Goal: Task Accomplishment & Management: Complete application form

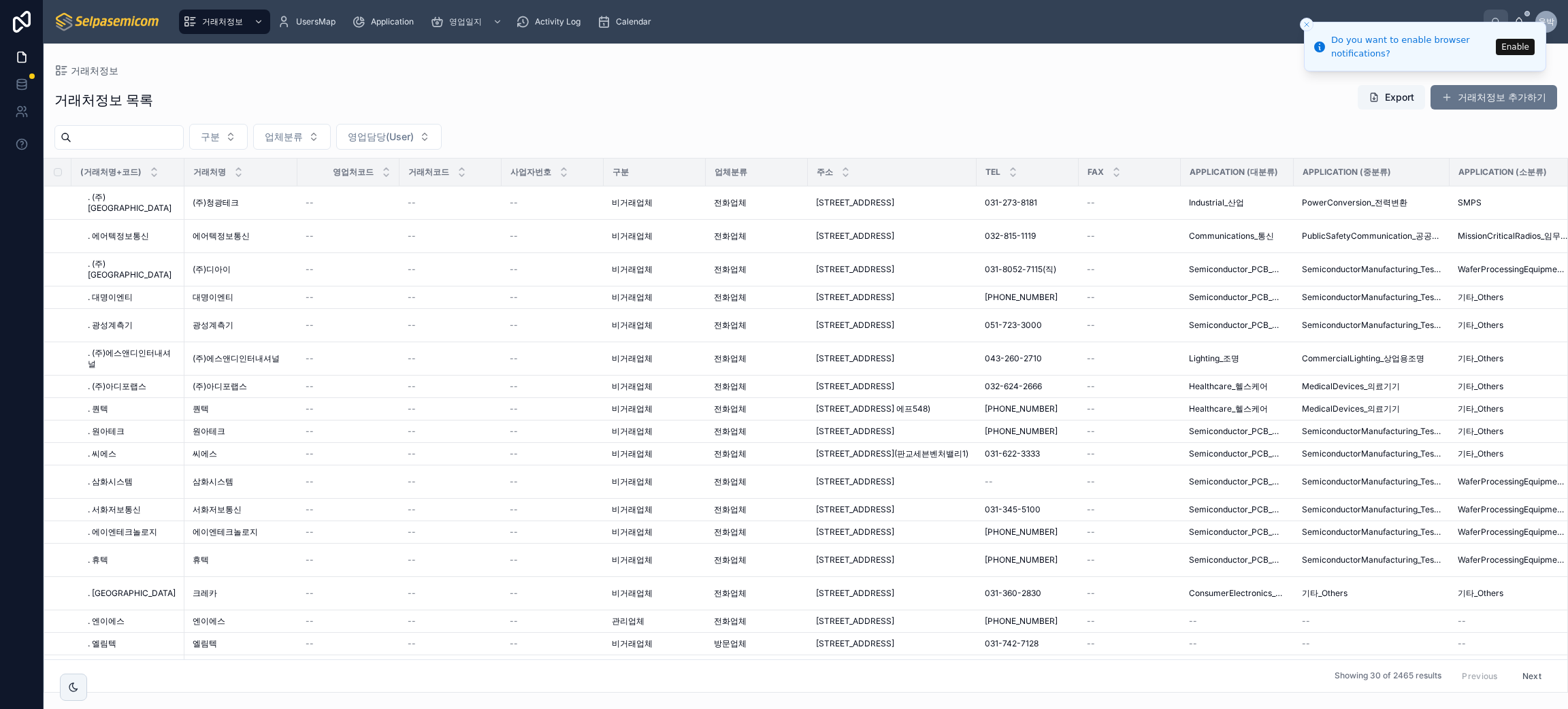
click at [496, 85] on div "거래처정보 목록 Export 거래처정보 추가하기" at bounding box center [805, 100] width 1503 height 31
click at [460, 22] on span "영업일지" at bounding box center [465, 21] width 33 height 11
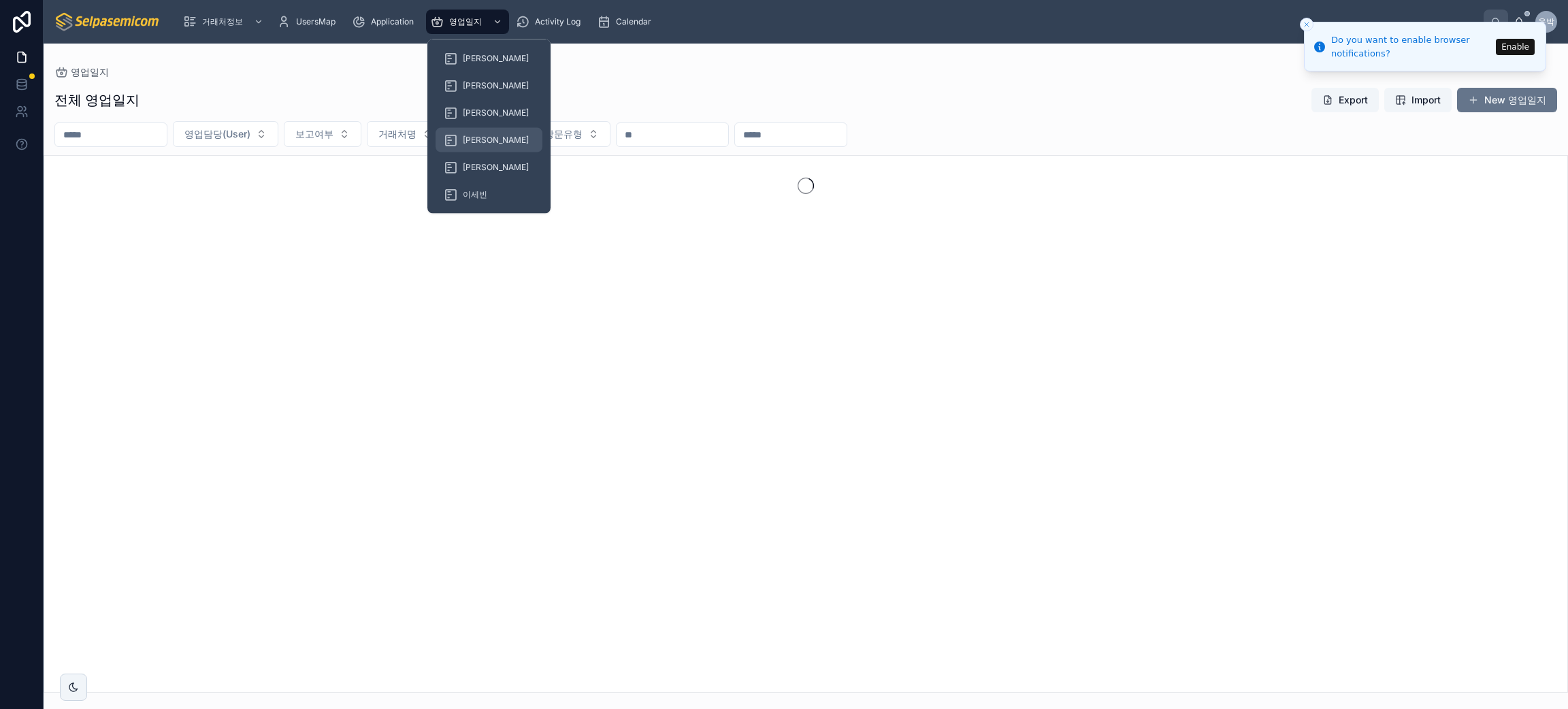
click at [472, 136] on span "[PERSON_NAME]" at bounding box center [495, 140] width 66 height 11
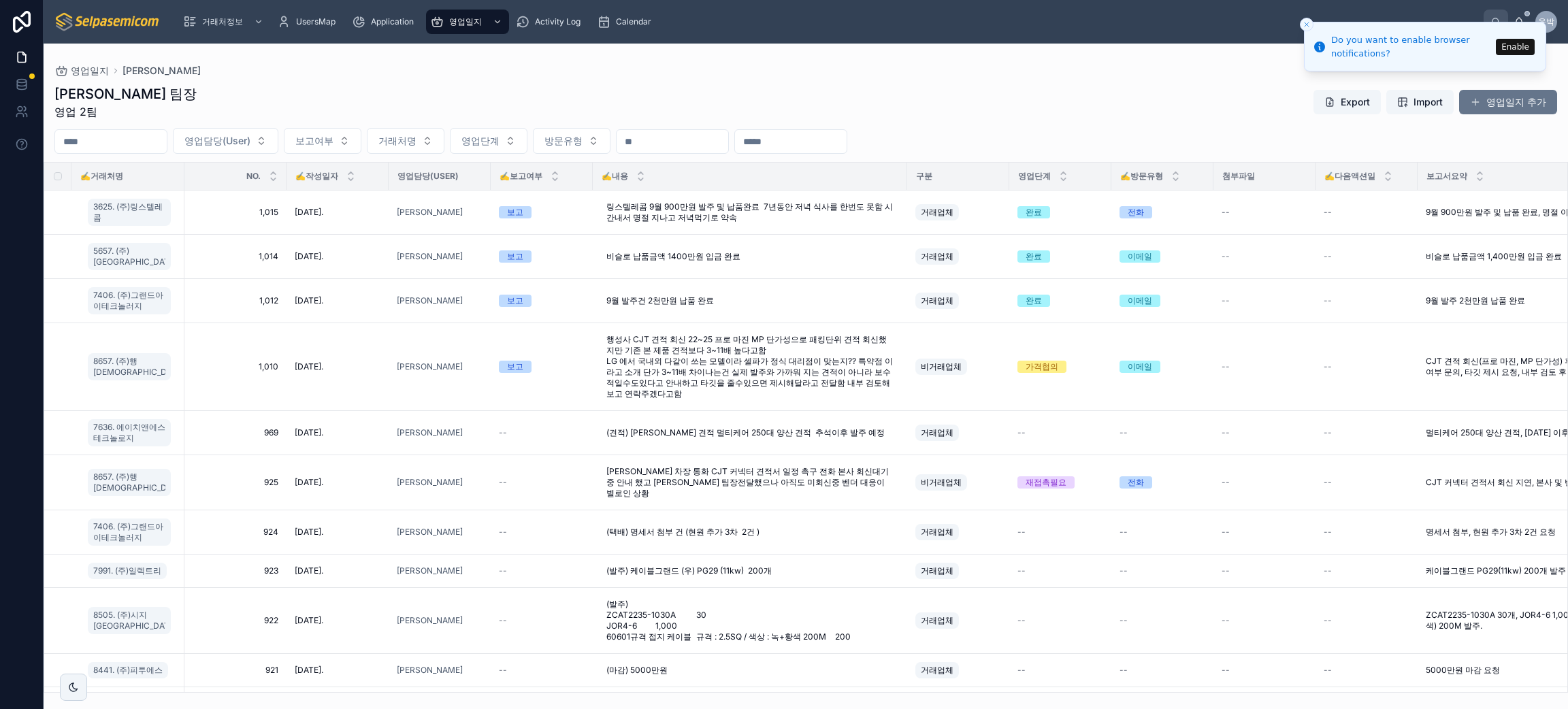
click at [889, 101] on div "[PERSON_NAME] 팀장 영업 2팀 Export Import 영업일지 추가" at bounding box center [805, 102] width 1503 height 36
click at [124, 144] on input "text" at bounding box center [110, 142] width 112 height 19
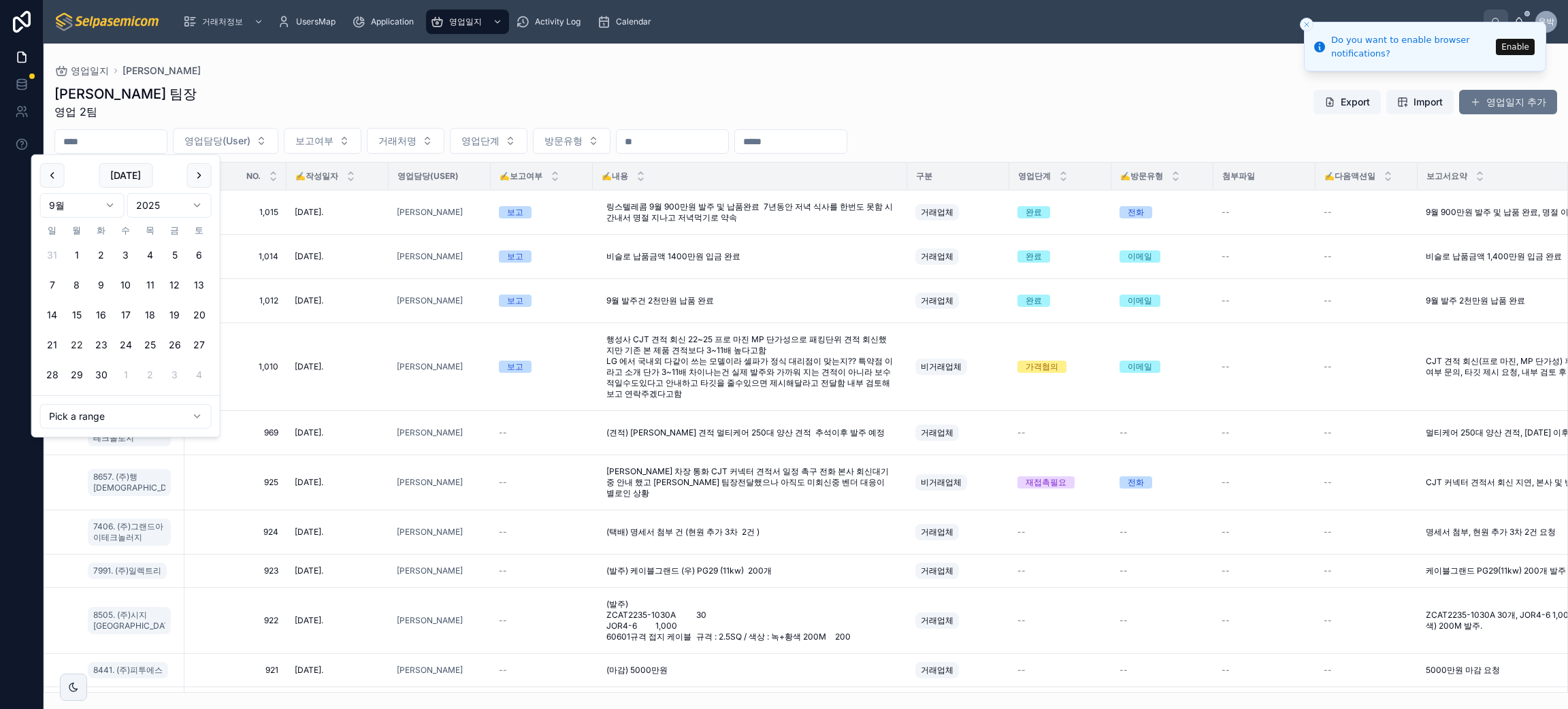
click at [79, 341] on button "22" at bounding box center [76, 344] width 24 height 24
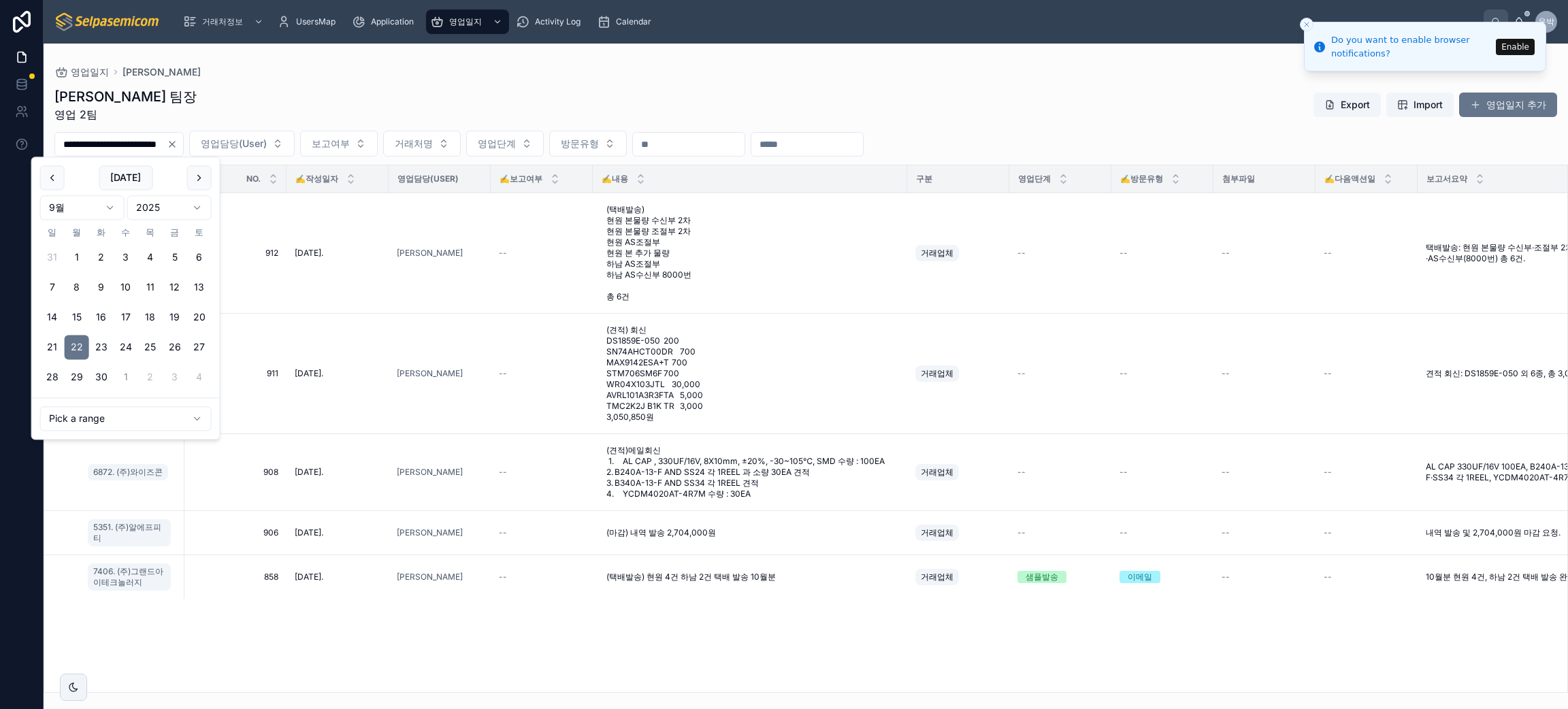
click at [128, 377] on button "1" at bounding box center [125, 377] width 24 height 24
type input "**********"
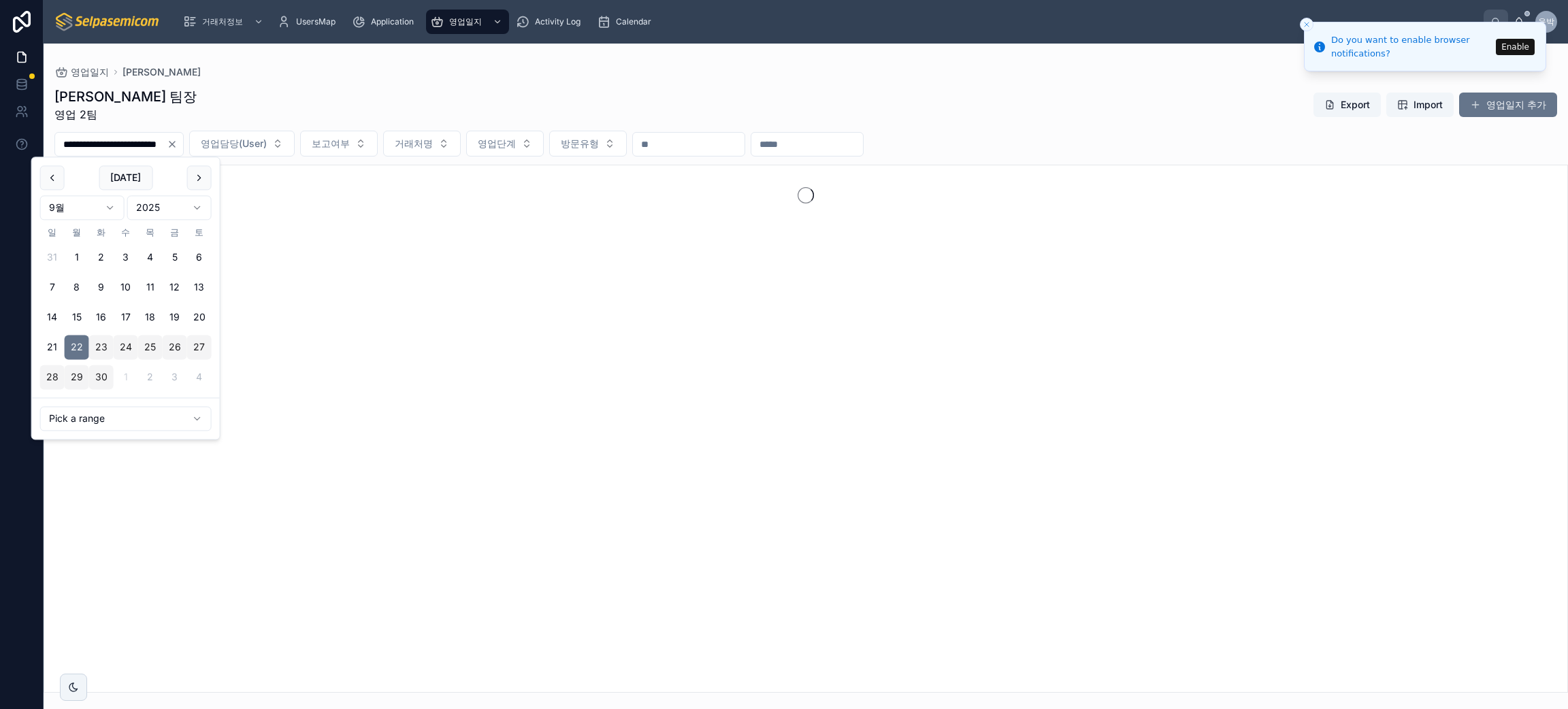
click at [387, 87] on div "[PERSON_NAME] 팀장 영업 2팀 Export Import 영업일지 추가" at bounding box center [805, 105] width 1503 height 36
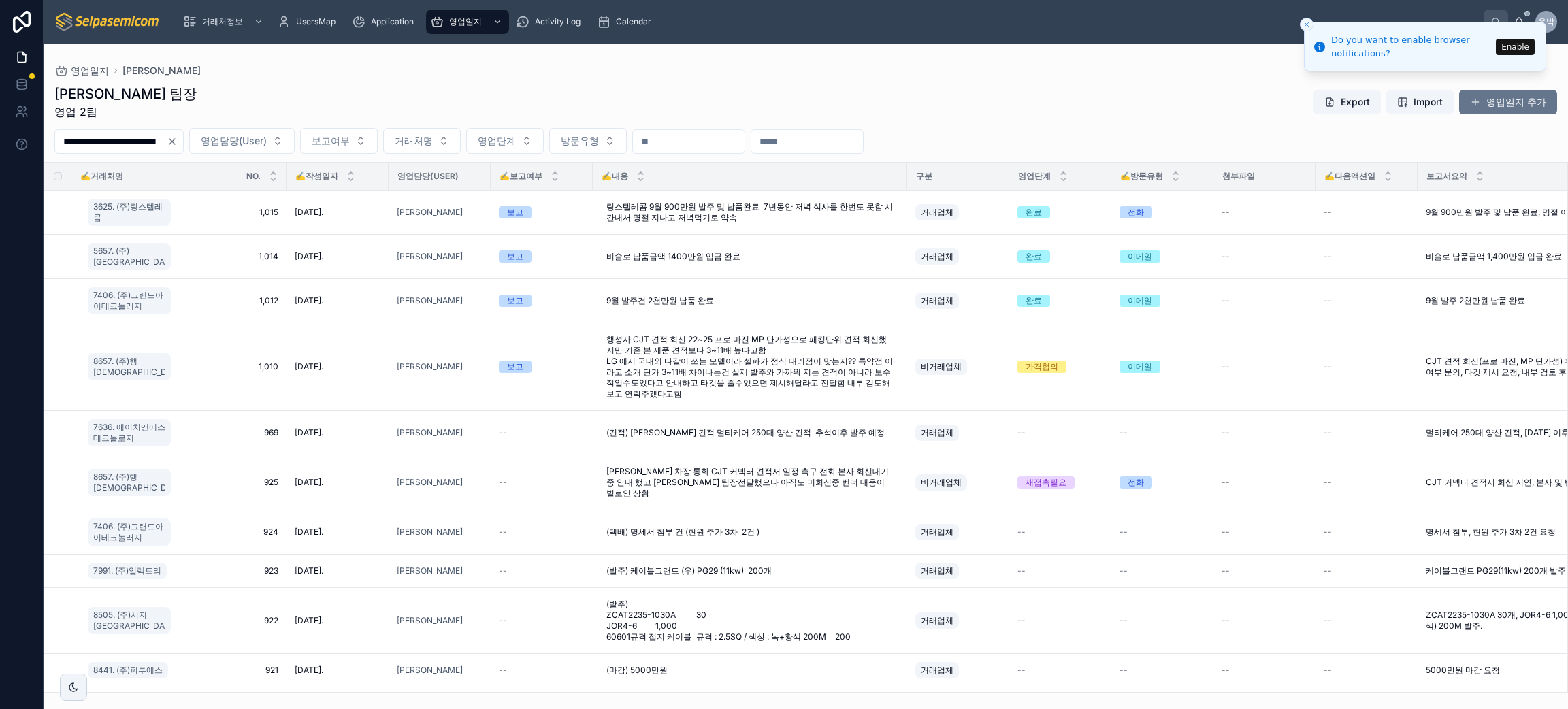
click at [648, 71] on div "영업일지 [PERSON_NAME]" at bounding box center [805, 70] width 1503 height 11
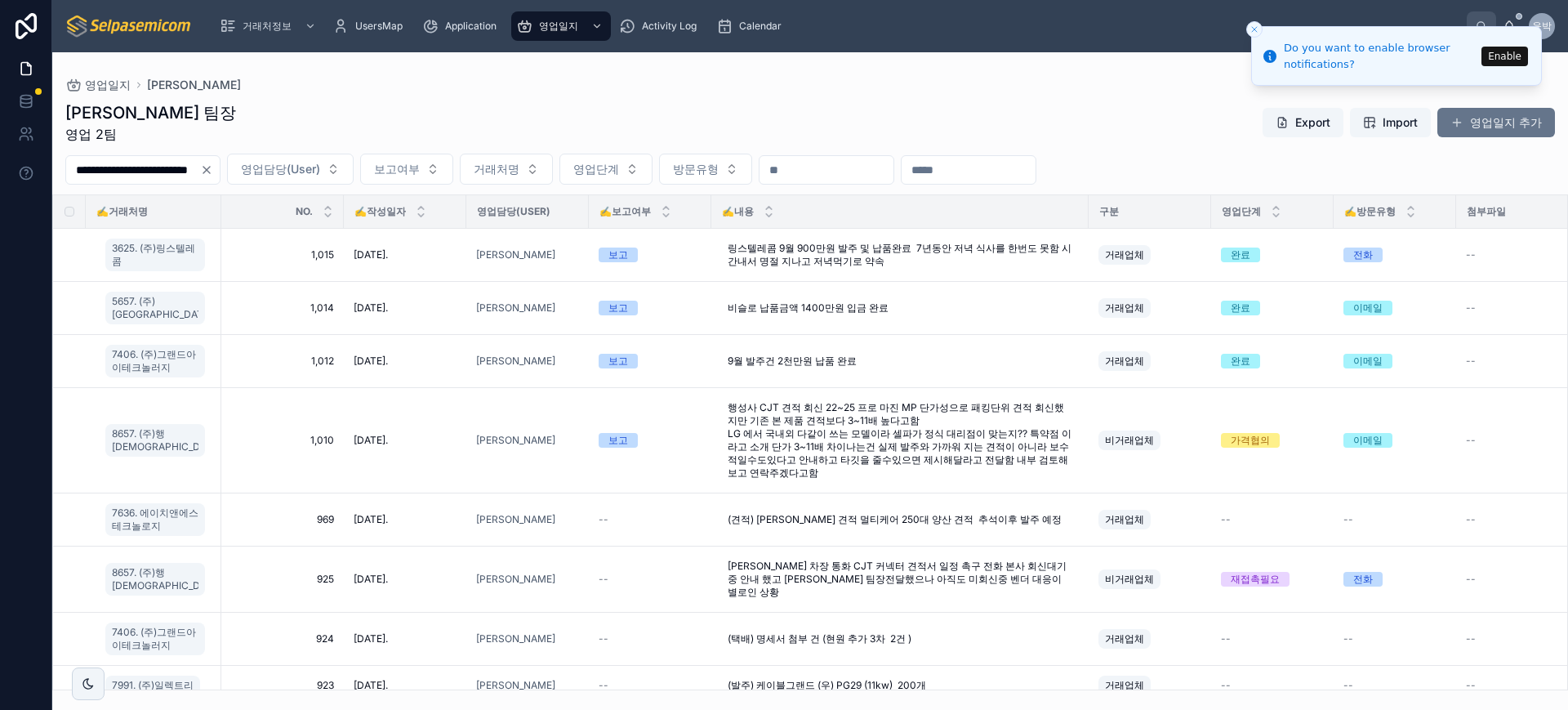
drag, startPoint x: 205, startPoint y: 206, endPoint x: 261, endPoint y: 206, distance: 56.0
click at [261, 206] on tr "✍️거래처명 NO. ✍️작성일자 영업담당(User) ✍️보고여부 ✍️내용 구분 영업단계 ✍️방문유형 첨부파일 ✍️다음액션일 보고서요약 후속액션" at bounding box center [1145, 212] width 2183 height 34
drag, startPoint x: 210, startPoint y: 216, endPoint x: 245, endPoint y: 216, distance: 35.0
click at [245, 216] on tr "✍️거래처명 NO. ✍️작성일자 영업담당(User) ✍️보고여부 ✍️내용 구분 영업단계 ✍️방문유형 첨부파일 ✍️다음액션일 보고서요약 후속액션" at bounding box center [1145, 212] width 2183 height 34
drag, startPoint x: 366, startPoint y: 213, endPoint x: 335, endPoint y: 214, distance: 31.0
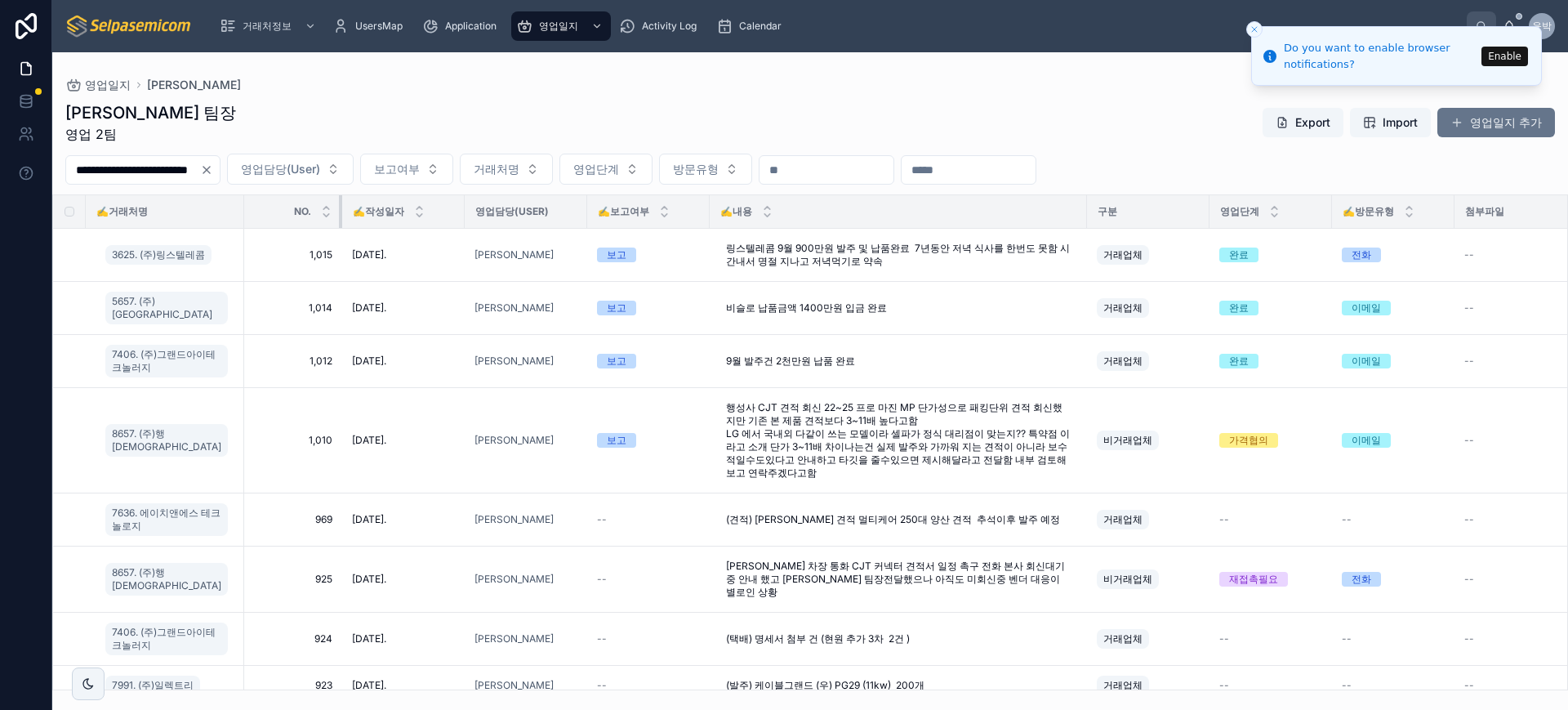
click at [339, 214] on div at bounding box center [342, 211] width 6 height 33
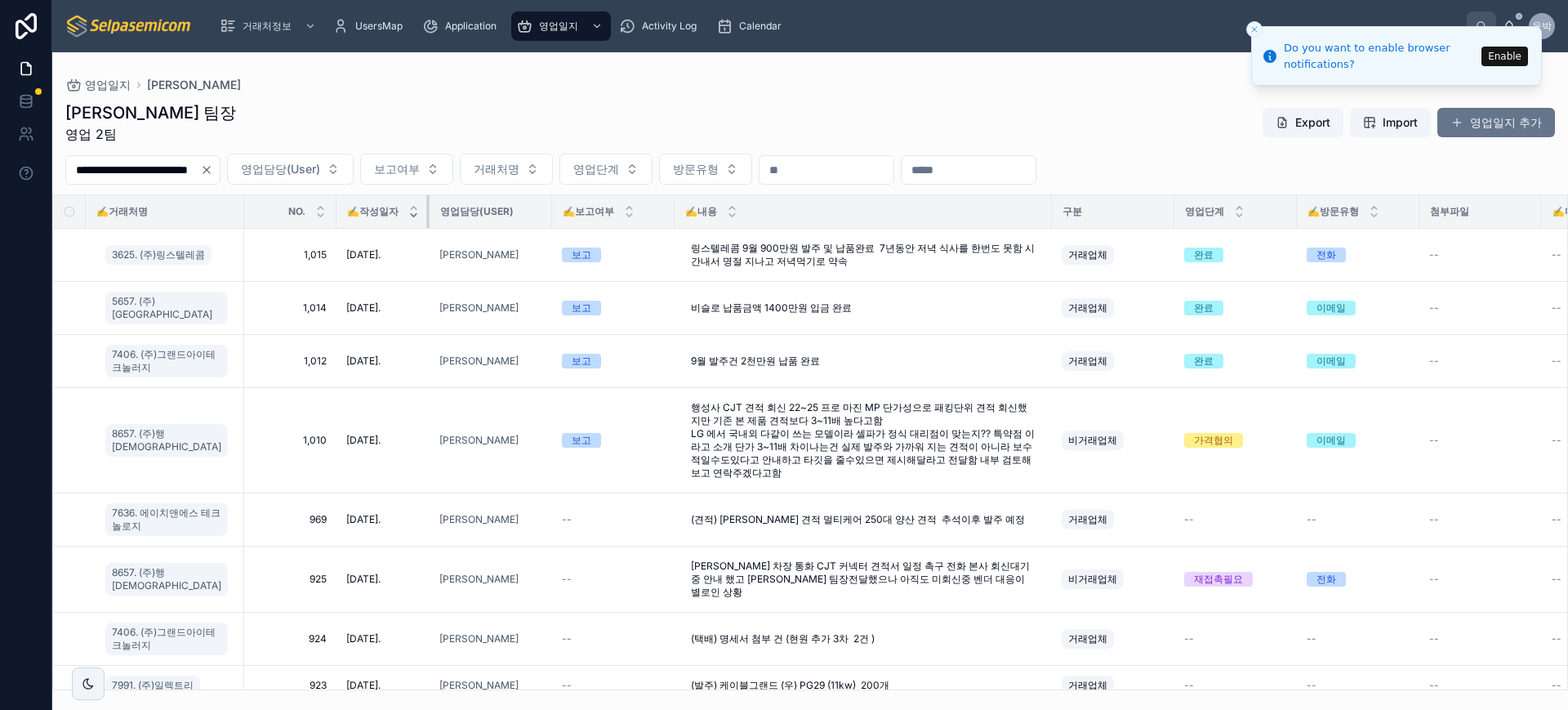
drag, startPoint x: 458, startPoint y: 210, endPoint x: 420, endPoint y: 212, distance: 38.1
click at [420, 212] on th "✍️작성일자" at bounding box center [382, 212] width 93 height 34
click at [553, 206] on th "✍️보고여부" at bounding box center [614, 212] width 123 height 34
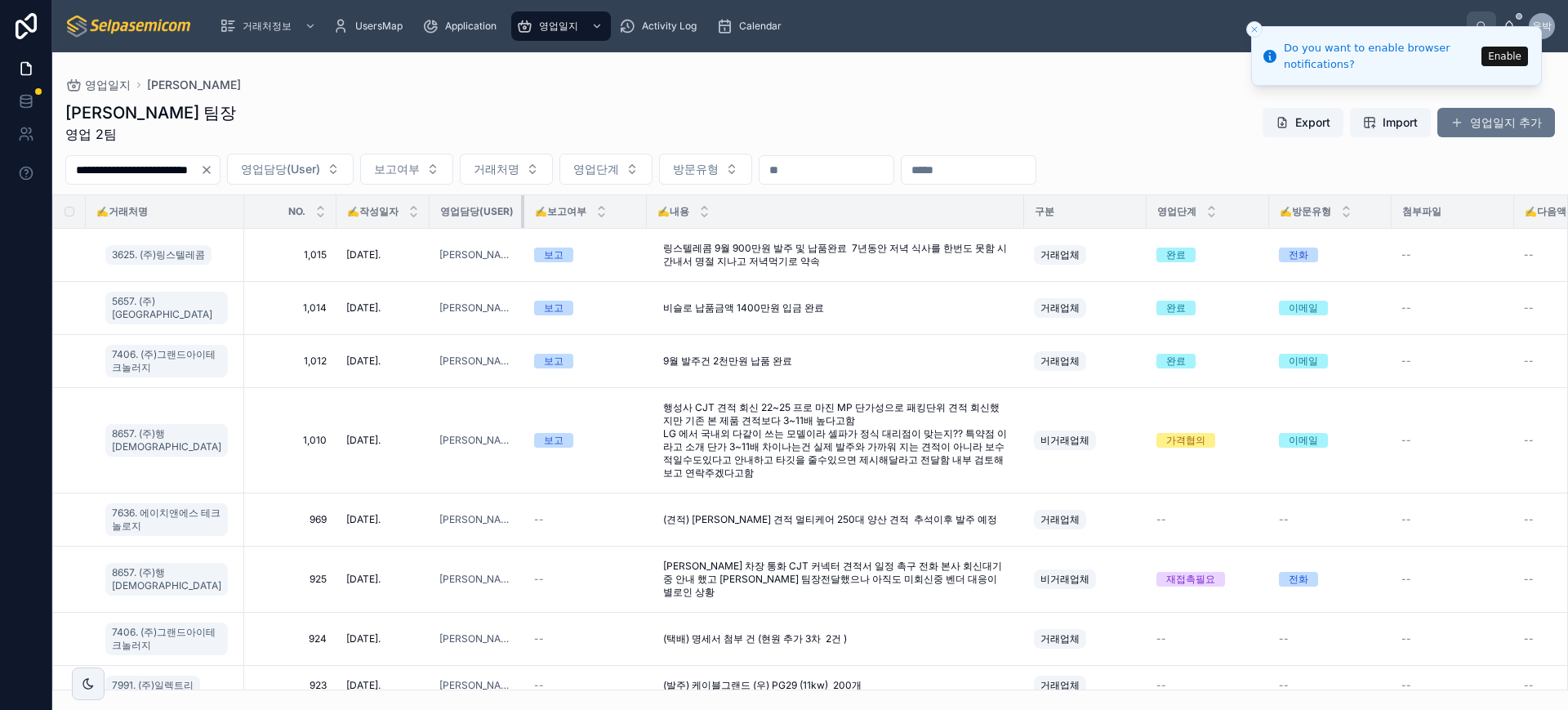
drag, startPoint x: 550, startPoint y: 211, endPoint x: 506, endPoint y: 211, distance: 44.0
click at [506, 211] on th "영업담당(User)" at bounding box center [477, 212] width 95 height 34
click at [989, 111] on div "[PERSON_NAME] 팀장 영업 2팀 Export Import 영업일지 추가" at bounding box center [809, 123] width 1490 height 43
click at [1502, 61] on button "Enable" at bounding box center [1505, 56] width 46 height 20
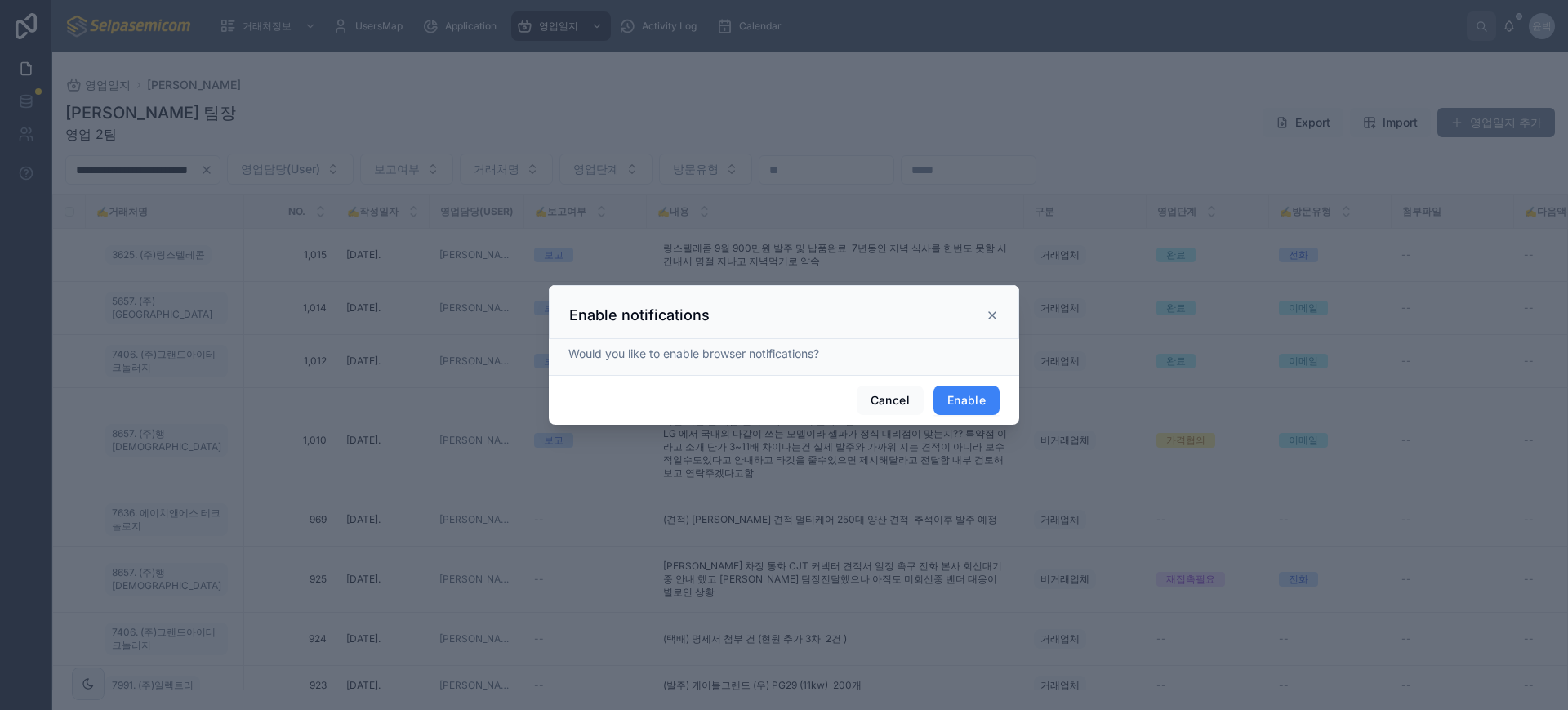
click at [961, 397] on button "Enable" at bounding box center [967, 399] width 66 height 29
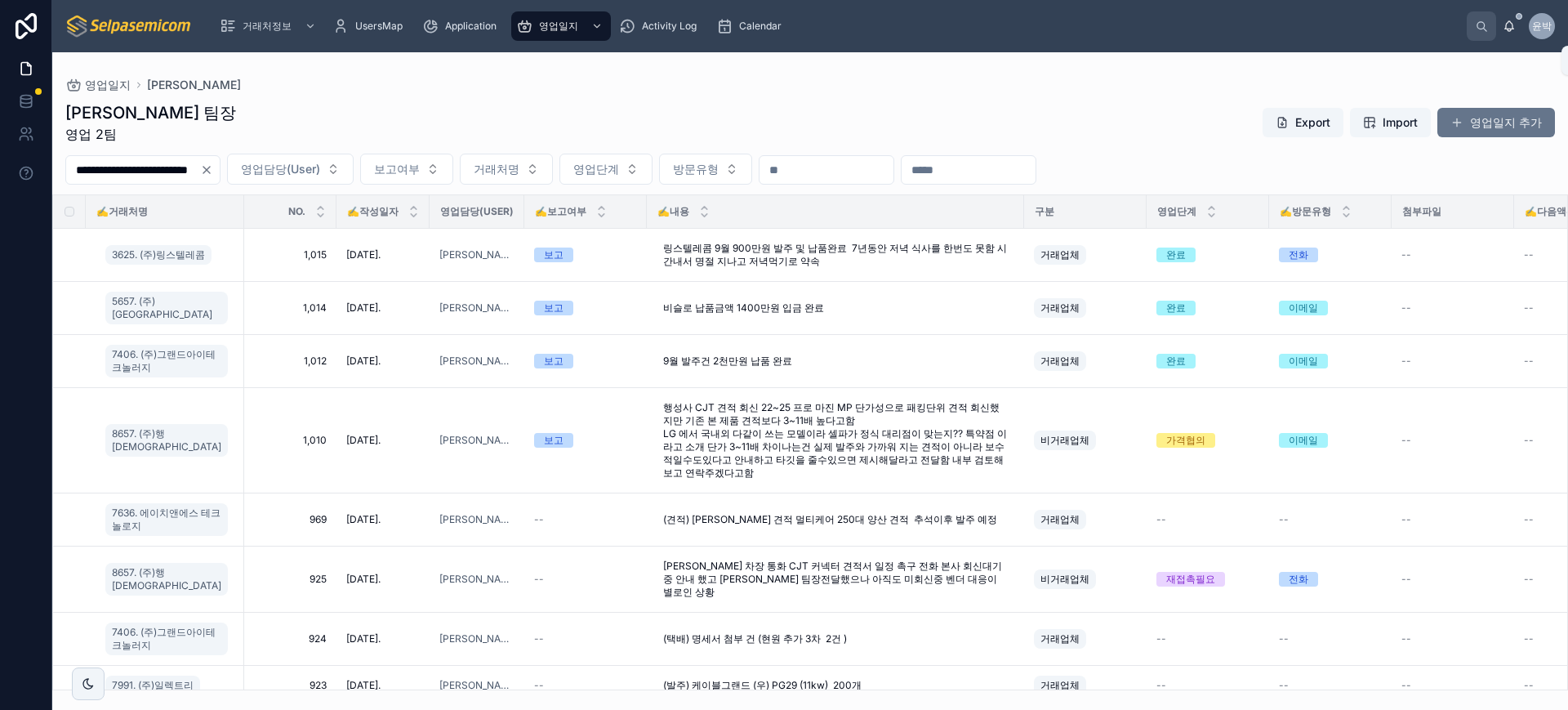
click at [1505, 21] on icon at bounding box center [1509, 26] width 13 height 13
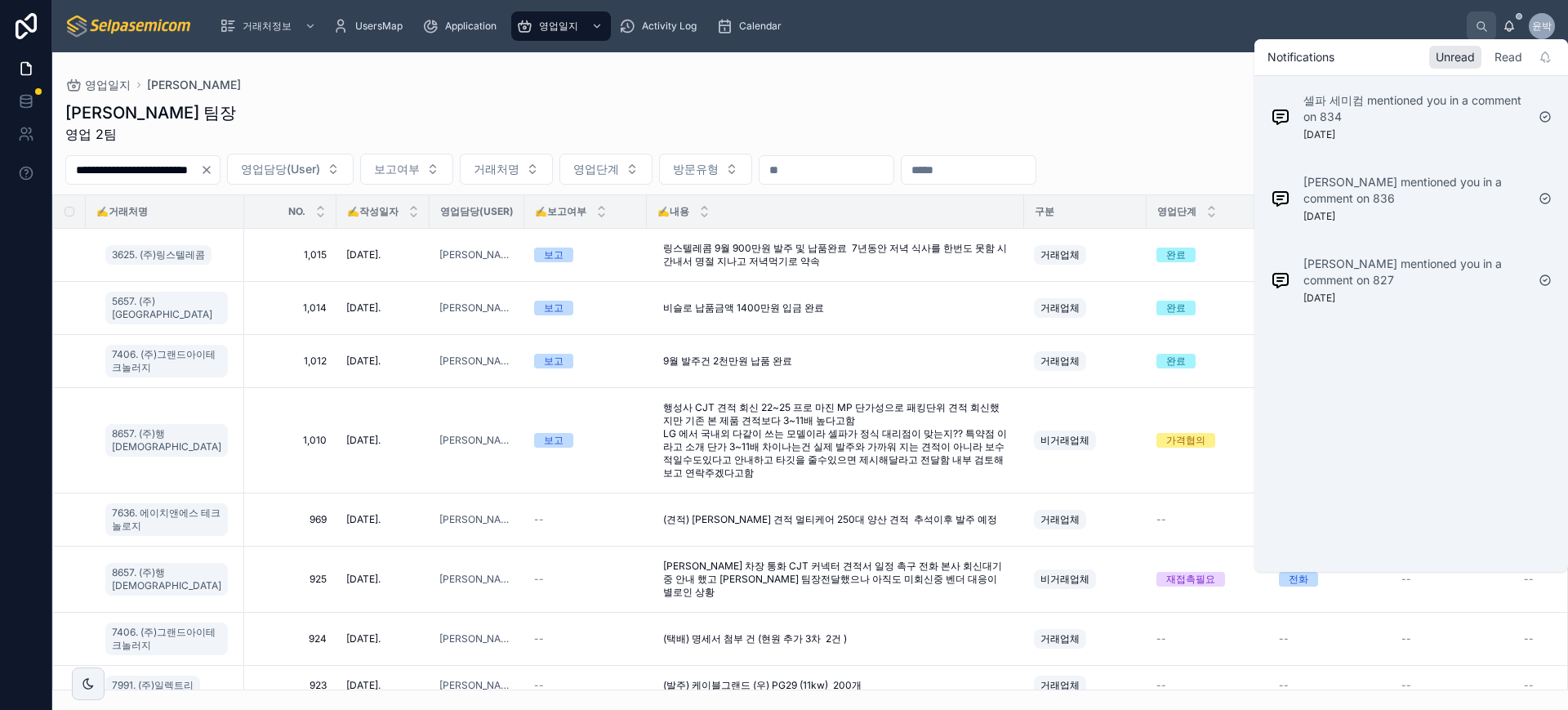
click at [1510, 61] on div "Read" at bounding box center [1508, 57] width 41 height 23
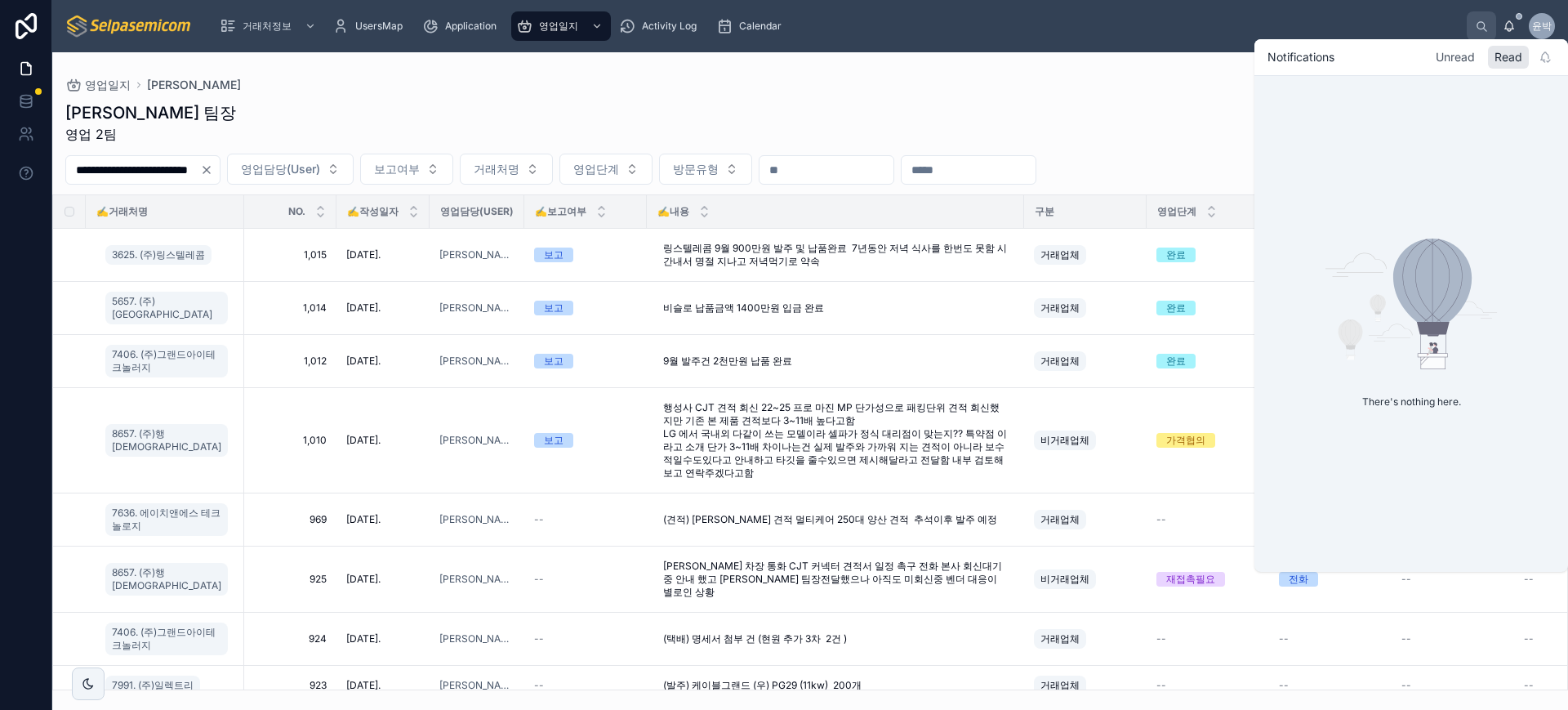
click at [1466, 62] on div "Unread" at bounding box center [1455, 57] width 52 height 23
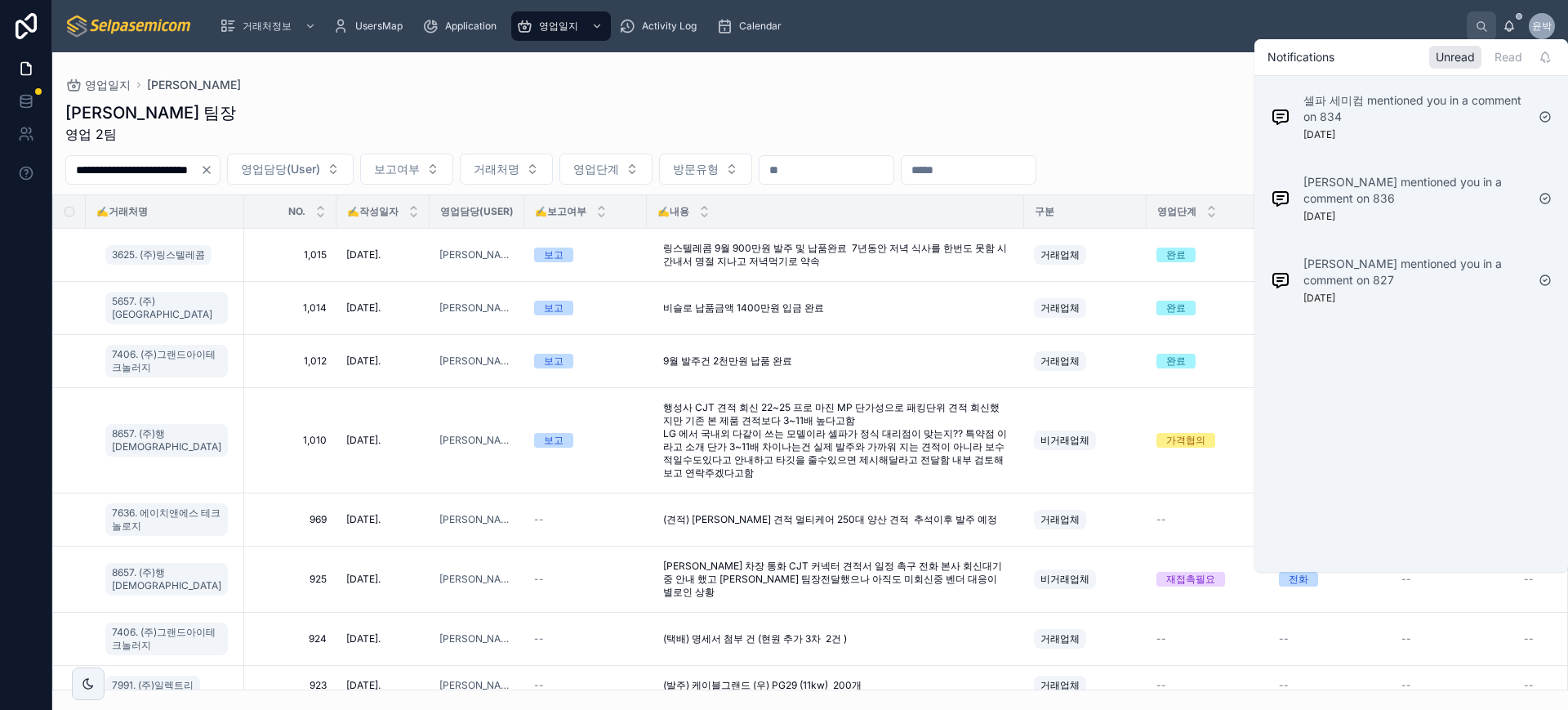
click at [1040, 92] on div "**********" at bounding box center [810, 391] width 1516 height 599
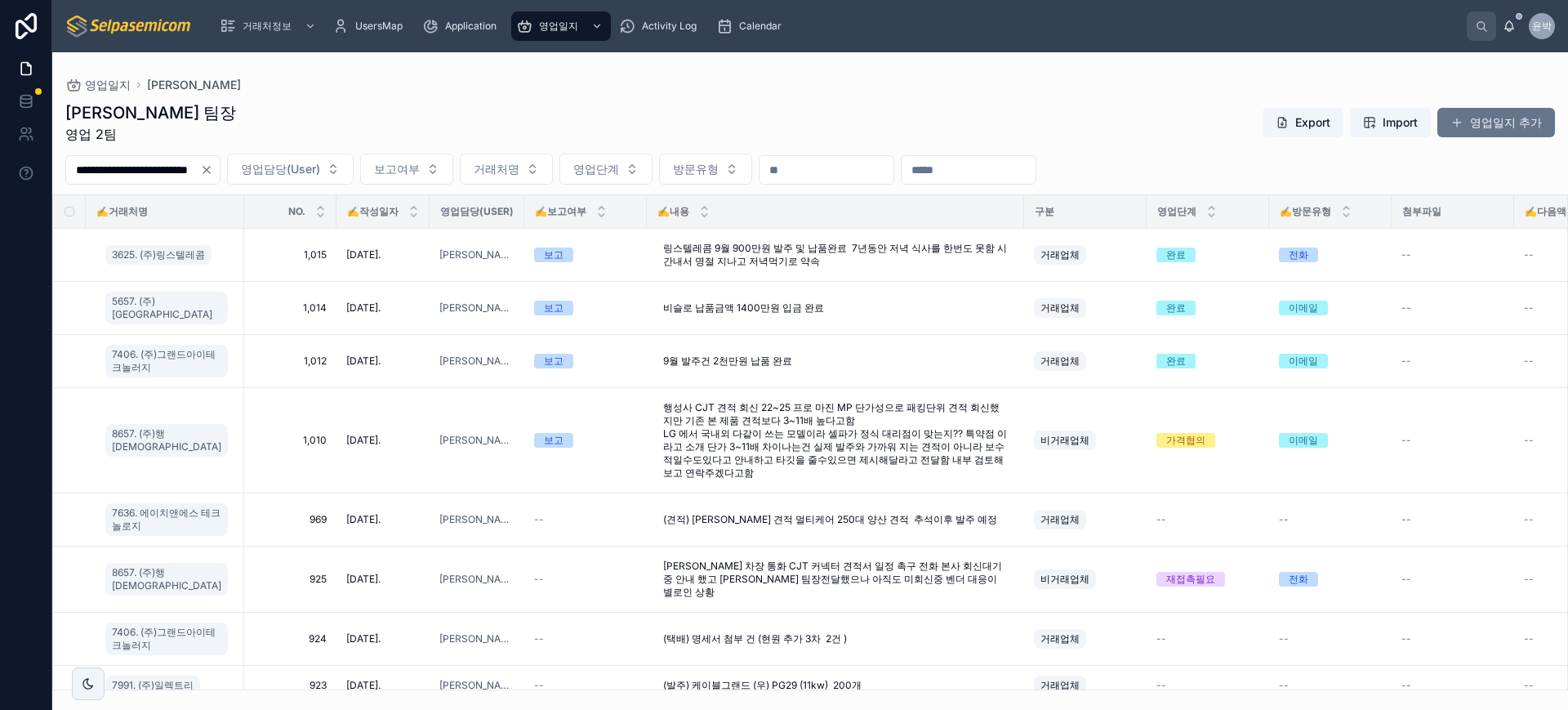
click at [714, 101] on div "[PERSON_NAME] 팀장 영업 2팀 Export Import 영업일지 추가" at bounding box center [809, 123] width 1490 height 43
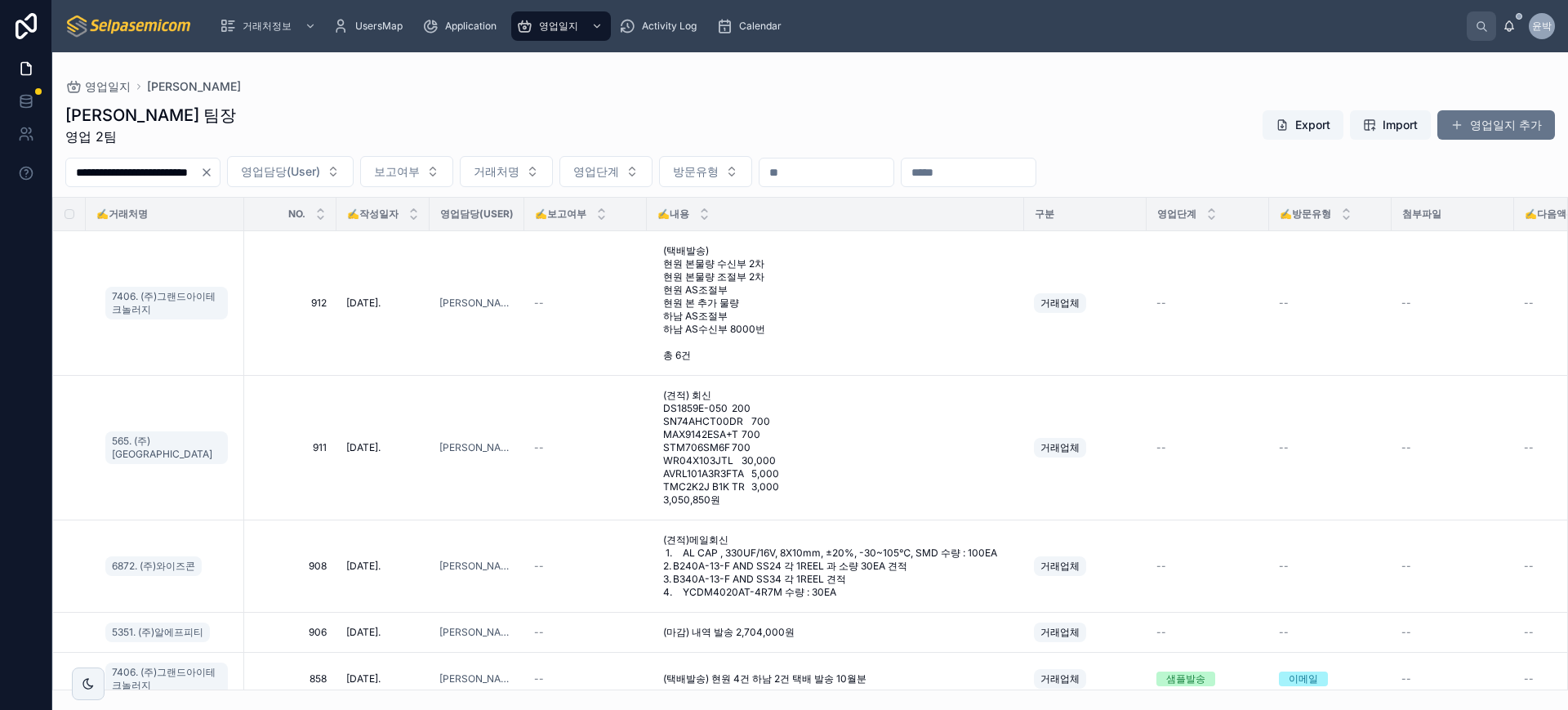
click at [772, 123] on div "[PERSON_NAME] 팀장 영업 2팀 Export Import 영업일지 추가" at bounding box center [809, 125] width 1490 height 43
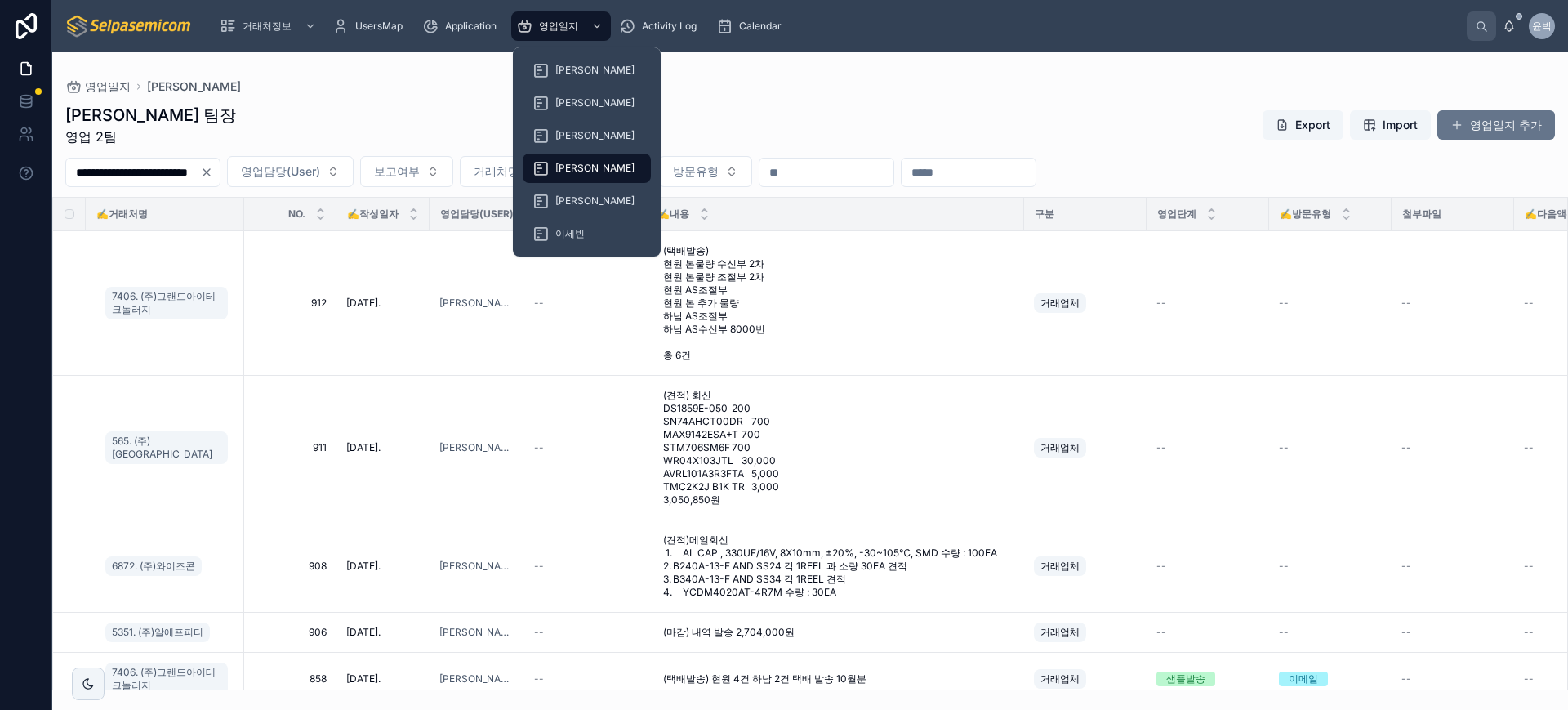
click at [586, 161] on div "[PERSON_NAME]" at bounding box center [587, 167] width 109 height 26
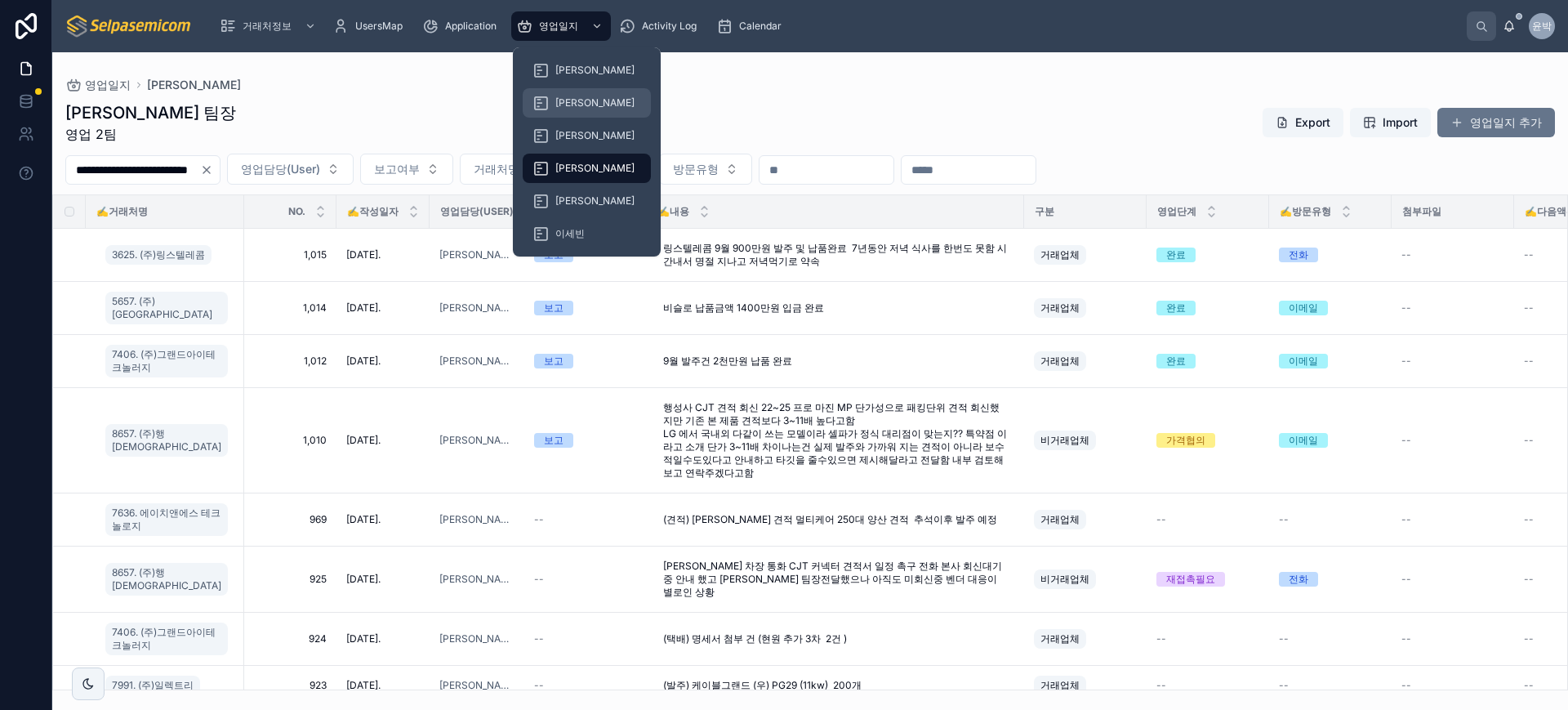
click at [581, 95] on div "[PERSON_NAME]" at bounding box center [587, 102] width 109 height 26
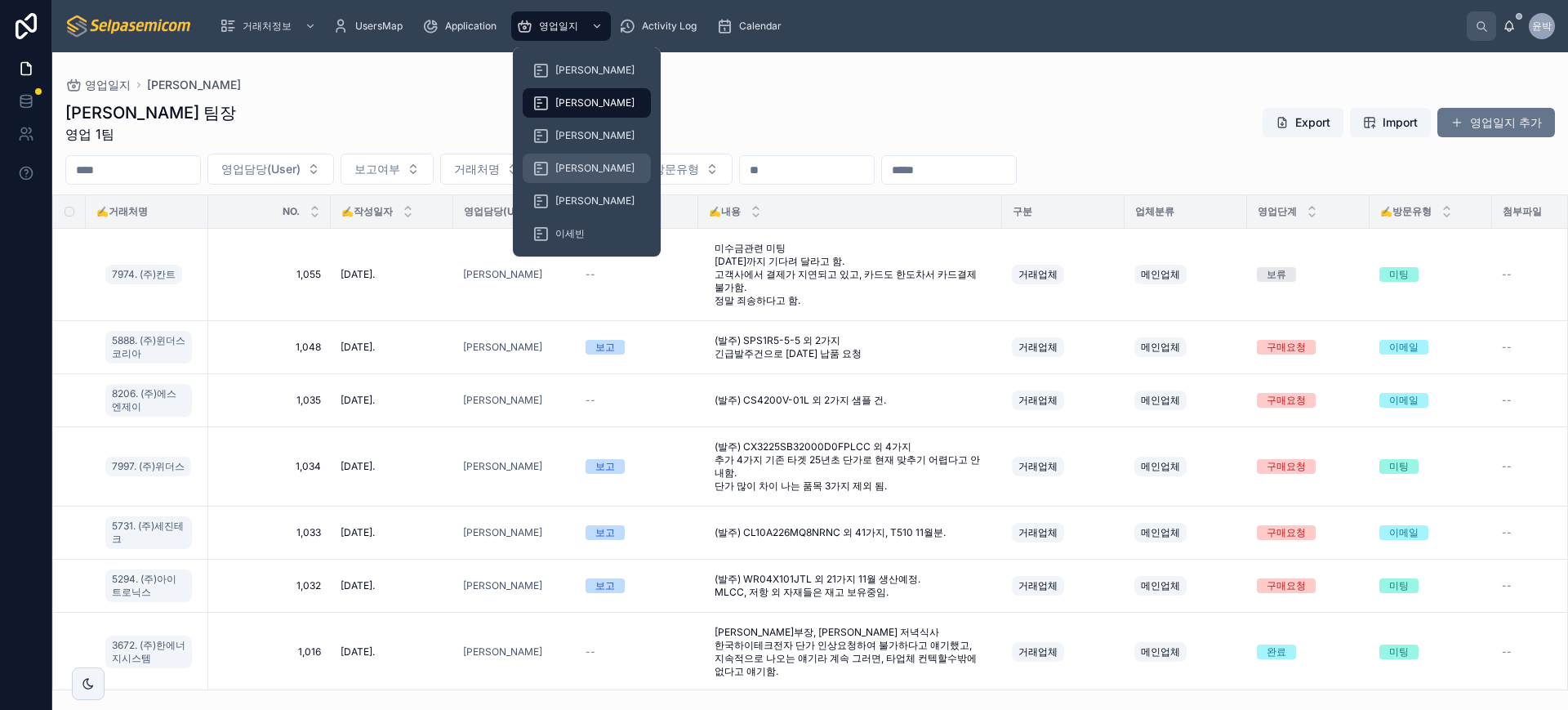
click at [578, 157] on div "[PERSON_NAME]" at bounding box center [587, 167] width 109 height 26
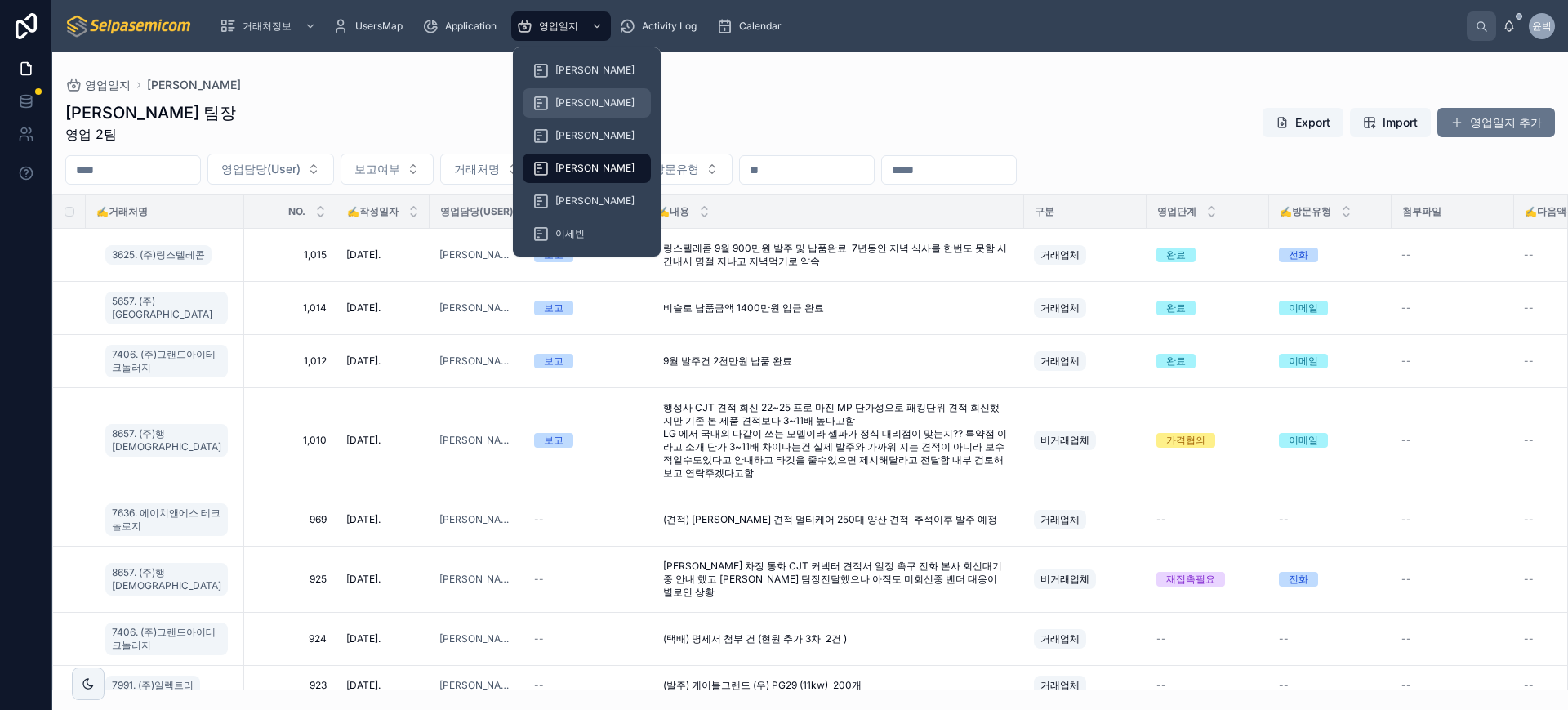
click at [568, 100] on span "[PERSON_NAME]" at bounding box center [594, 102] width 79 height 13
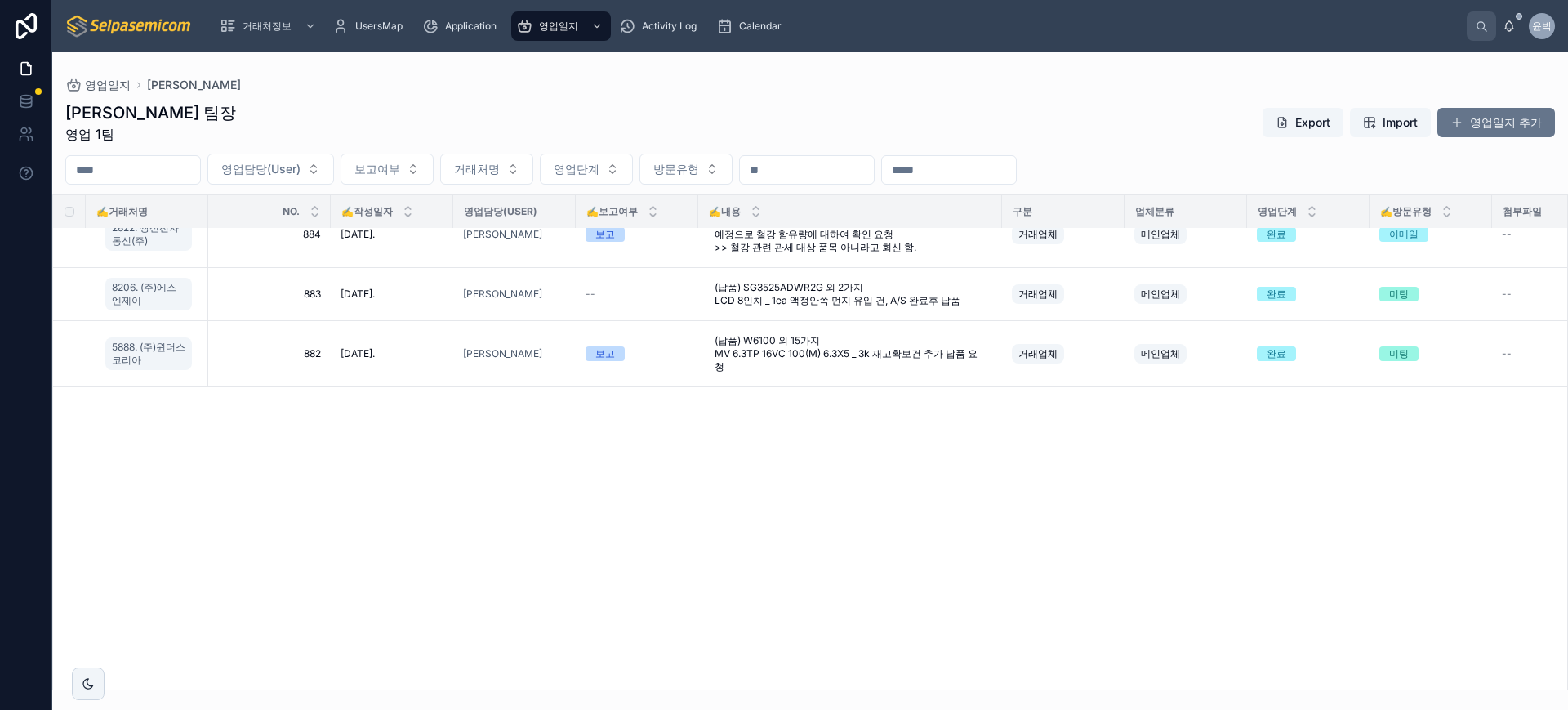
scroll to position [102, 0]
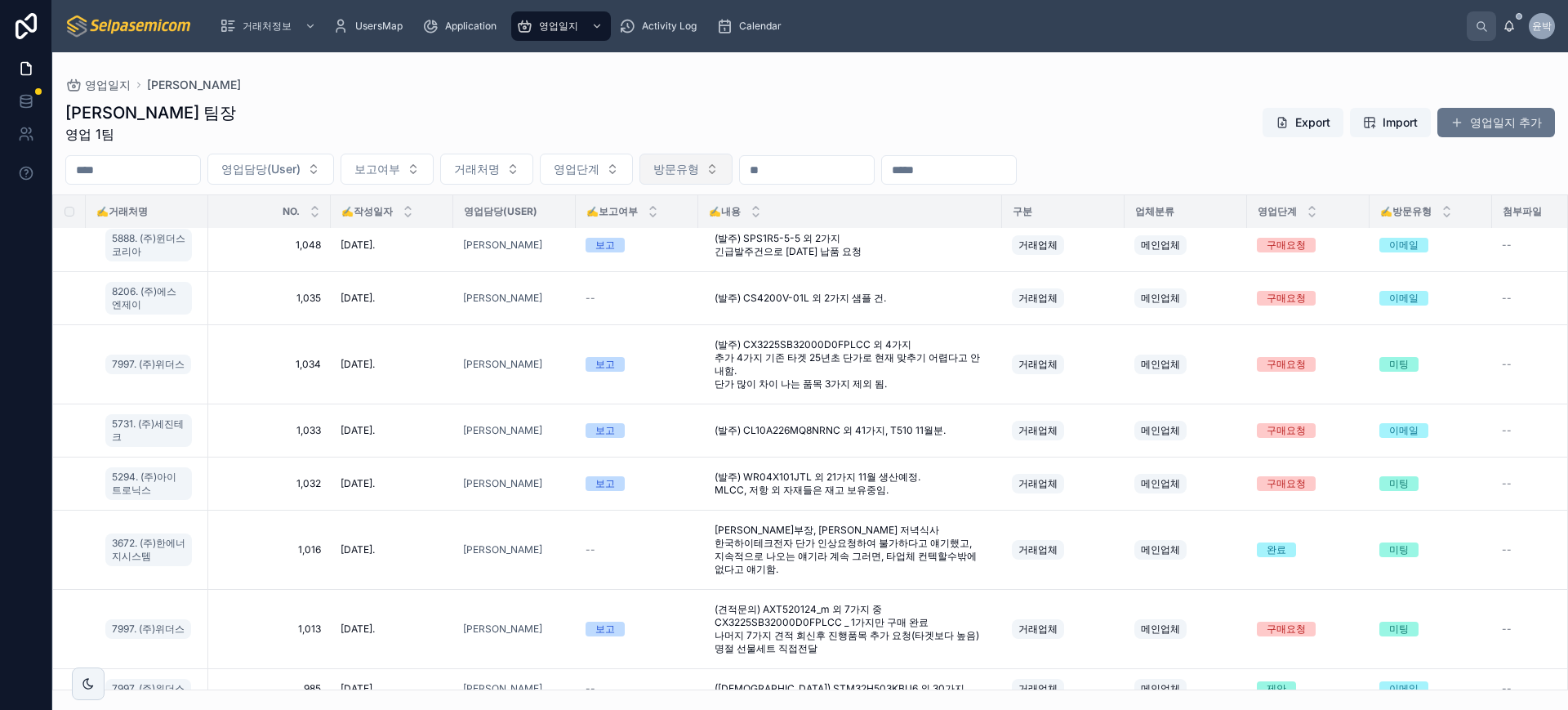
click at [699, 168] on span "방문유형" at bounding box center [676, 169] width 45 height 16
click at [763, 109] on div "김춘래 팀장 영업 1팀 Export Import 영업일지 추가" at bounding box center [809, 123] width 1490 height 43
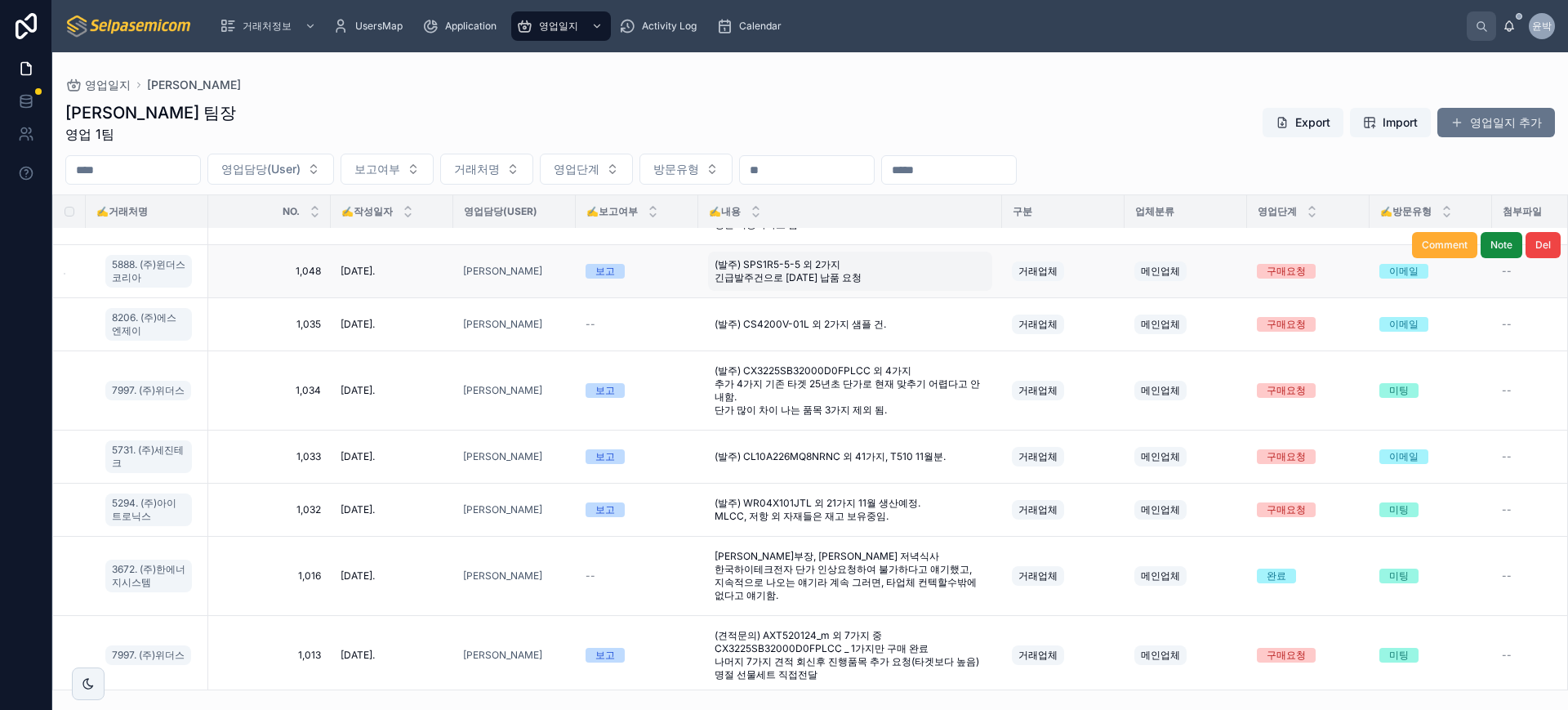
scroll to position [0, 0]
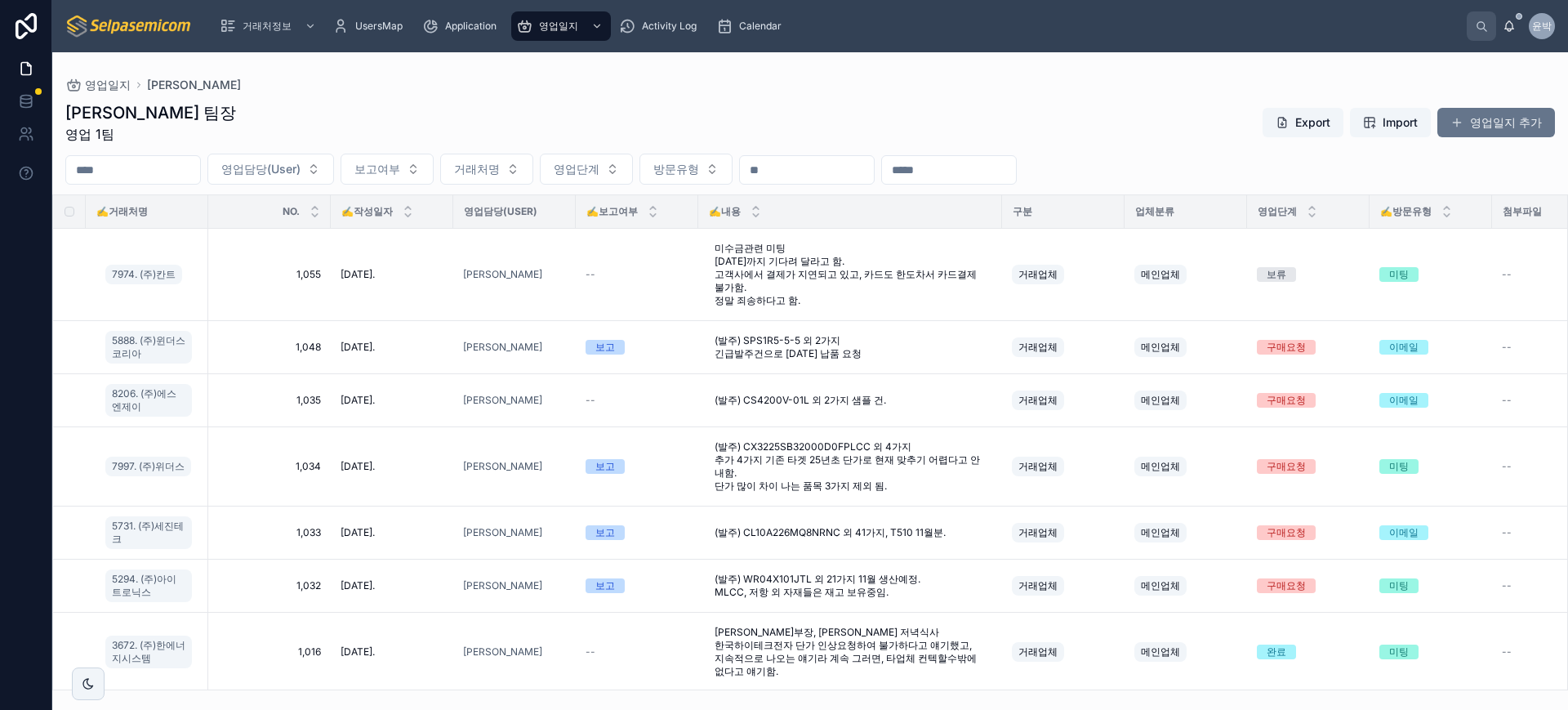
click at [1136, 93] on div "김춘래 팀장 영업 1팀 Export Import 영업일지 추가 영업담당(User) 보고여부 거래처명 영업단계 방문유형 ✍️거래처명 NO. ✍️…" at bounding box center [810, 391] width 1516 height 599
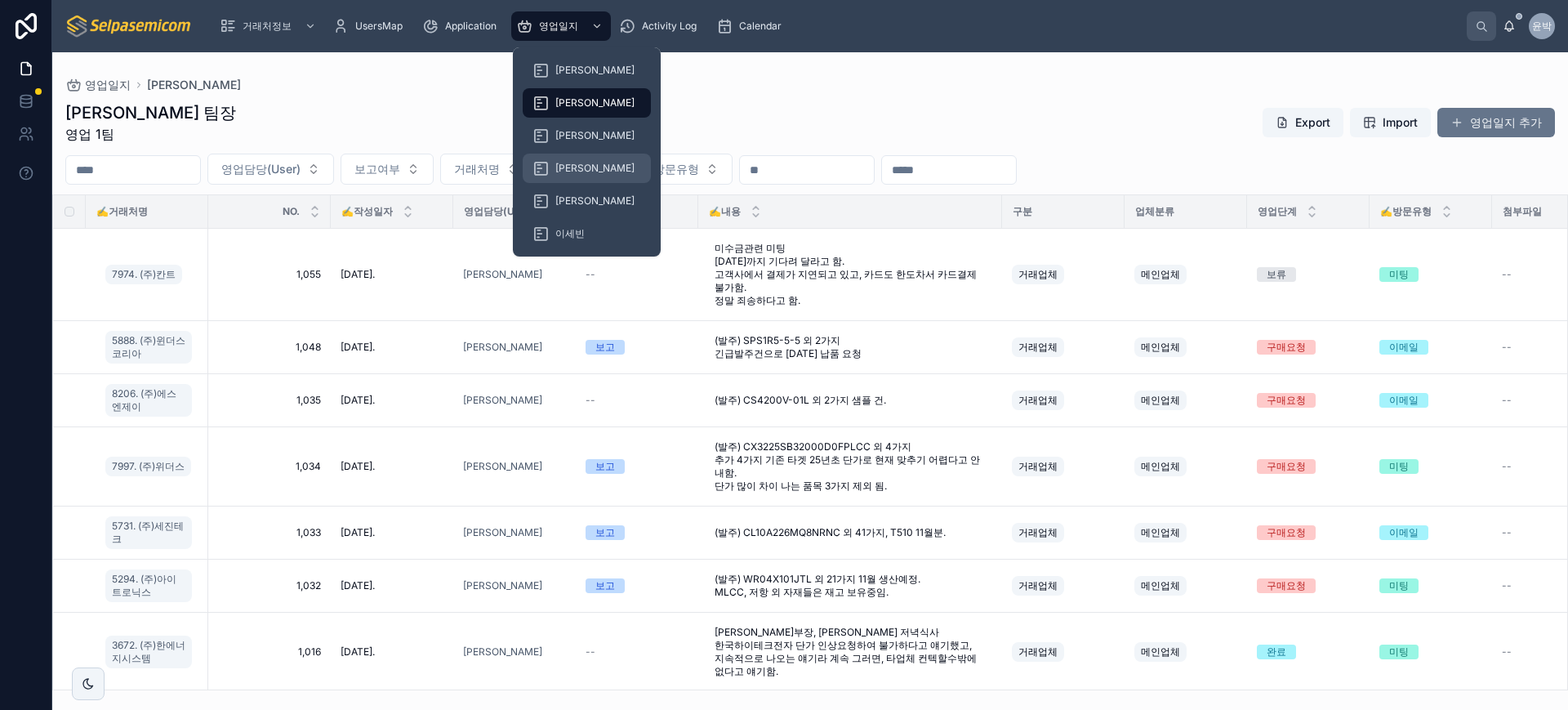
click at [585, 166] on div "[PERSON_NAME]" at bounding box center [587, 167] width 109 height 26
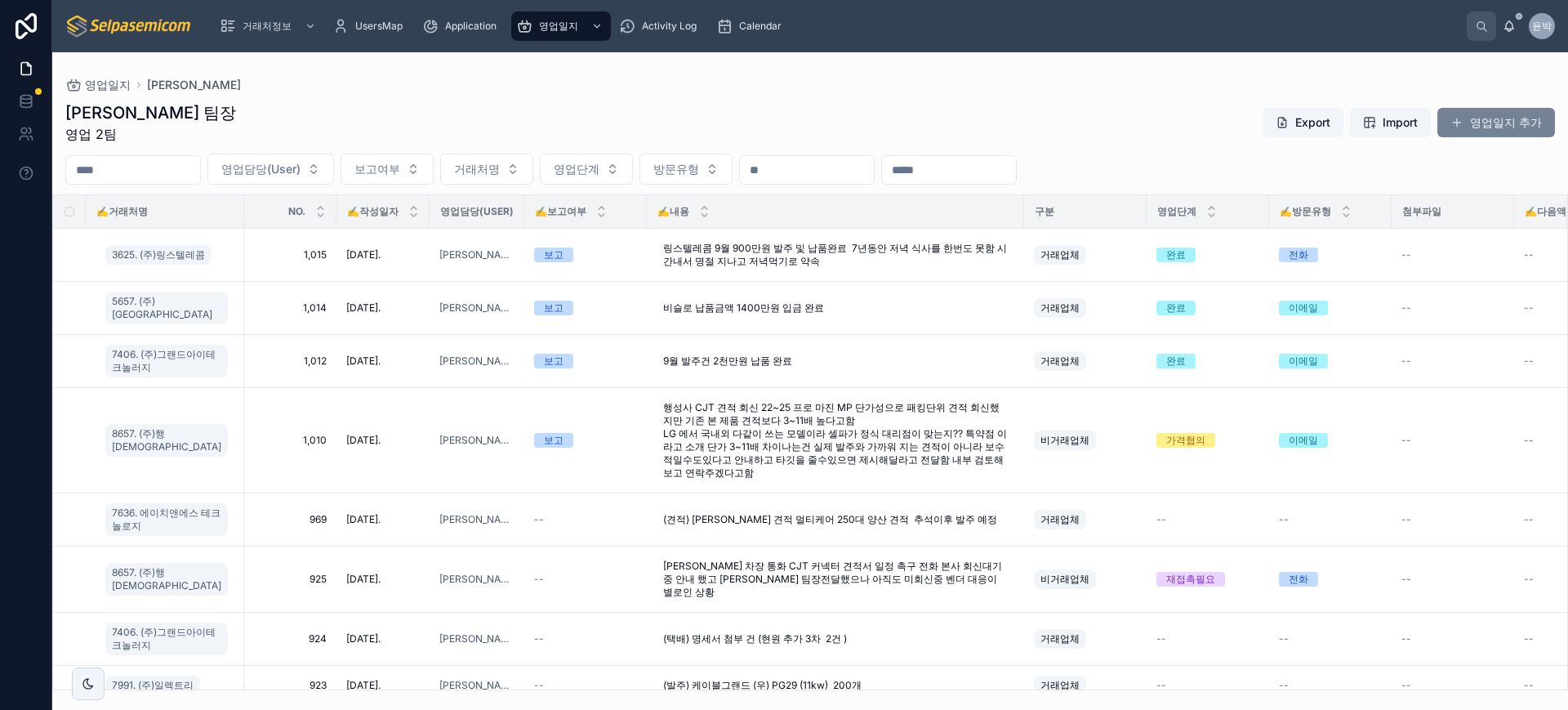
click at [1522, 124] on button "영업일지 추가" at bounding box center [1496, 122] width 117 height 29
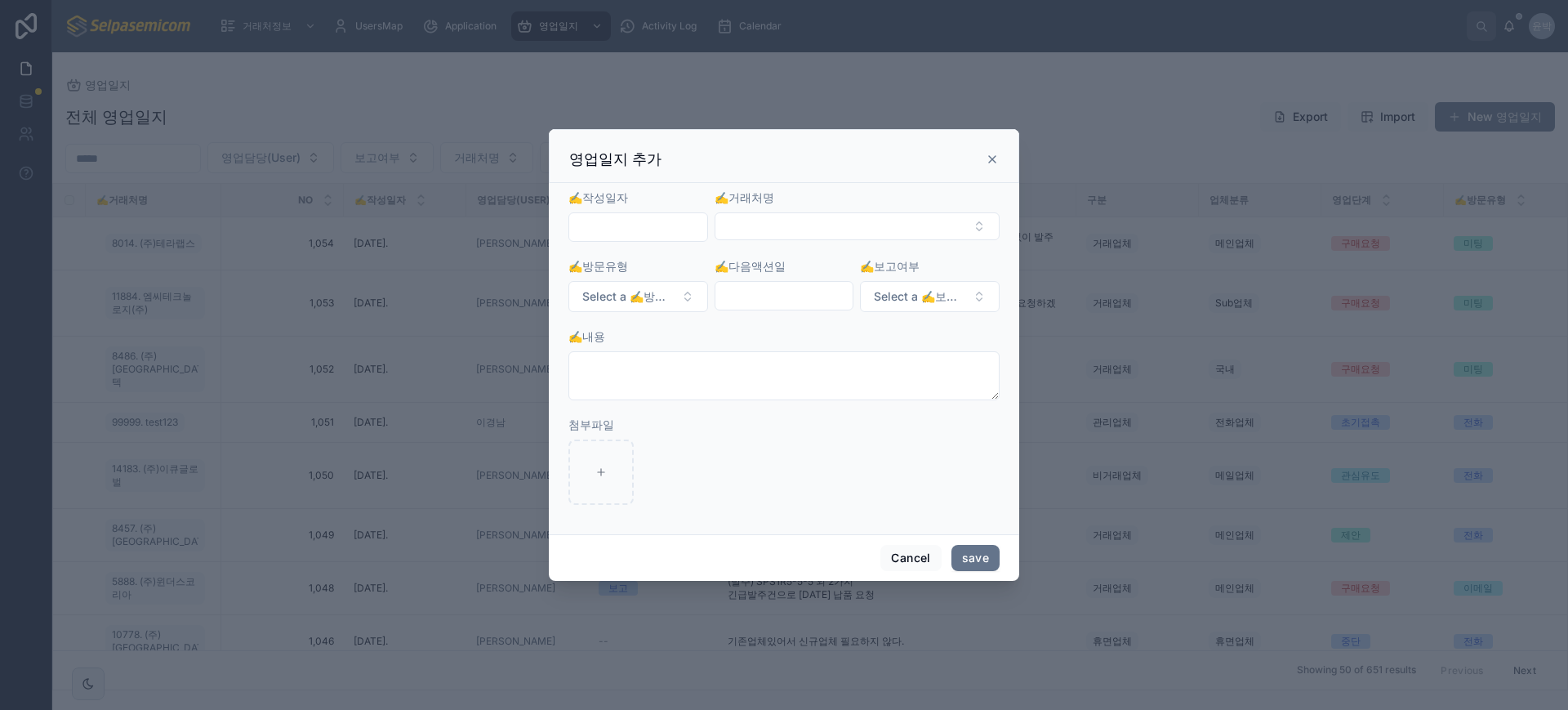
click at [636, 221] on input "text" at bounding box center [638, 227] width 138 height 23
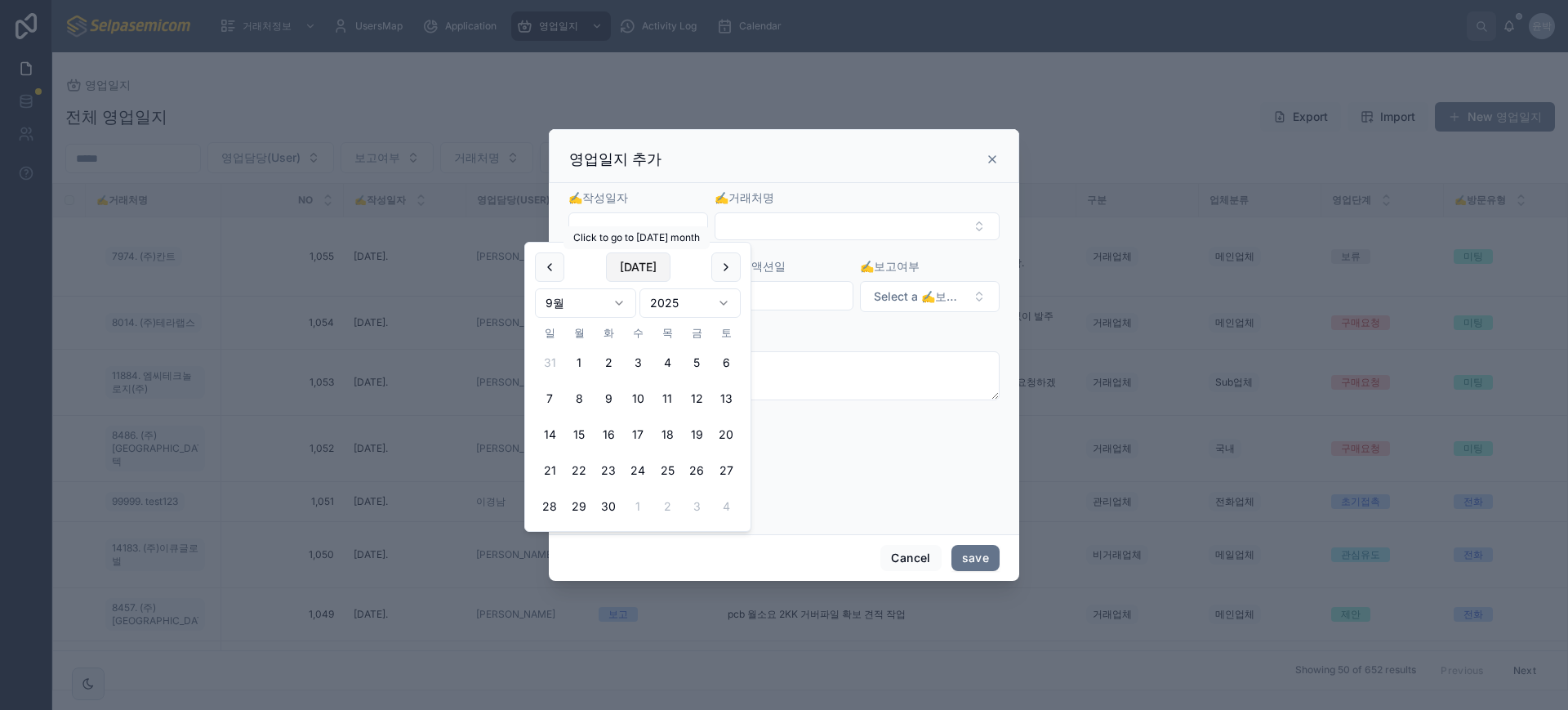
click at [650, 262] on button "[DATE]" at bounding box center [638, 267] width 65 height 29
click at [604, 360] on button "30" at bounding box center [608, 362] width 29 height 29
type input "**********"
click at [770, 223] on button "Select Button" at bounding box center [857, 226] width 285 height 28
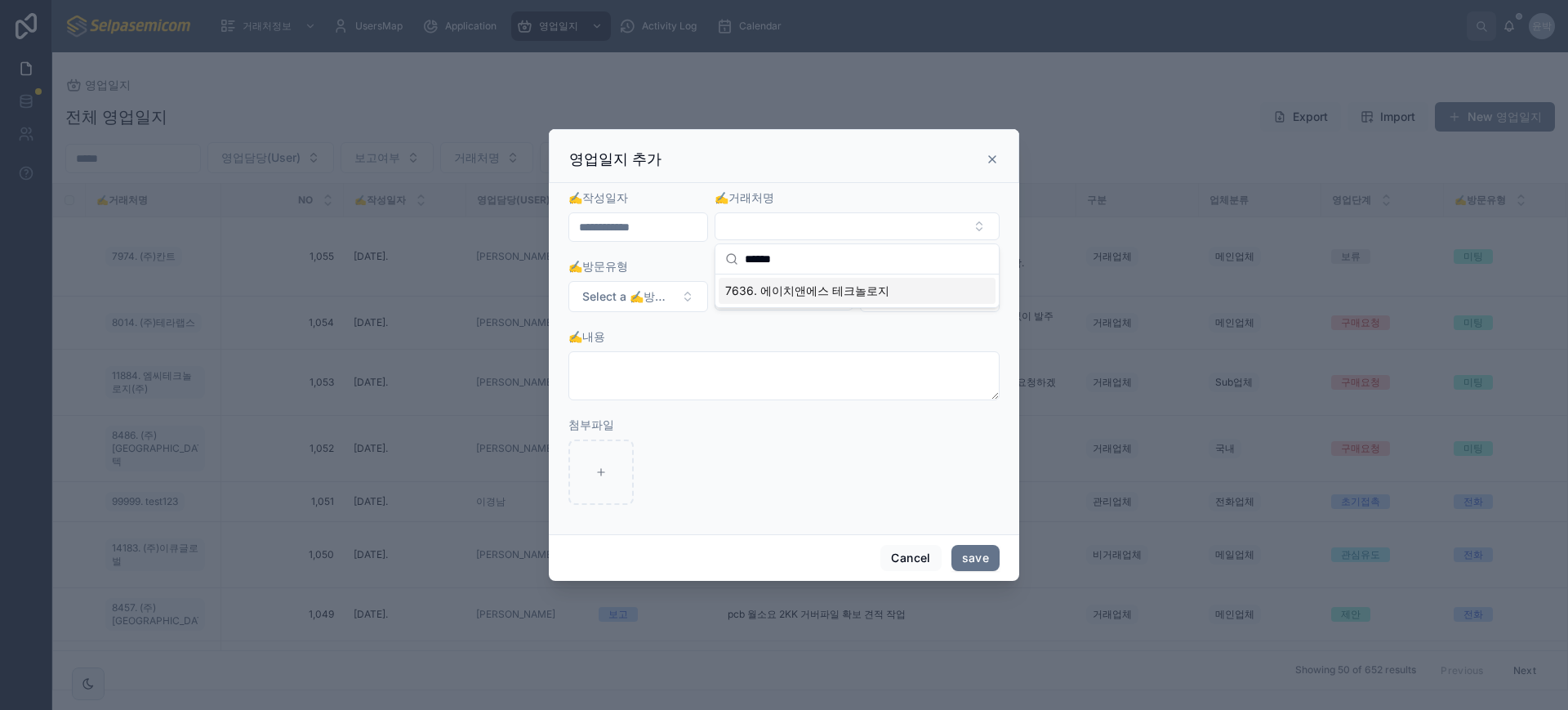
click at [823, 262] on input "******" at bounding box center [867, 259] width 245 height 29
type input "******"
click at [815, 292] on span "7636. 에이치앤에스 테크놀로지" at bounding box center [807, 291] width 165 height 16
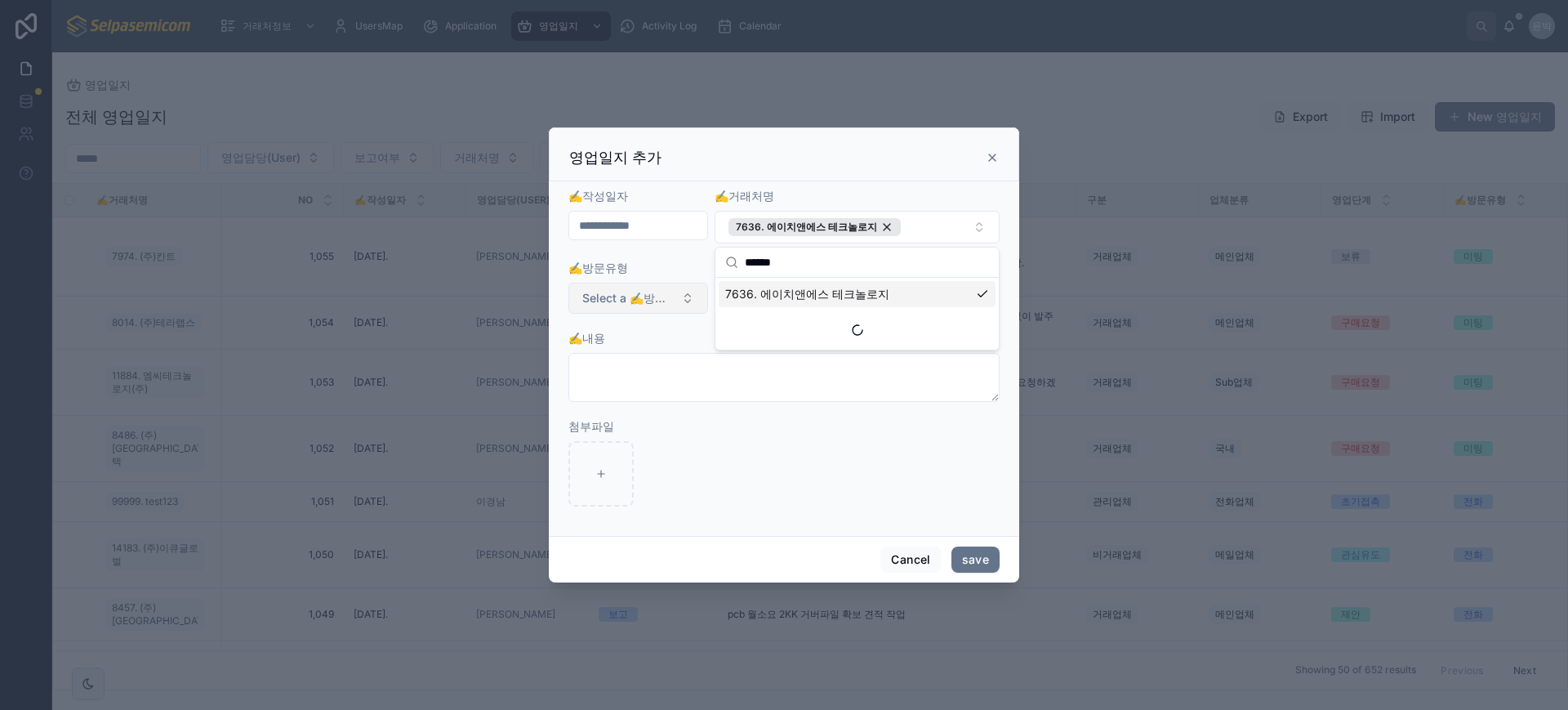
click at [616, 295] on span "Select a ✍️방문유형" at bounding box center [629, 298] width 92 height 16
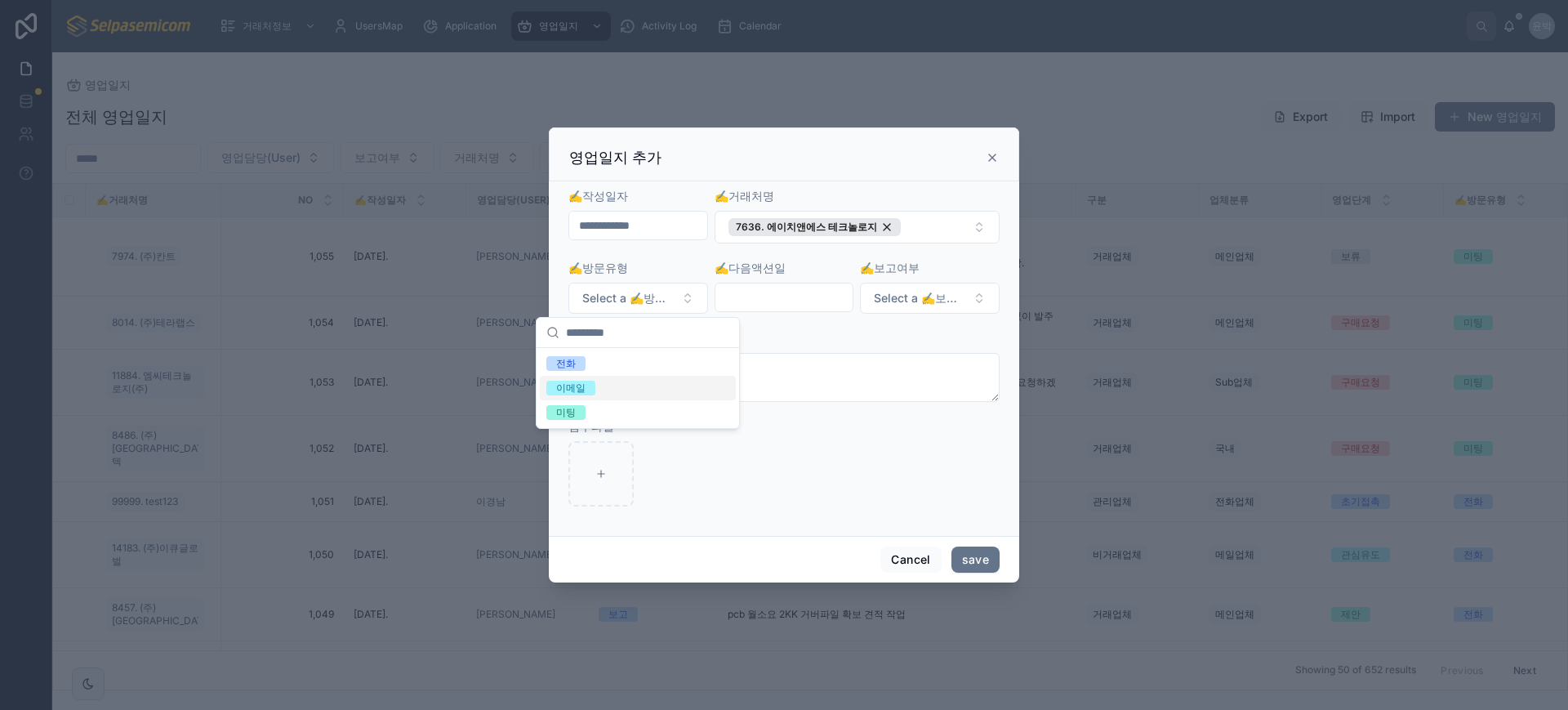
click at [602, 378] on div "이메일" at bounding box center [638, 388] width 196 height 25
click at [908, 307] on button "Select a ✍️보고여부" at bounding box center [929, 298] width 140 height 31
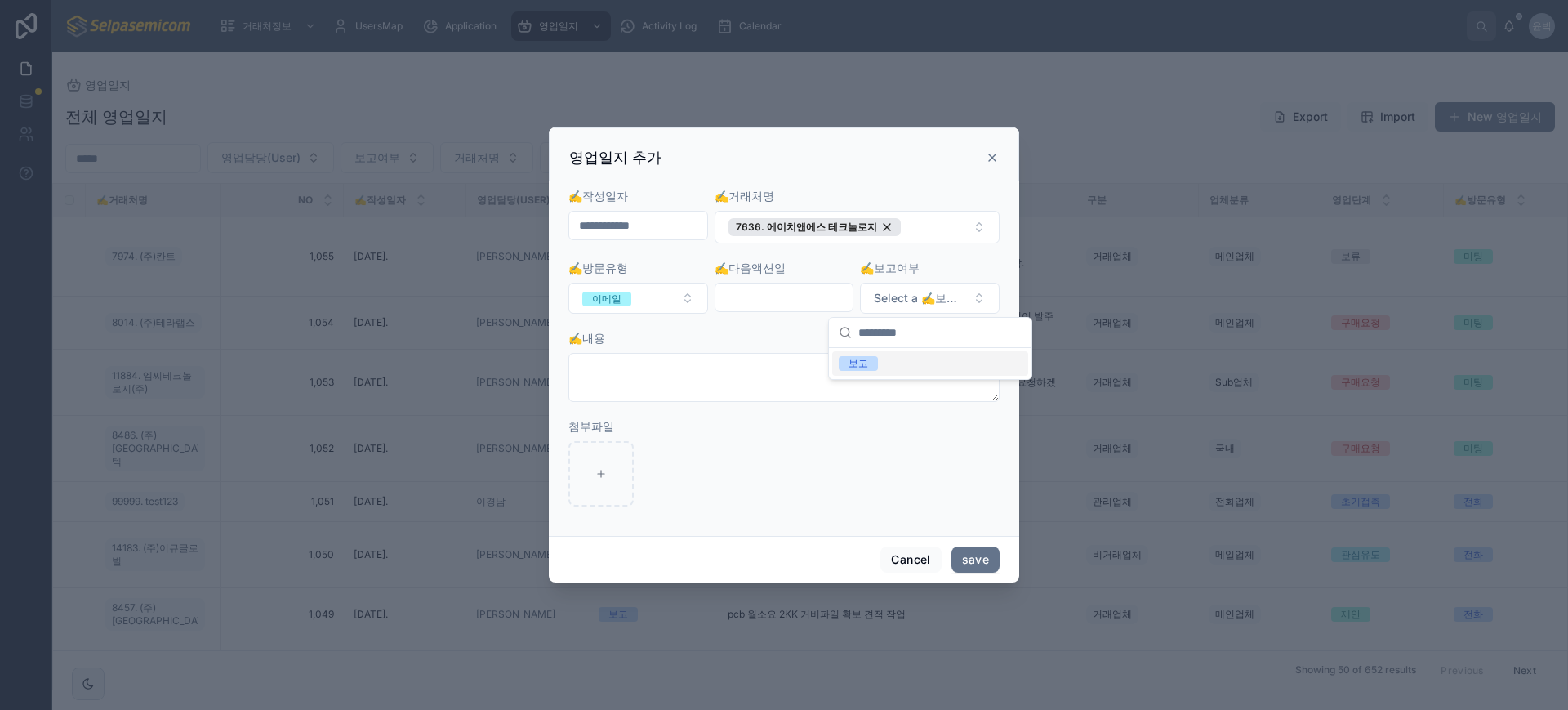
click at [893, 362] on div "보고" at bounding box center [930, 364] width 196 height 25
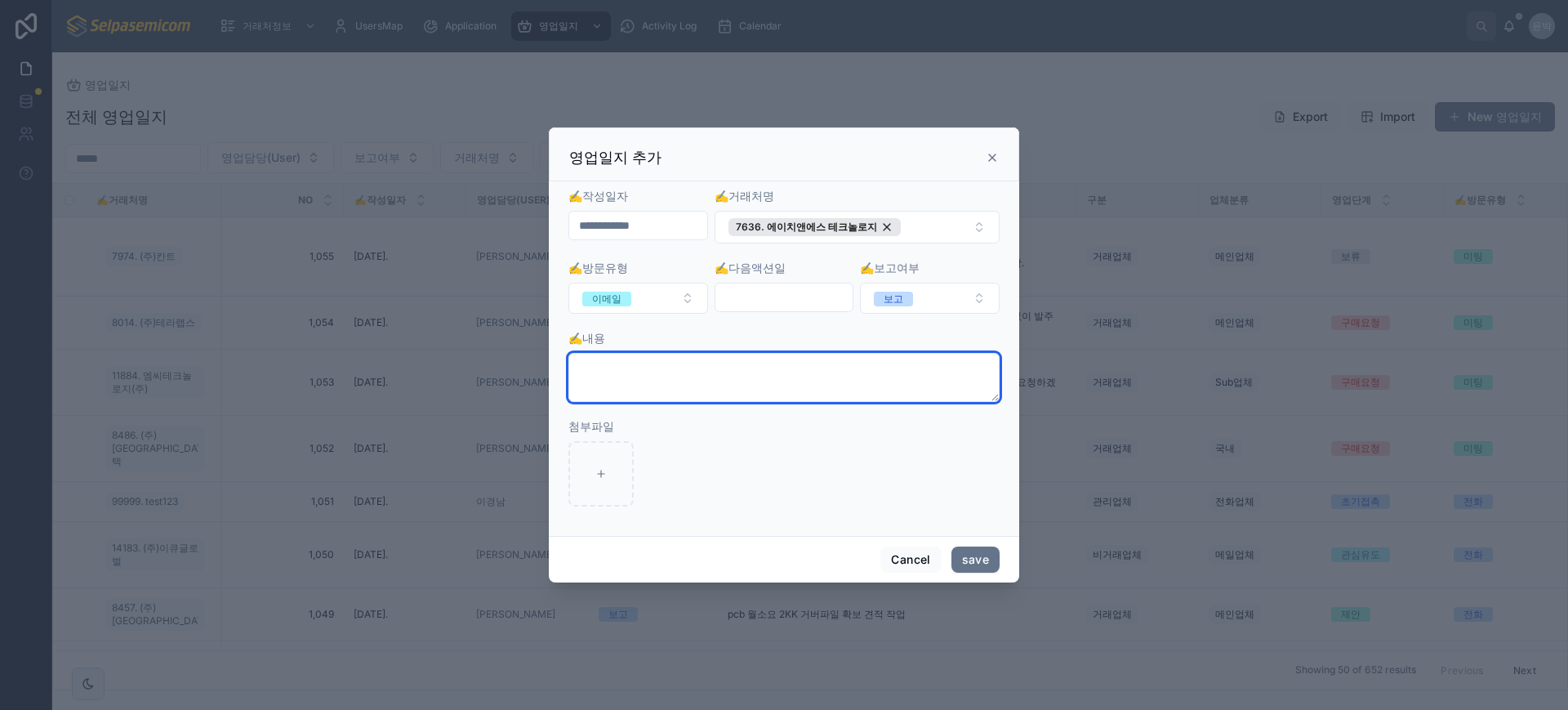
click at [695, 380] on textarea at bounding box center [784, 377] width 431 height 49
type textarea "*"
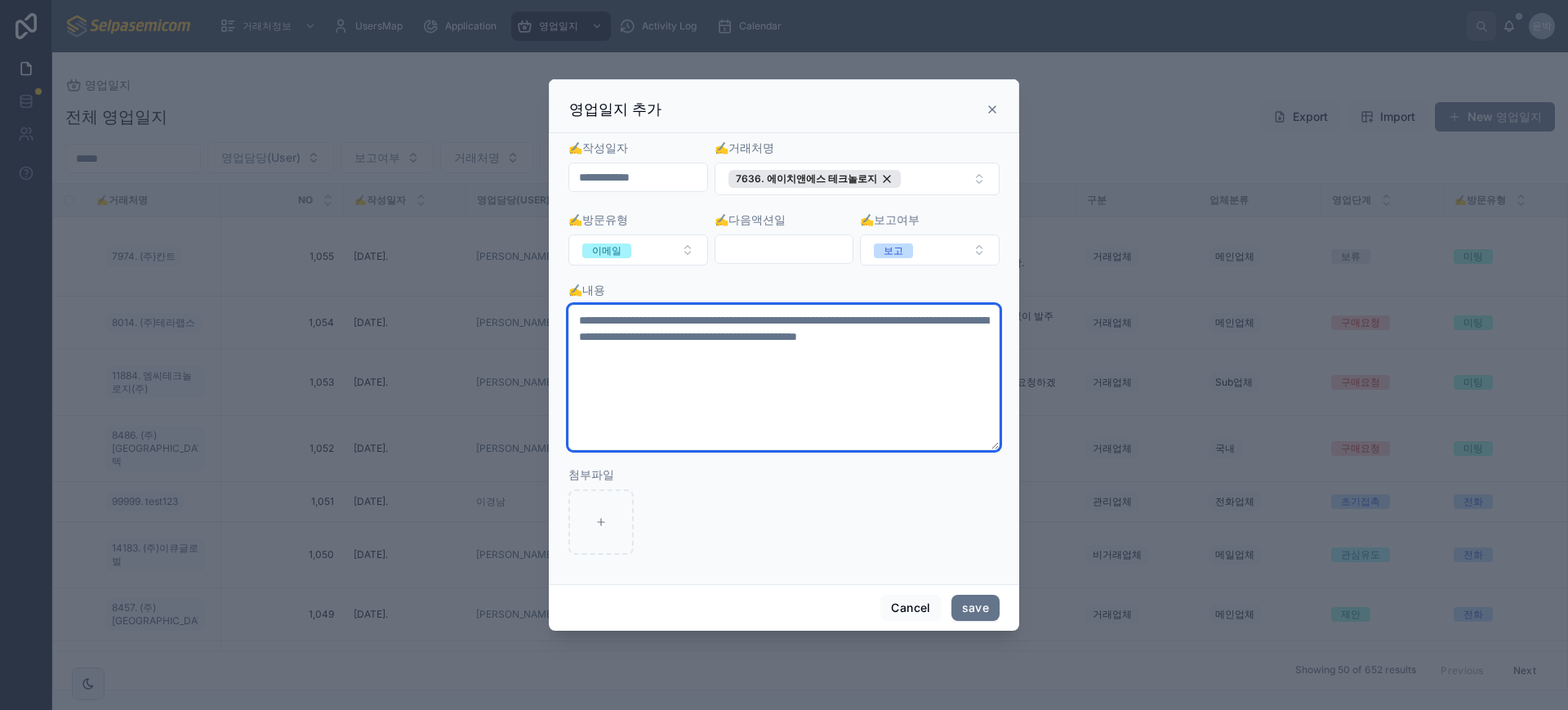
click at [824, 390] on textarea "**********" at bounding box center [784, 377] width 431 height 145
drag, startPoint x: 646, startPoint y: 321, endPoint x: 856, endPoint y: 375, distance: 216.8
click at [856, 375] on textarea "**********" at bounding box center [784, 377] width 431 height 145
click at [805, 395] on textarea "**********" at bounding box center [784, 377] width 431 height 145
click at [835, 372] on textarea "**********" at bounding box center [784, 377] width 431 height 145
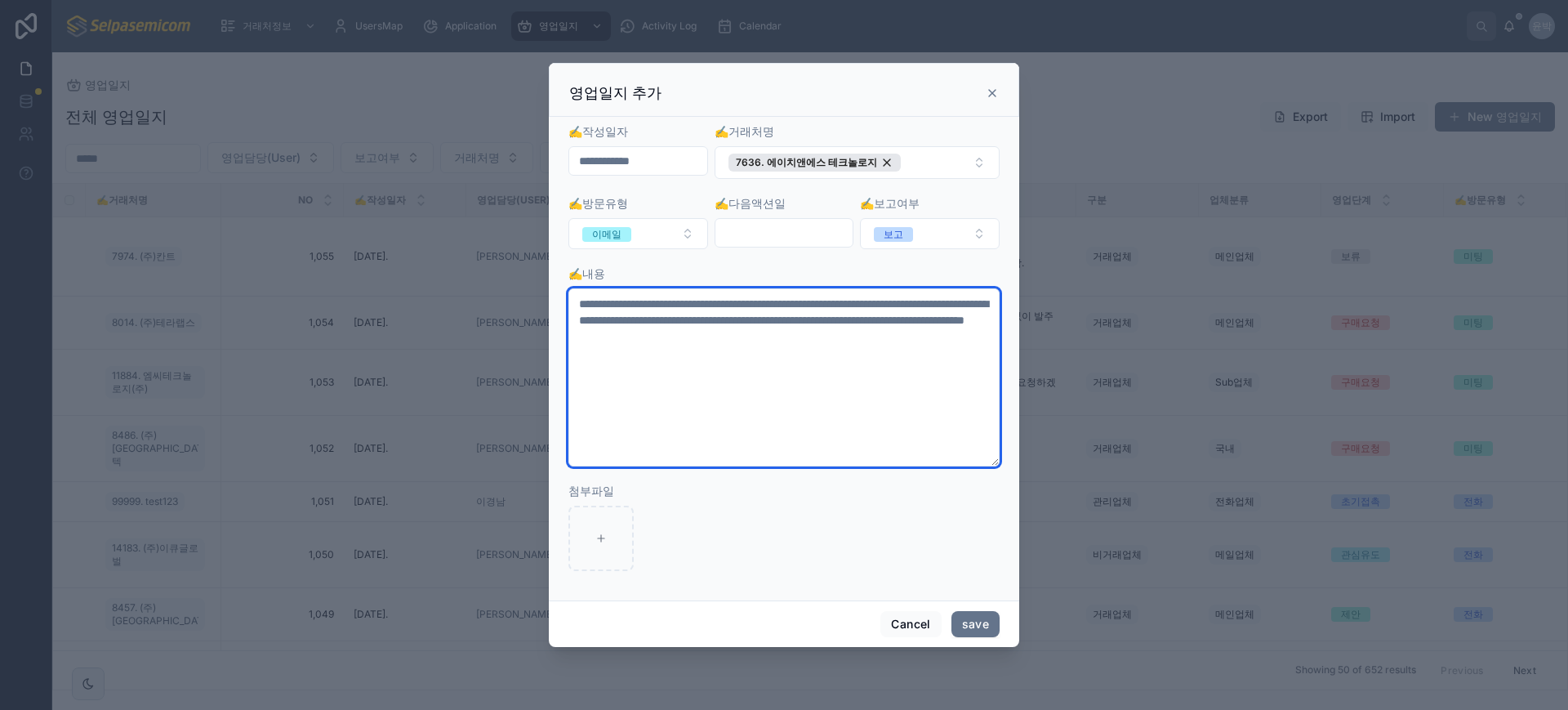
click at [796, 318] on textarea "**********" at bounding box center [784, 377] width 431 height 178
click at [828, 423] on textarea "**********" at bounding box center [784, 377] width 431 height 178
drag, startPoint x: 798, startPoint y: 370, endPoint x: 564, endPoint y: 283, distance: 249.6
click at [564, 283] on div "**********" at bounding box center [784, 359] width 470 height 484
click at [854, 377] on textarea "**********" at bounding box center [784, 377] width 431 height 178
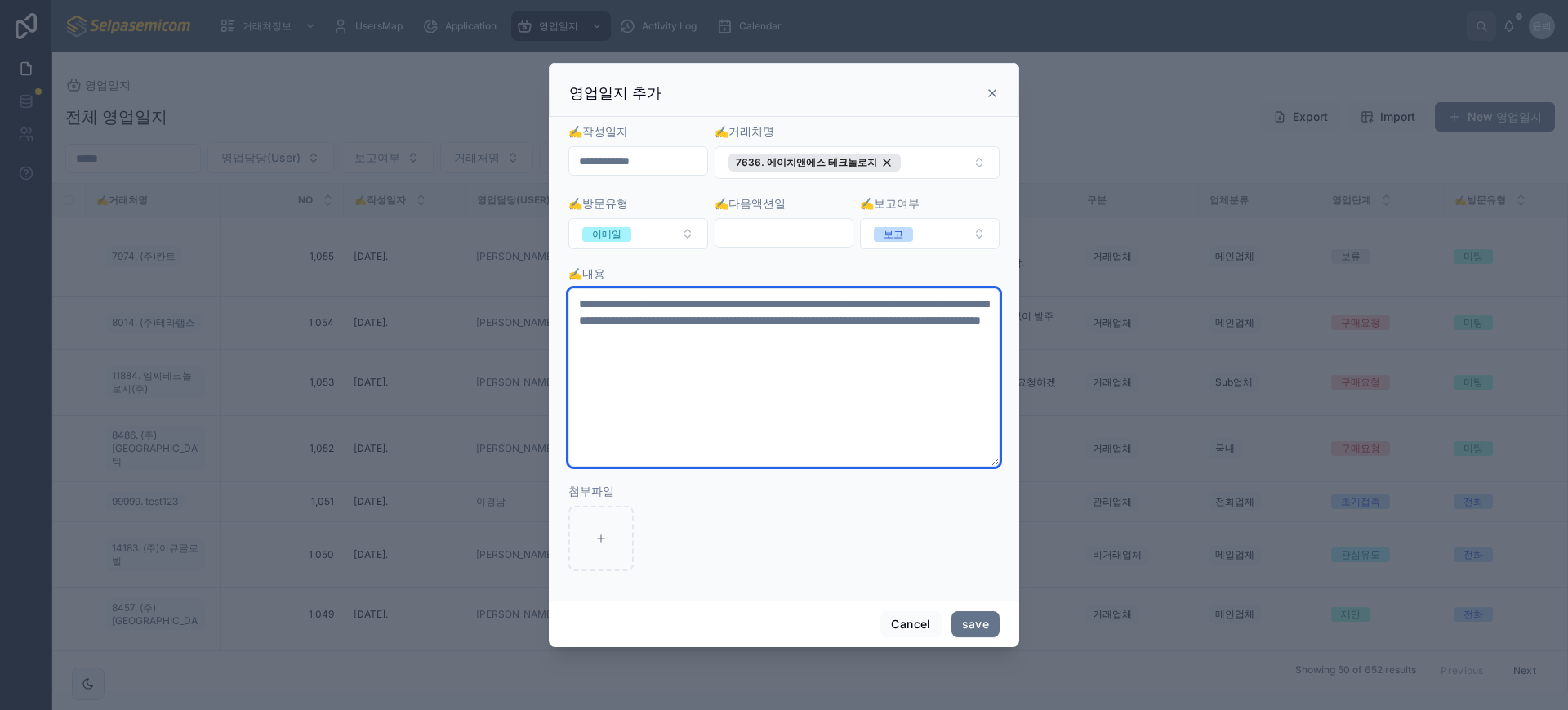
drag, startPoint x: 607, startPoint y: 335, endPoint x: 824, endPoint y: 335, distance: 217.0
click at [824, 335] on textarea "**********" at bounding box center [784, 377] width 431 height 178
click at [850, 403] on textarea "**********" at bounding box center [784, 377] width 431 height 178
drag, startPoint x: 831, startPoint y: 340, endPoint x: 987, endPoint y: 341, distance: 156.0
click at [987, 341] on textarea "**********" at bounding box center [784, 377] width 431 height 178
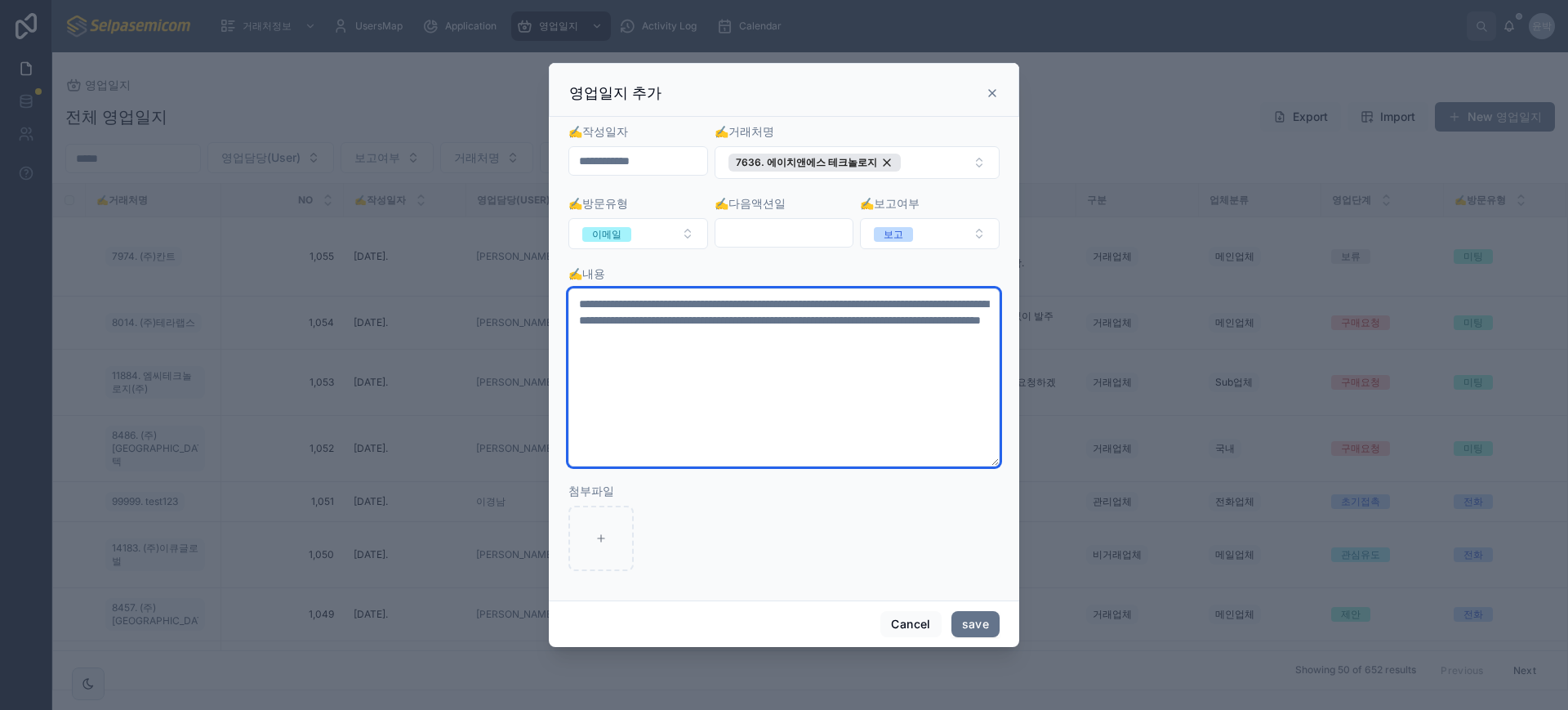
click at [654, 303] on textarea "**********" at bounding box center [784, 377] width 431 height 178
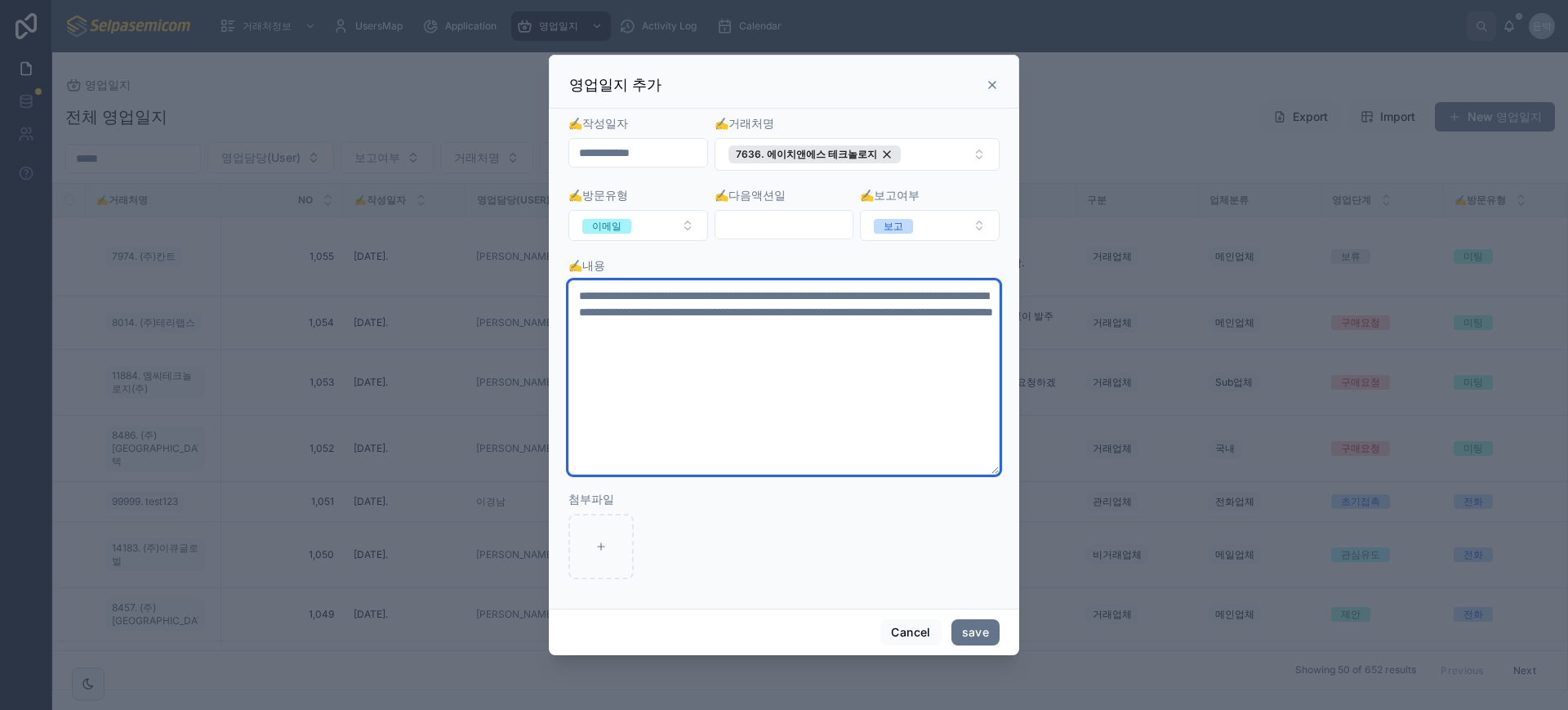
click at [736, 384] on textarea "**********" at bounding box center [784, 377] width 431 height 195
click at [842, 399] on textarea "**********" at bounding box center [784, 377] width 431 height 195
type textarea "**********"
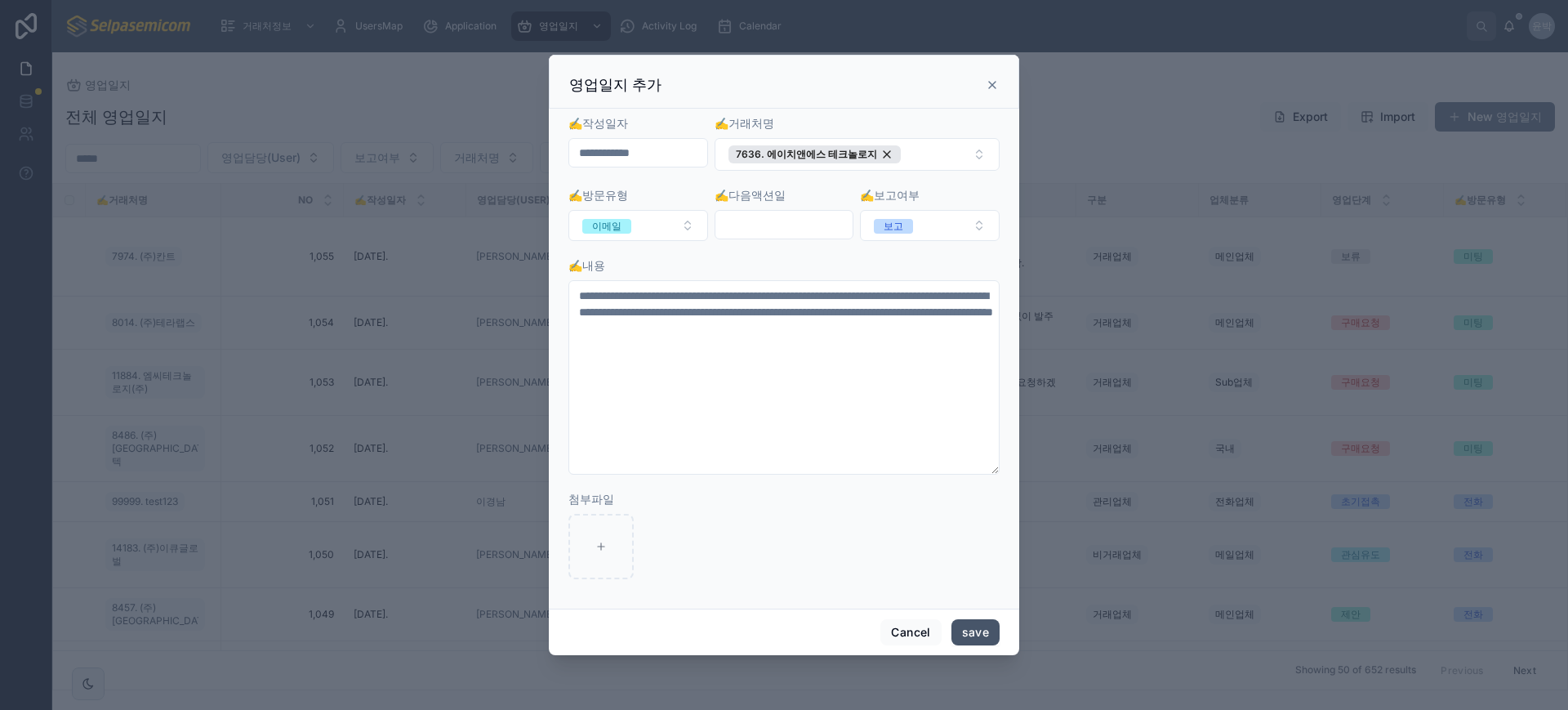
click at [982, 632] on button "save" at bounding box center [976, 632] width 48 height 26
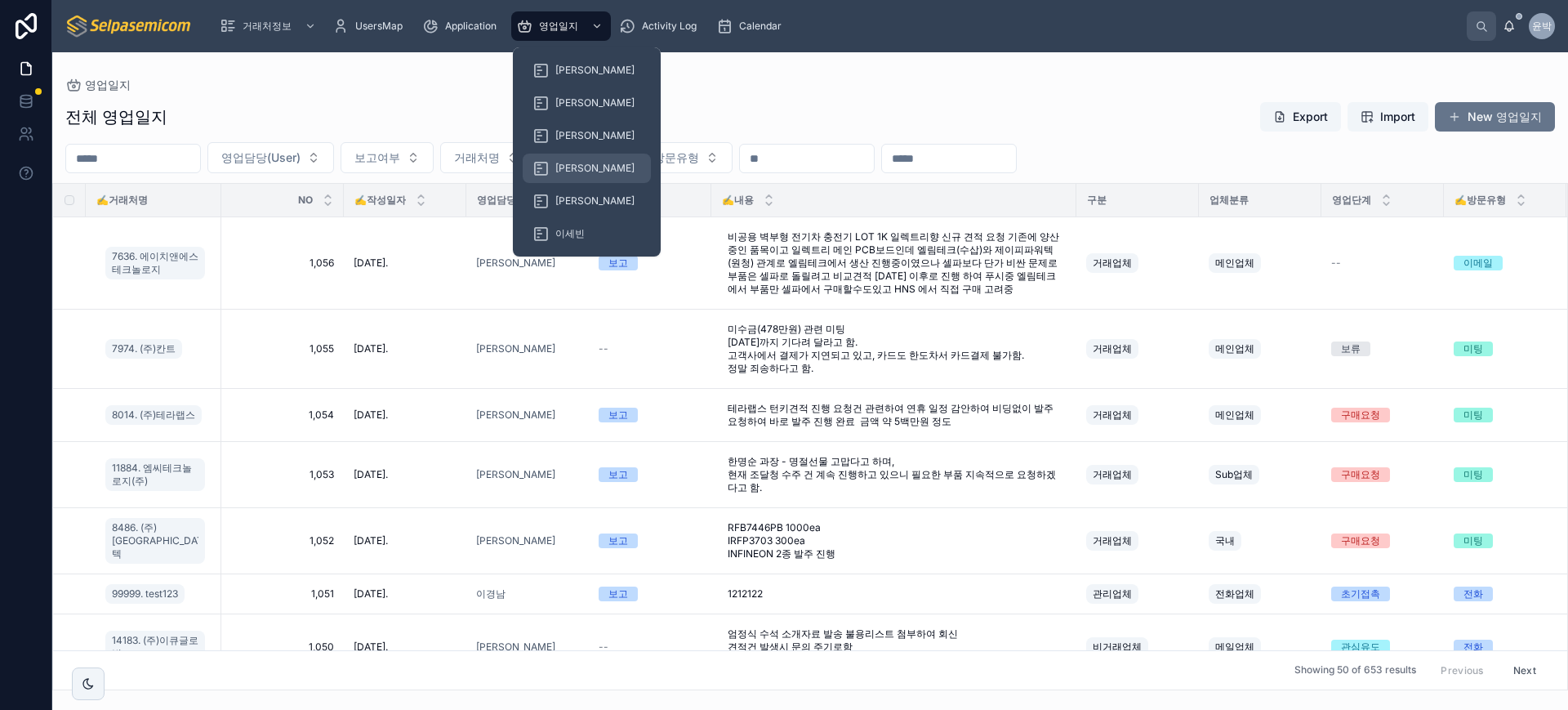
click at [555, 159] on div "[PERSON_NAME]" at bounding box center [587, 167] width 109 height 26
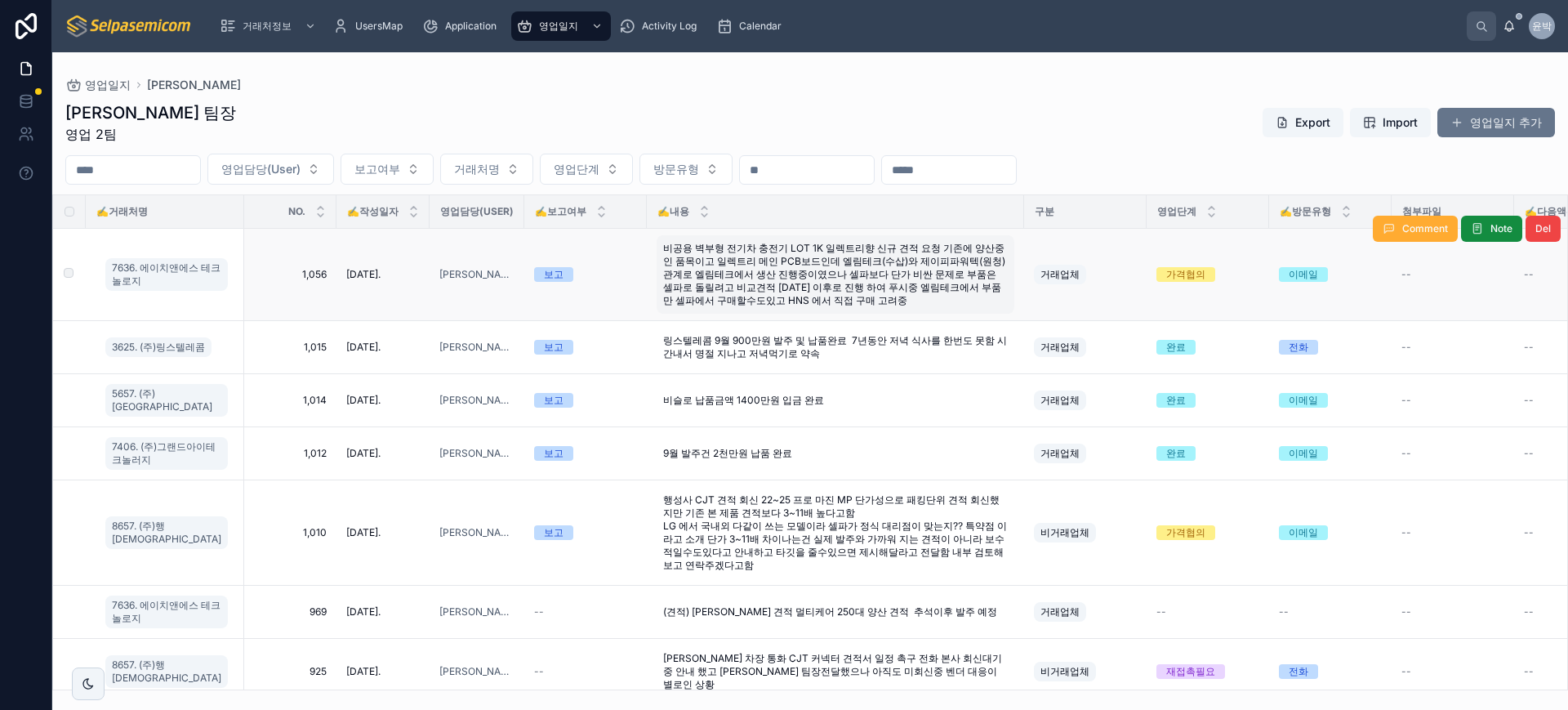
click at [872, 259] on span "비공용 벽부형 전기차 충전기 LOT 1K 일렉트리향 신규 견적 요청 기존에 양산중인 품목이고 일렉트리 메인 PCB보드인데 엘림테크(수삽)와 제…" at bounding box center [836, 274] width 345 height 65
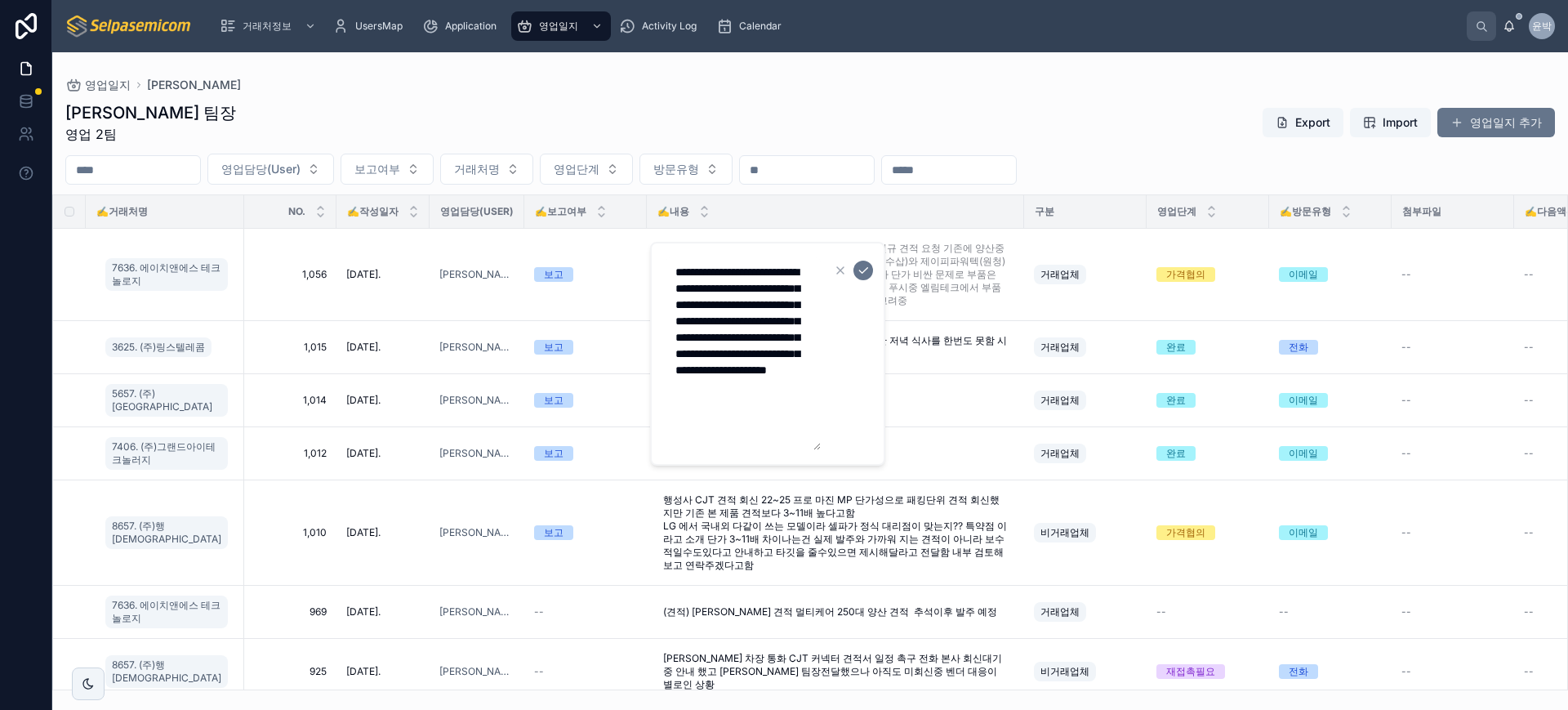
click at [741, 369] on textarea "**********" at bounding box center [743, 353] width 155 height 193
type textarea "**********"
click at [865, 261] on button "submit" at bounding box center [864, 270] width 20 height 20
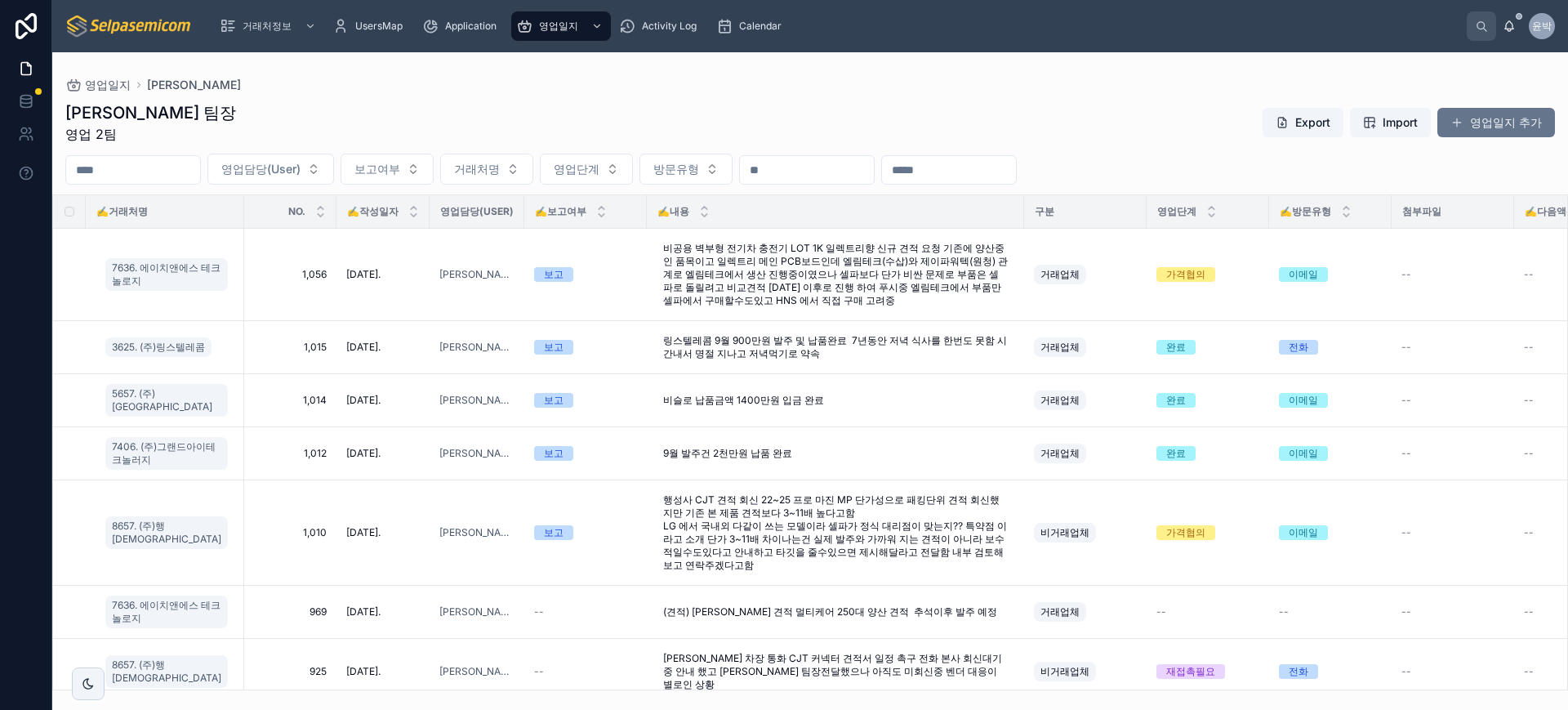
click at [529, 87] on div "영업일지 [PERSON_NAME]" at bounding box center [809, 85] width 1490 height 13
click at [1425, 87] on div "영업일지 [PERSON_NAME]" at bounding box center [809, 85] width 1490 height 13
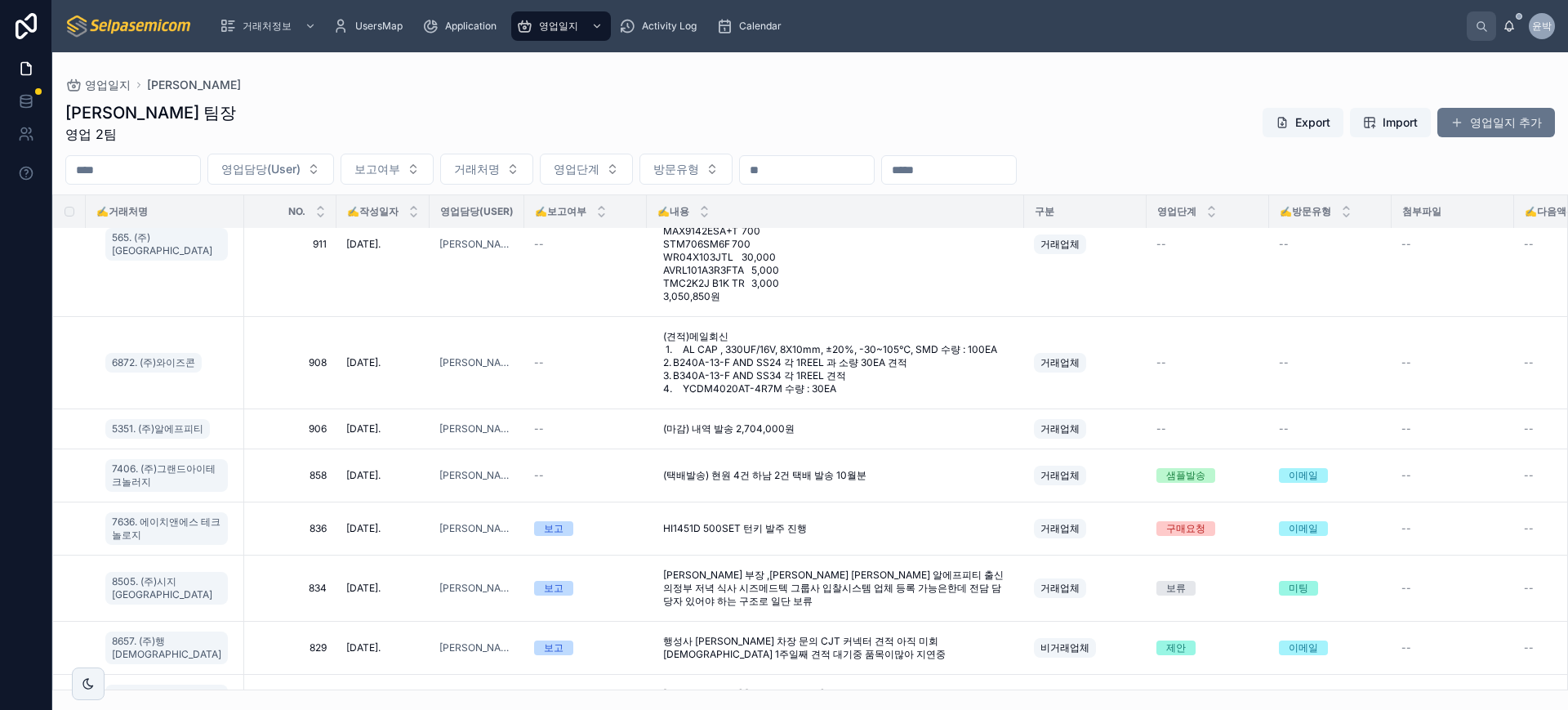
scroll to position [1448, 0]
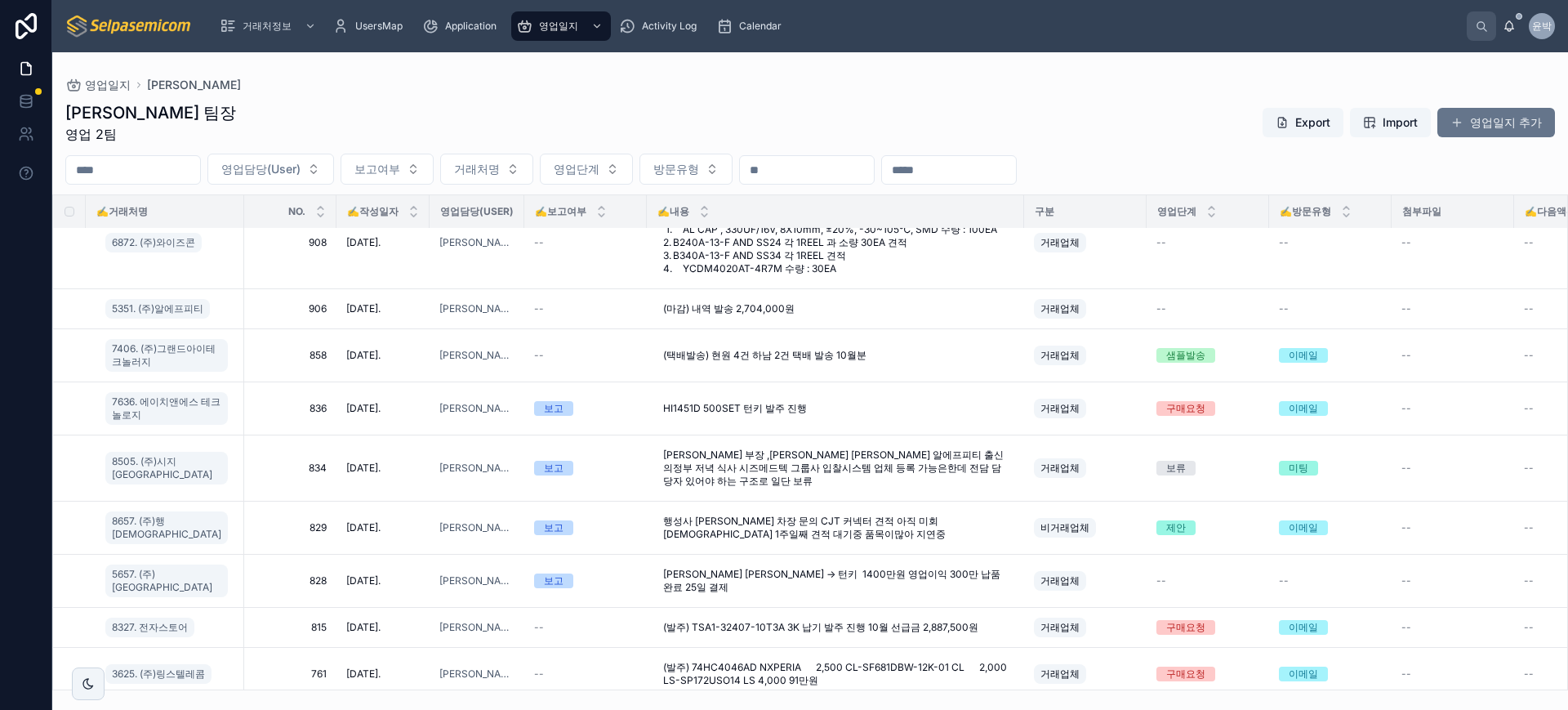
click at [671, 128] on div "[PERSON_NAME] 팀장 영업 2팀 Export Import 영업일지 추가" at bounding box center [809, 123] width 1490 height 43
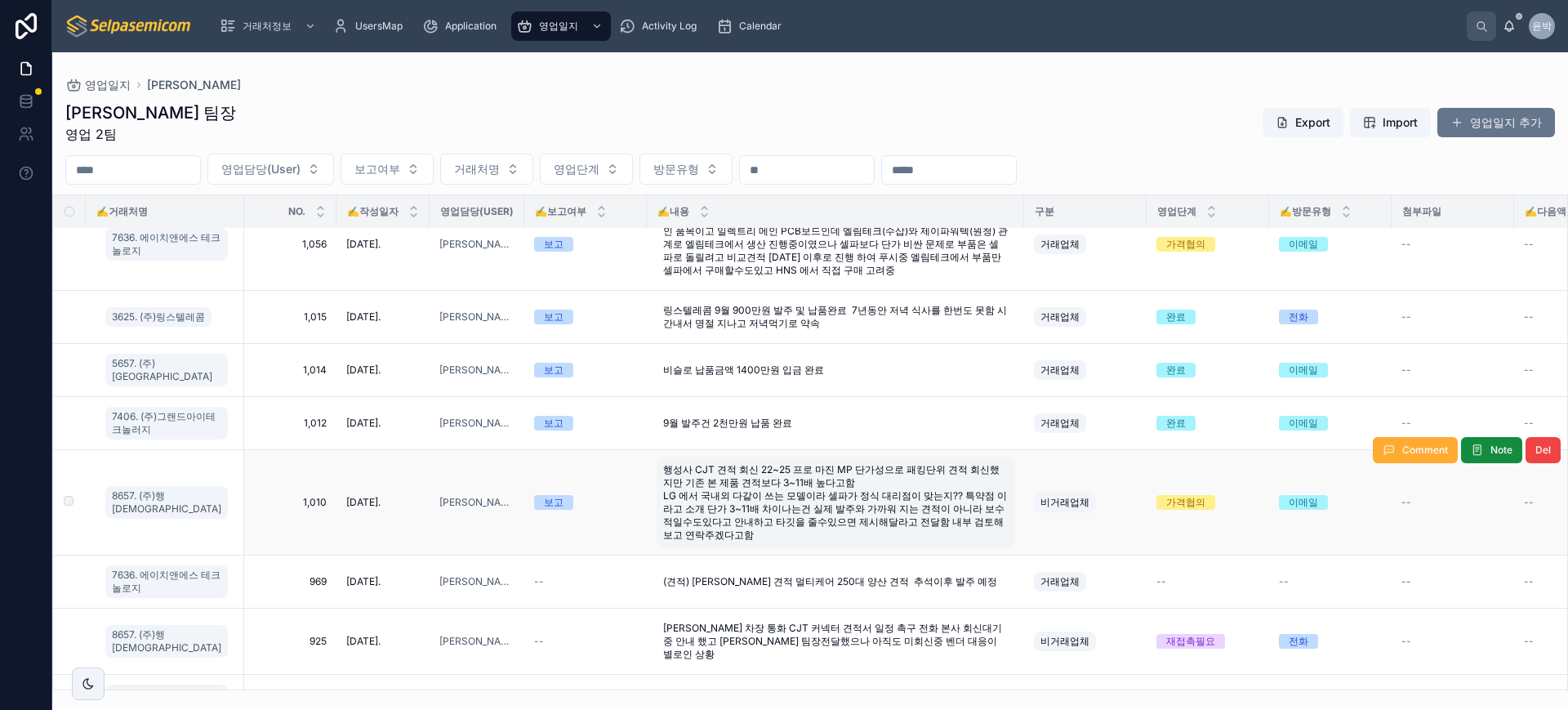
scroll to position [0, 0]
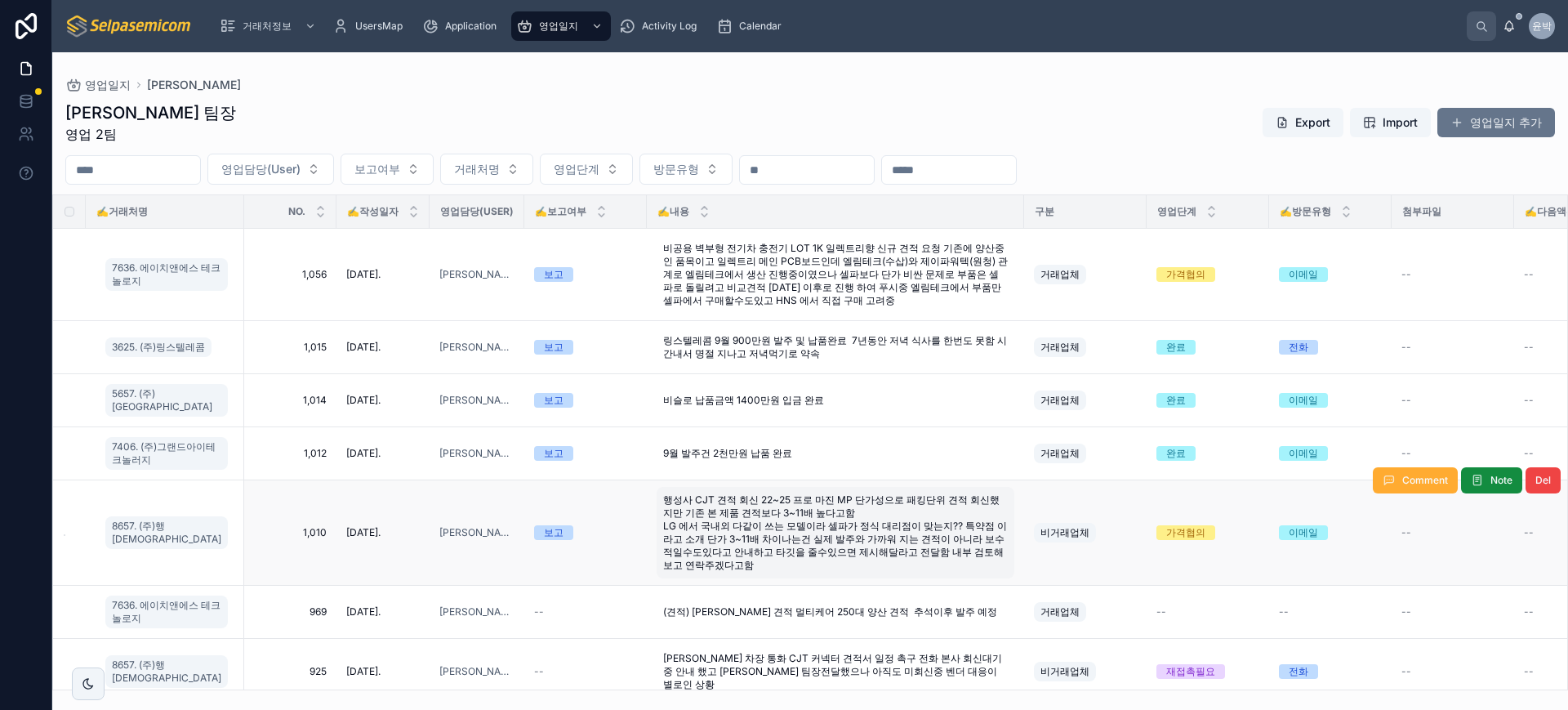
click at [663, 109] on div "[PERSON_NAME] 팀장 영업 2팀 Export Import 영업일지 추가" at bounding box center [809, 123] width 1490 height 43
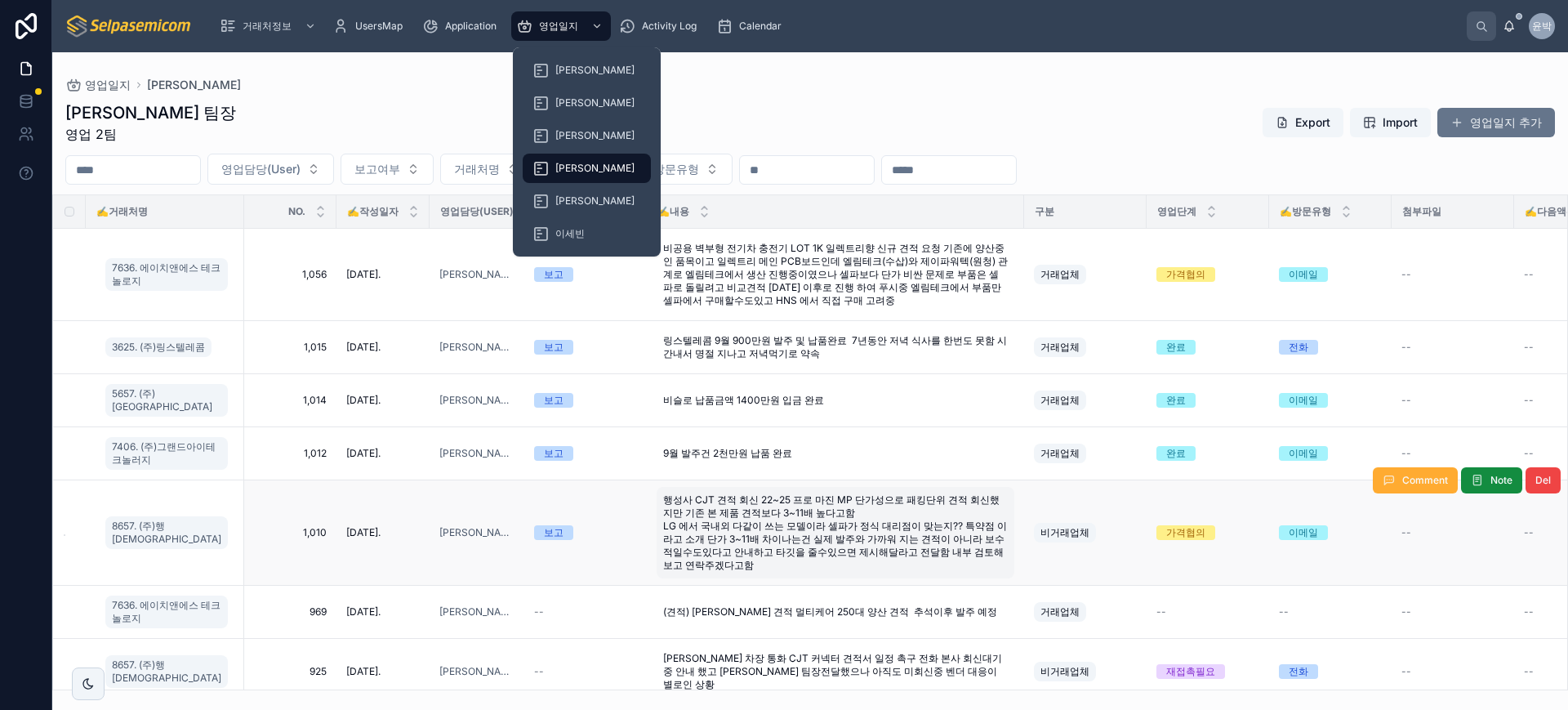
click at [537, 163] on icon at bounding box center [541, 168] width 16 height 16
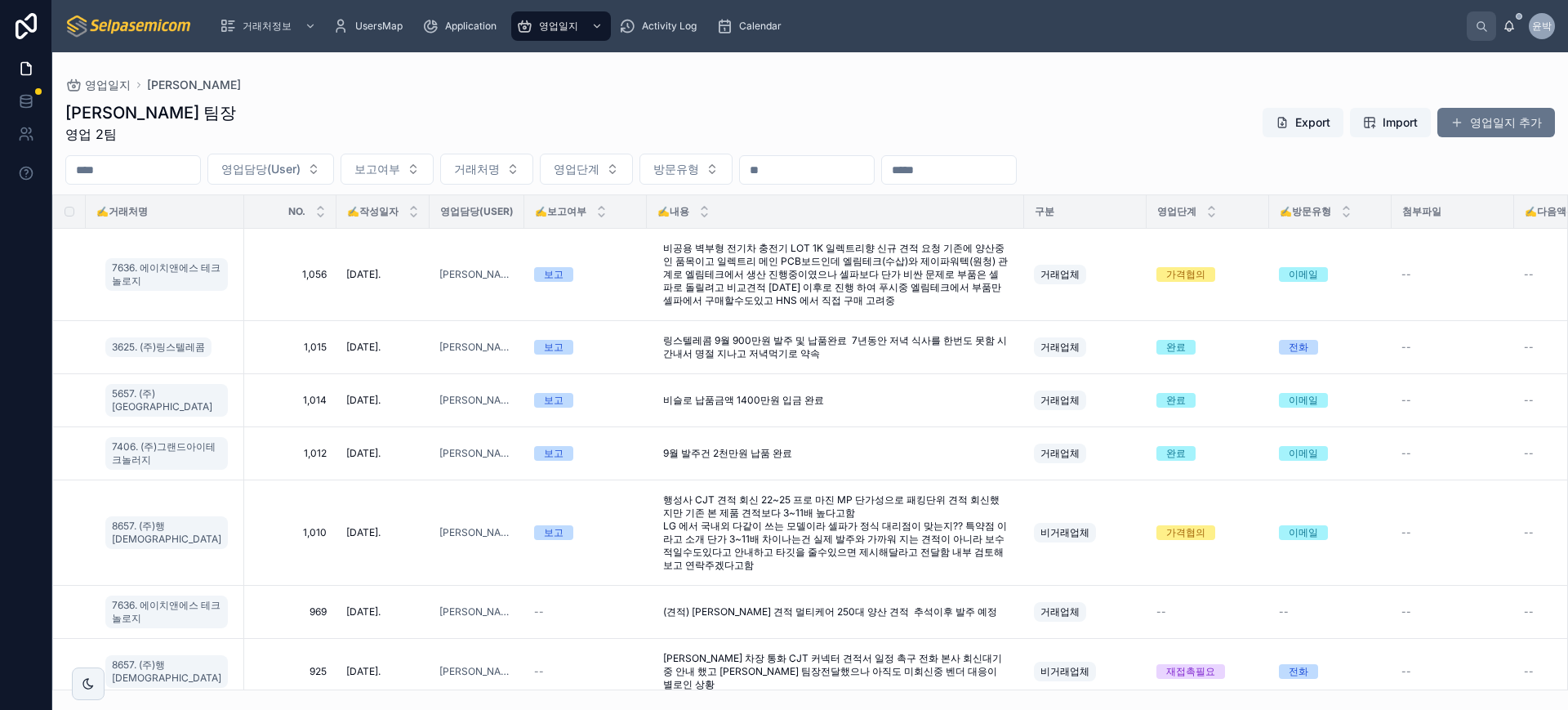
click at [768, 105] on div "[PERSON_NAME] 팀장 영업 2팀 Export Import 영업일지 추가" at bounding box center [809, 123] width 1490 height 43
click at [599, 171] on span "영업단계" at bounding box center [576, 169] width 45 height 16
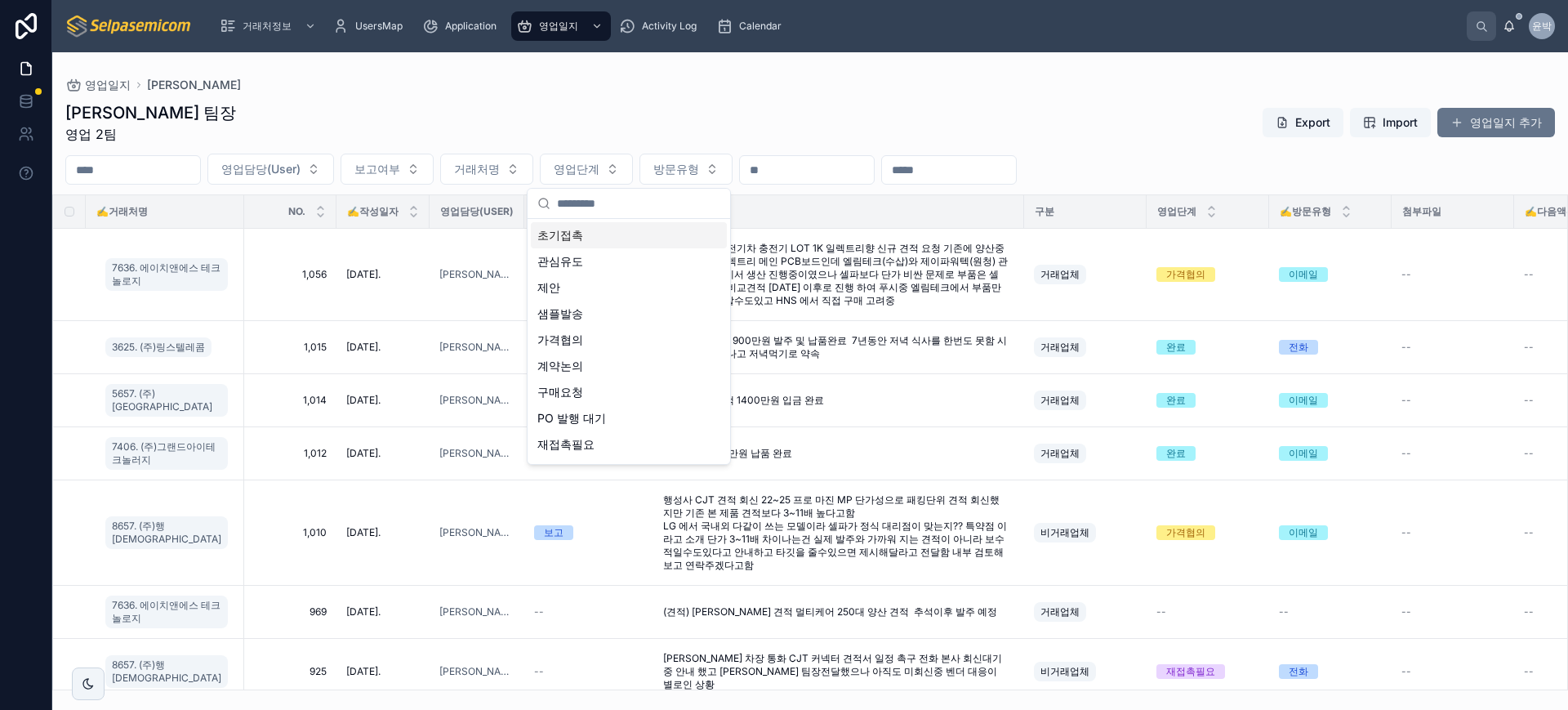
click at [752, 112] on div "[PERSON_NAME] 팀장 영업 2팀 Export Import 영업일지 추가" at bounding box center [809, 123] width 1490 height 43
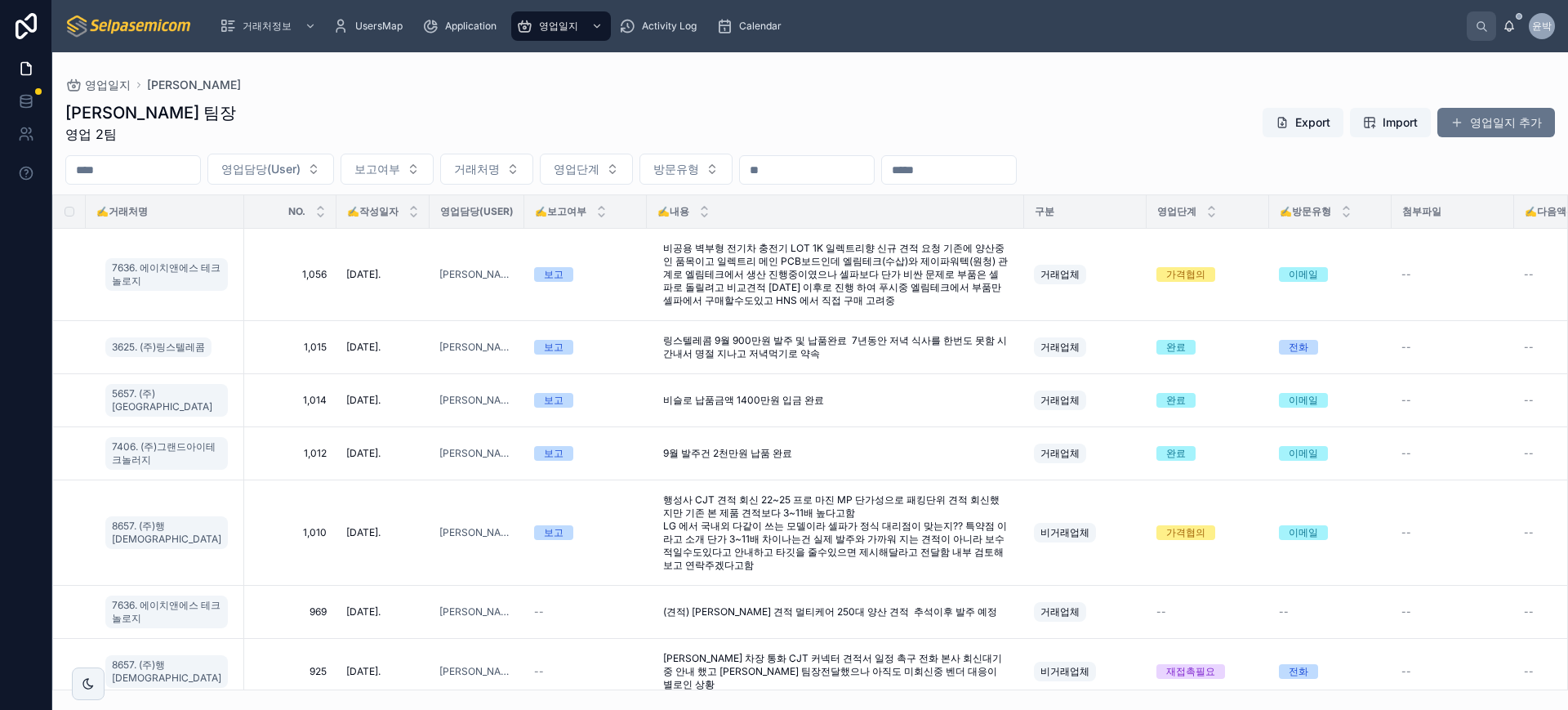
click at [731, 117] on div "[PERSON_NAME] 팀장 영업 2팀 Export Import 영업일지 추가" at bounding box center [809, 123] width 1490 height 43
click at [650, 95] on div "박윤호 팀장 영업 2팀 Export Import 영업일지 추가 영업담당(User) 보고여부 거래처명 영업단계 방문유형 ✍️거래처명 NO. ✍️…" at bounding box center [810, 391] width 1516 height 599
click at [762, 31] on span "Calendar" at bounding box center [760, 26] width 43 height 13
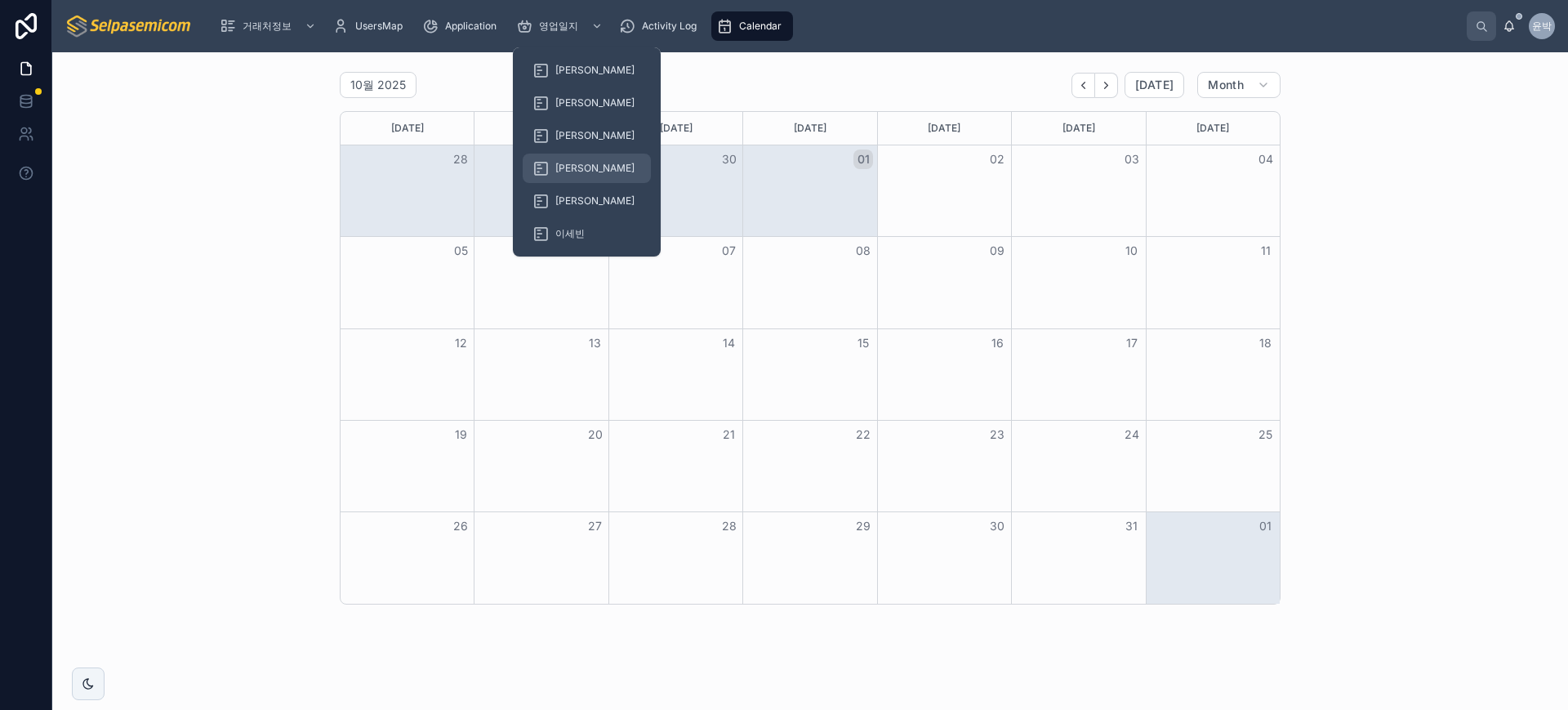
click at [551, 175] on div "[PERSON_NAME]" at bounding box center [587, 167] width 109 height 26
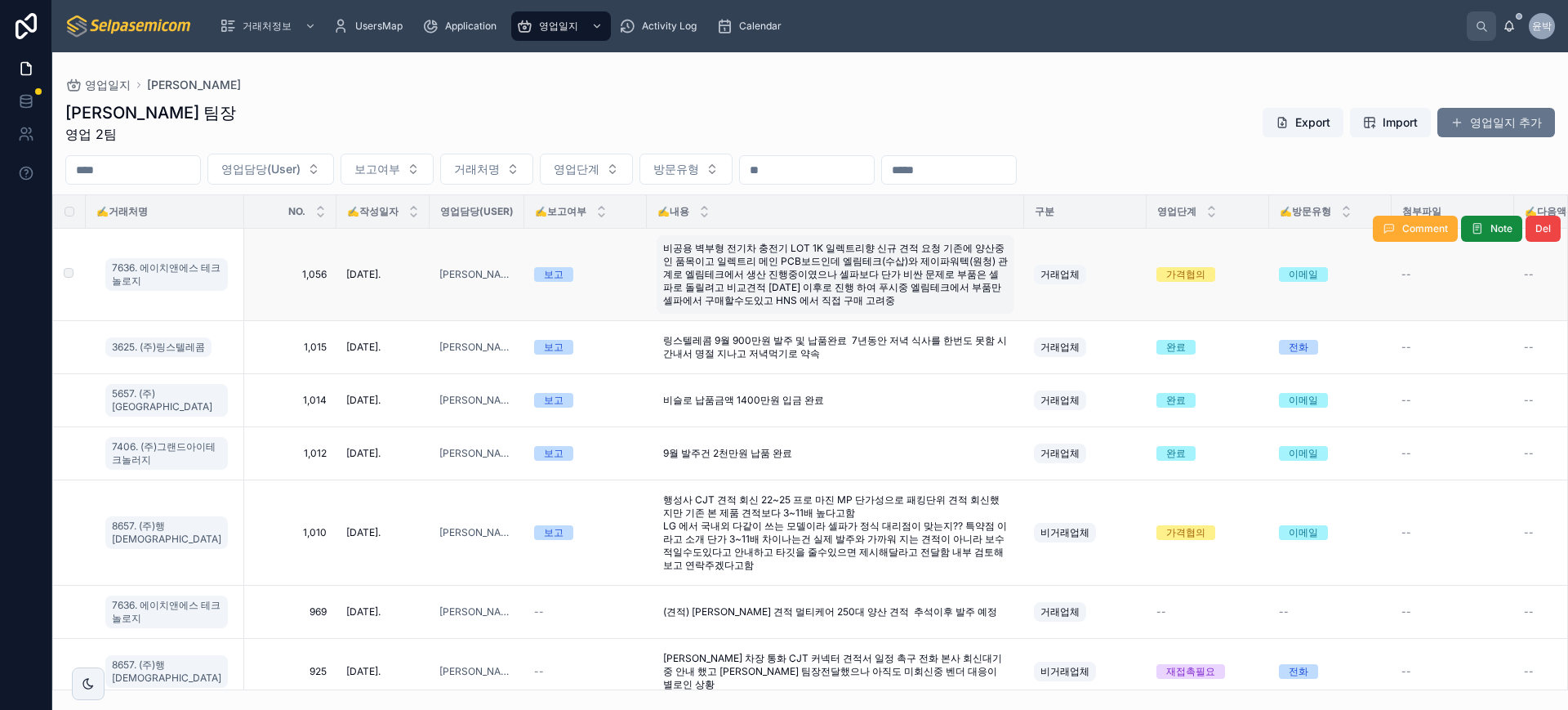
click at [916, 275] on span "비공용 벽부형 전기차 충전기 LOT 1K 일렉트리향 신규 견적 요청 기존에 양산중인 품목이고 일렉트리 메인 PCB보드인데 엘림테크(수삽)와 제…" at bounding box center [836, 274] width 345 height 65
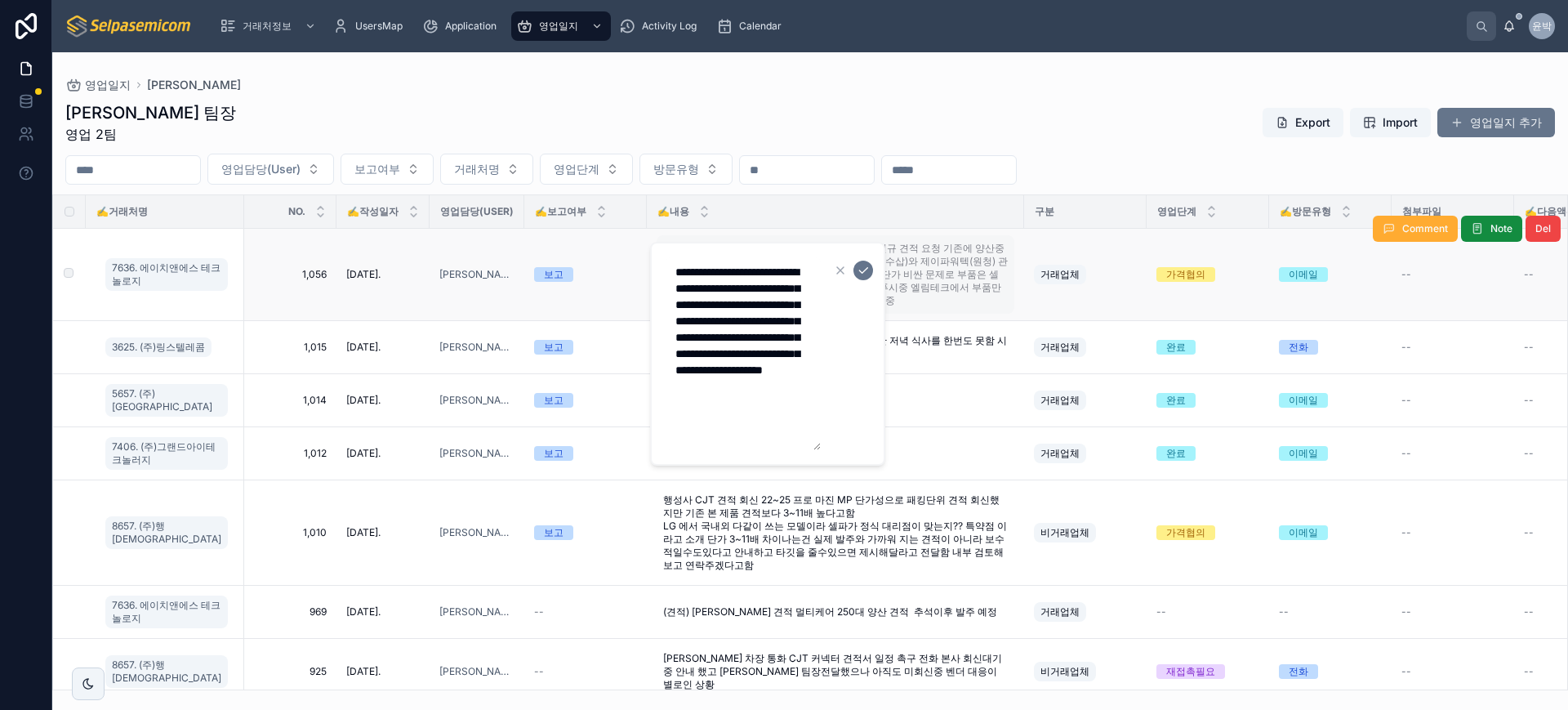
click at [962, 277] on span "비공용 벽부형 전기차 충전기 LOT 1K 일렉트리향 신규 견적 요청 기존에 양산중인 품목이고 일렉트리 메인 PCB보드인데 엘림테크(수삽)와 제…" at bounding box center [836, 274] width 345 height 65
click at [173, 262] on span "7636. 에이치앤에스 테크놀로지" at bounding box center [166, 274] width 109 height 26
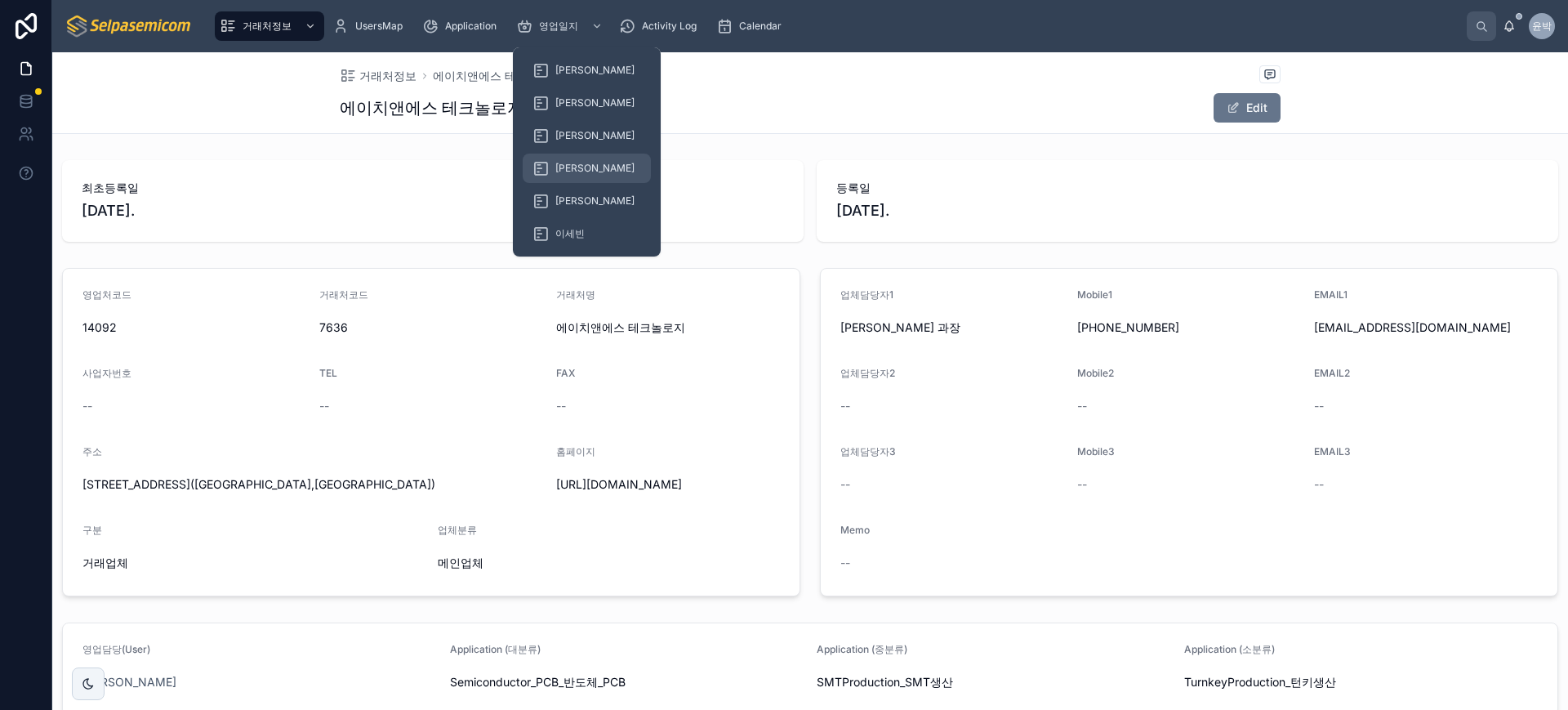
click at [575, 171] on span "[PERSON_NAME]" at bounding box center [594, 168] width 79 height 13
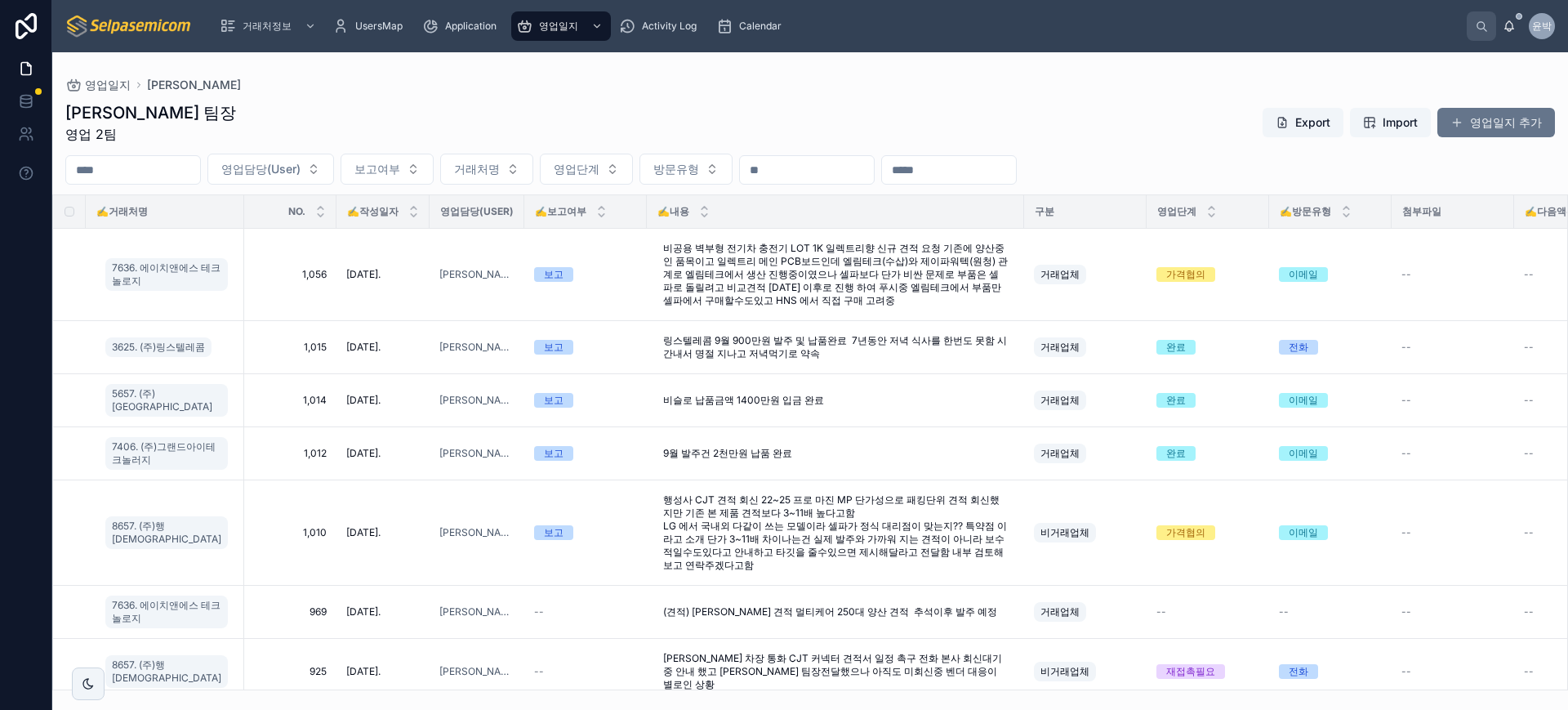
click at [994, 131] on div "[PERSON_NAME] 팀장 영업 2팀 Export Import 영업일지 추가" at bounding box center [809, 123] width 1490 height 43
click at [644, 97] on div "박윤호 팀장 영업 2팀 Export Import 영업일지 추가 영업담당(User) 보고여부 거래처명 영업단계 방문유형 ✍️거래처명 NO. ✍️…" at bounding box center [810, 391] width 1516 height 599
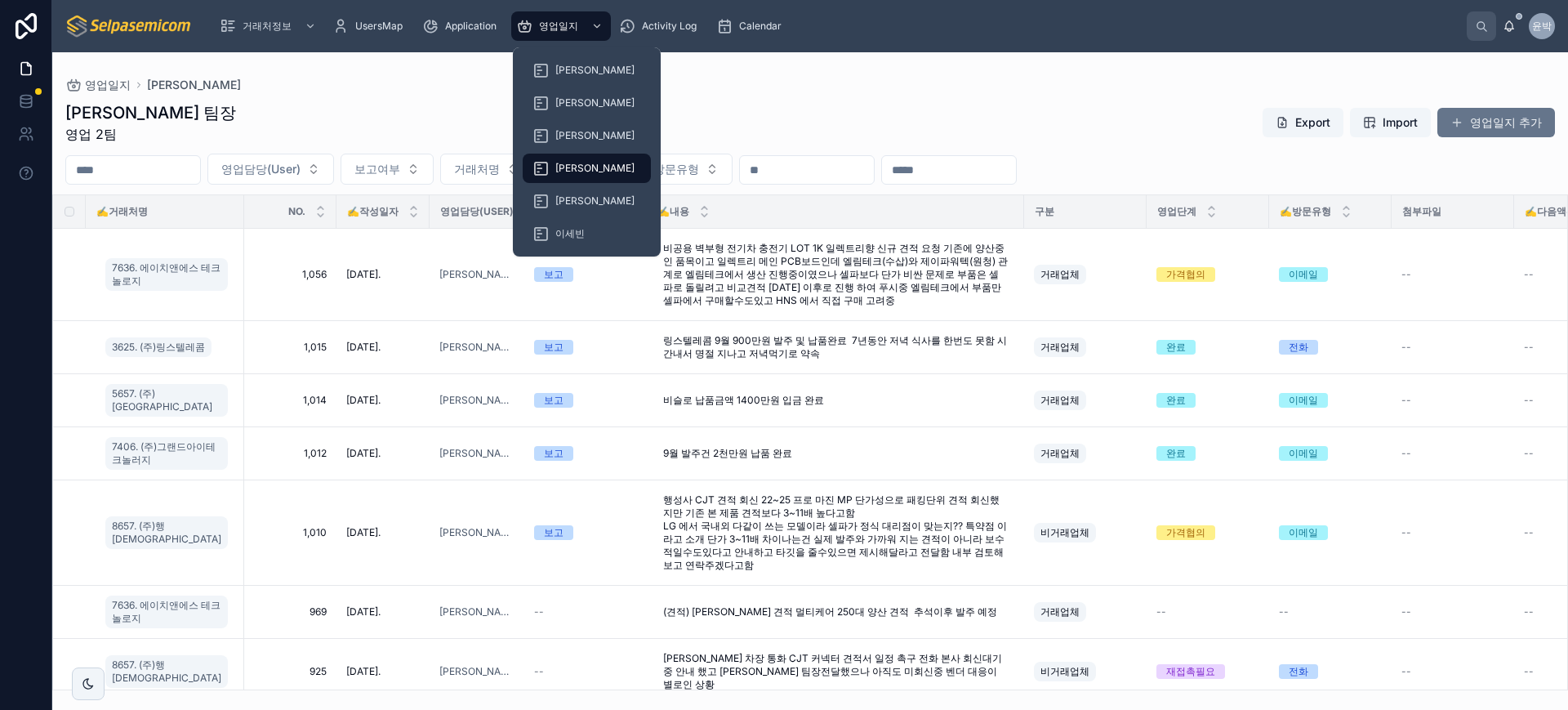
click at [557, 165] on span "[PERSON_NAME]" at bounding box center [594, 168] width 79 height 13
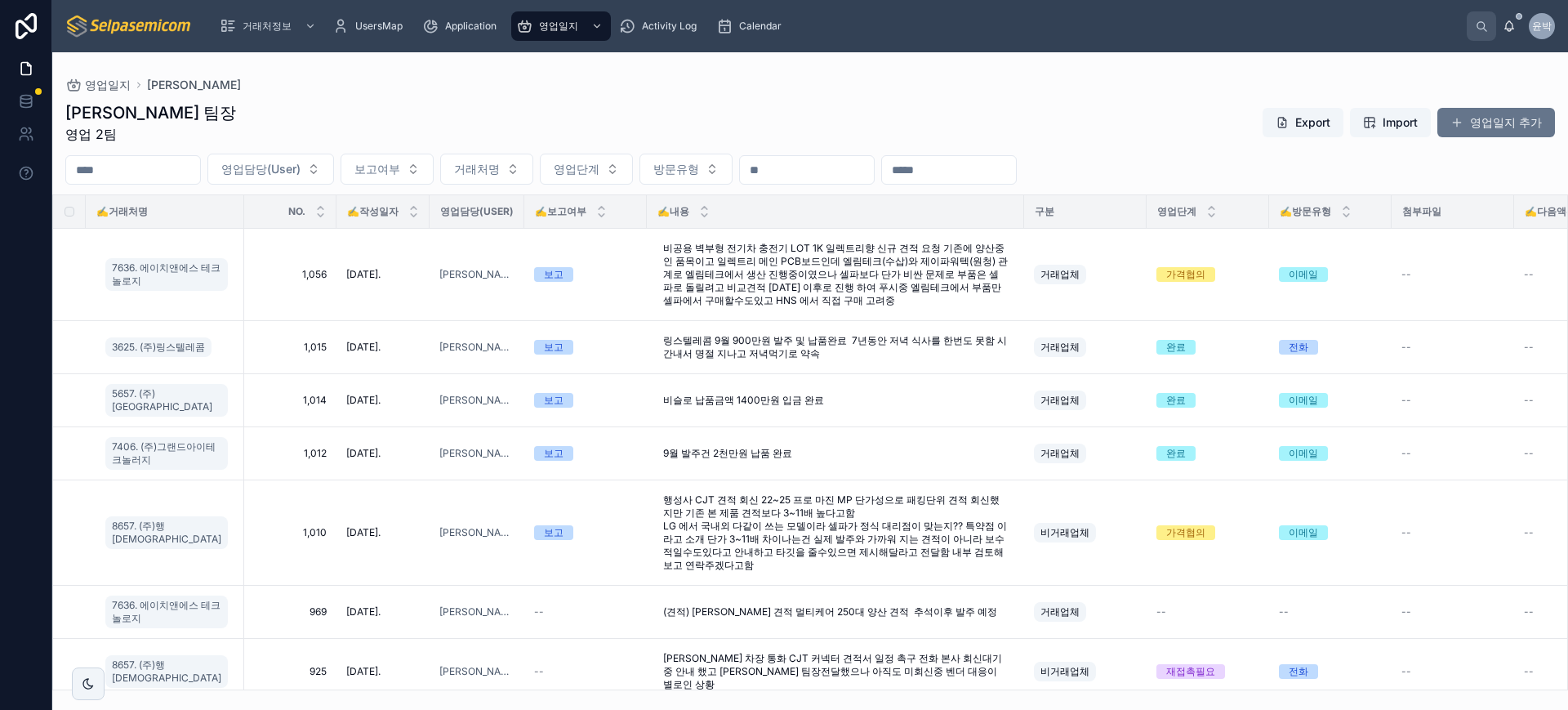
click at [744, 103] on div "[PERSON_NAME] 팀장 영업 2팀 Export Import 영업일지 추가" at bounding box center [809, 123] width 1490 height 43
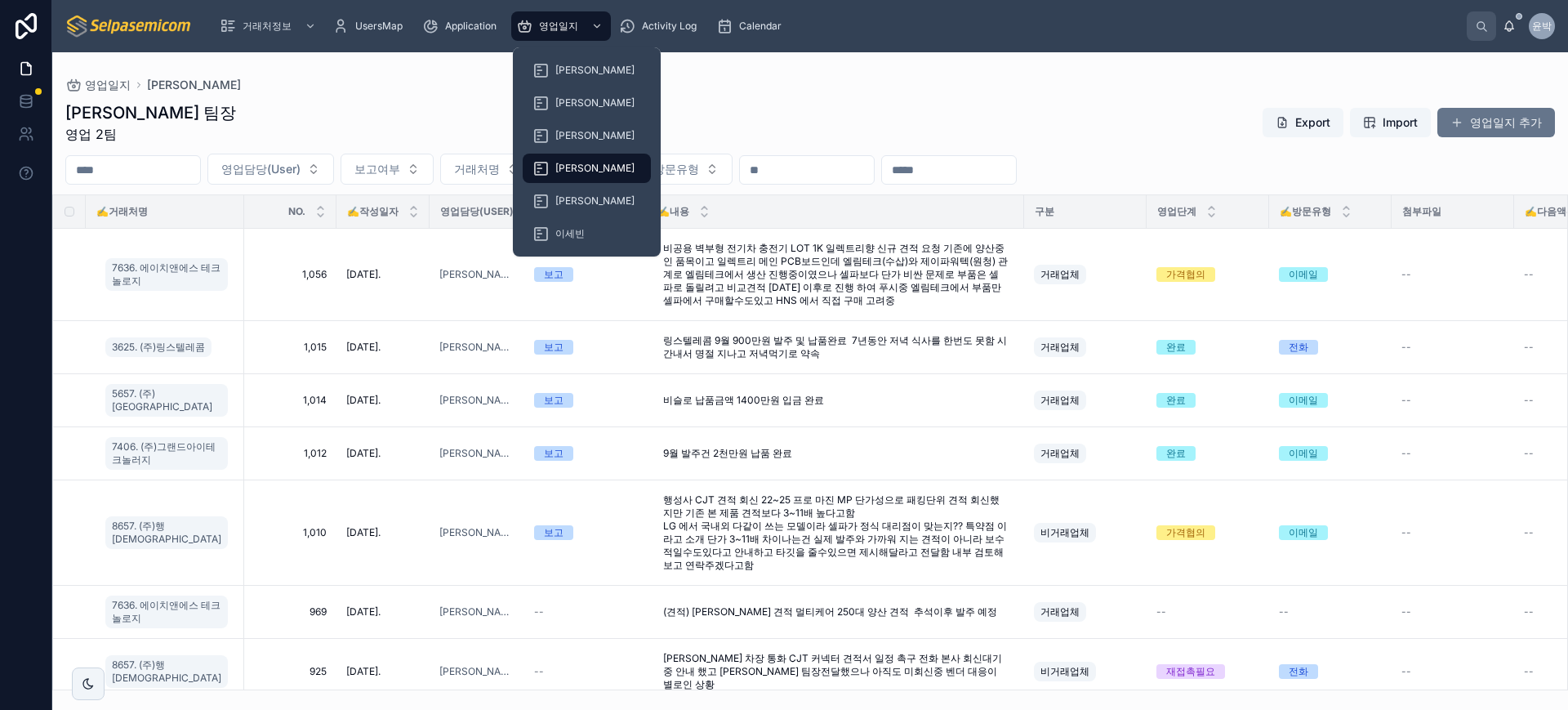
click at [559, 163] on span "[PERSON_NAME]" at bounding box center [594, 168] width 79 height 13
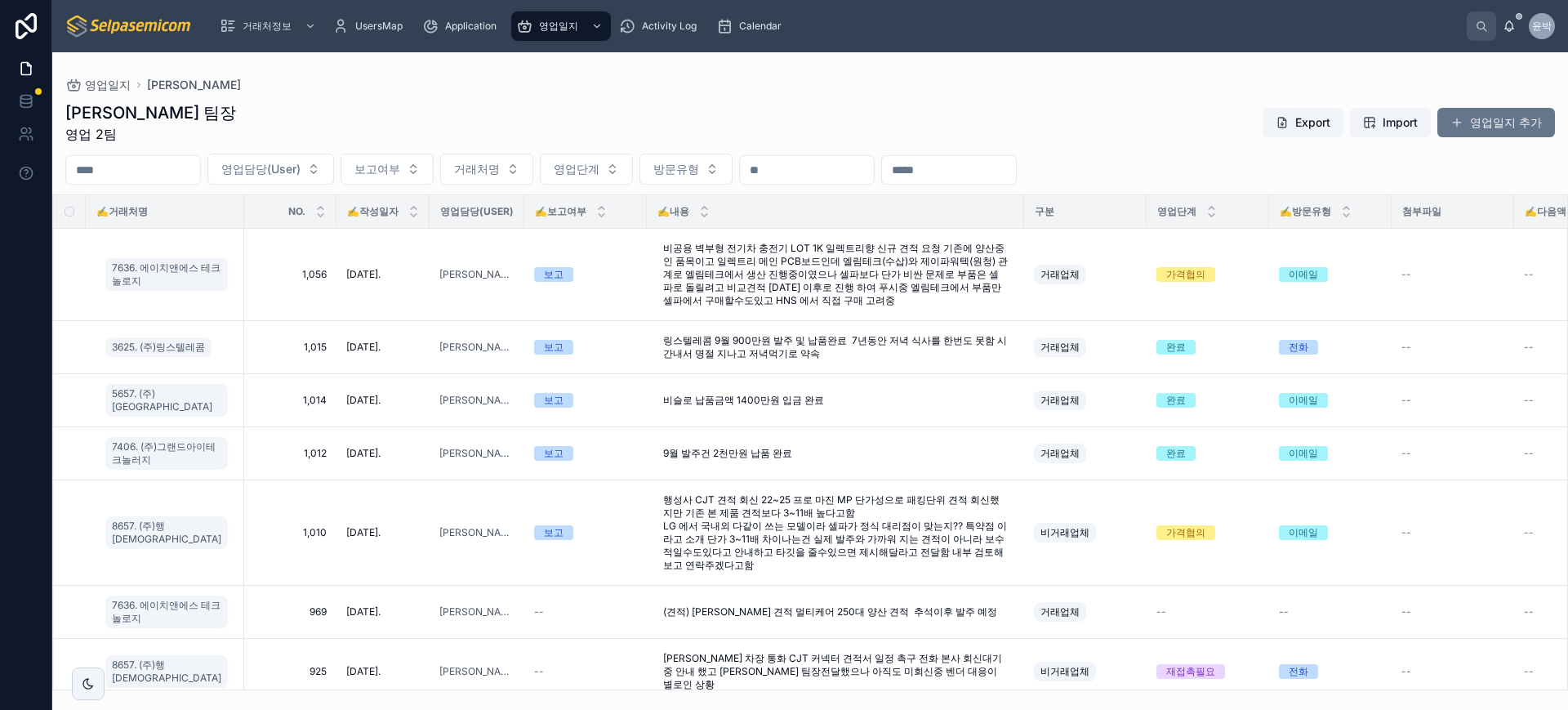
click at [755, 152] on div "박윤호 팀장 영업 2팀 Export Import 영업일지 추가 영업담당(User) 보고여부 거래처명 영업단계 방문유형 ✍️거래처명 NO. ✍️…" at bounding box center [810, 391] width 1516 height 599
click at [590, 123] on div "[PERSON_NAME] 팀장 영업 2팀 Export Import 영업일지 추가" at bounding box center [809, 123] width 1490 height 43
click at [318, 105] on div "[PERSON_NAME] 팀장 영업 2팀 Export Import 영업일지 추가" at bounding box center [809, 123] width 1490 height 43
click at [993, 100] on div "박윤호 팀장 영업 2팀 Export Import 영업일지 추가 영업담당(User) 보고여부 거래처명 영업단계 방문유형 ✍️거래처명 NO. ✍️…" at bounding box center [810, 391] width 1516 height 599
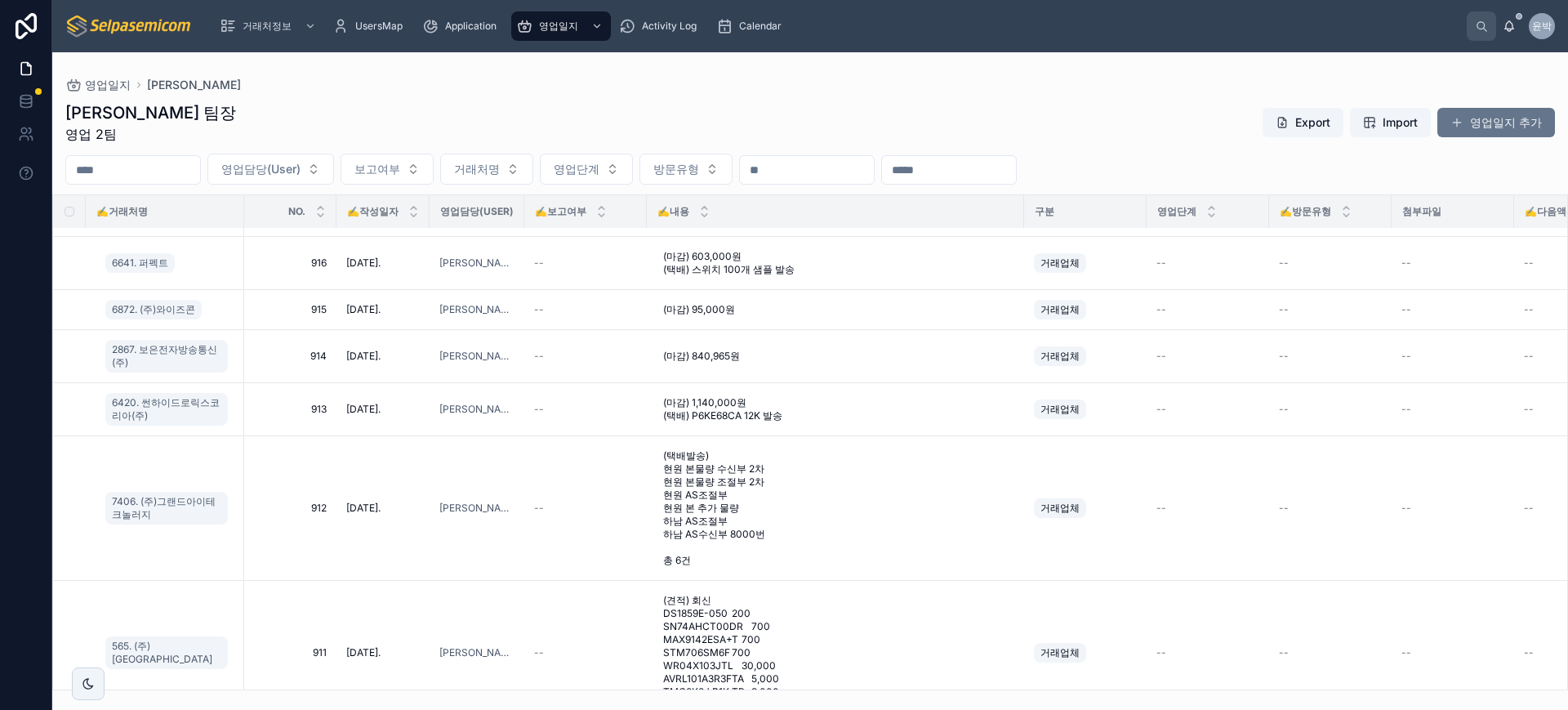
scroll to position [1448, 0]
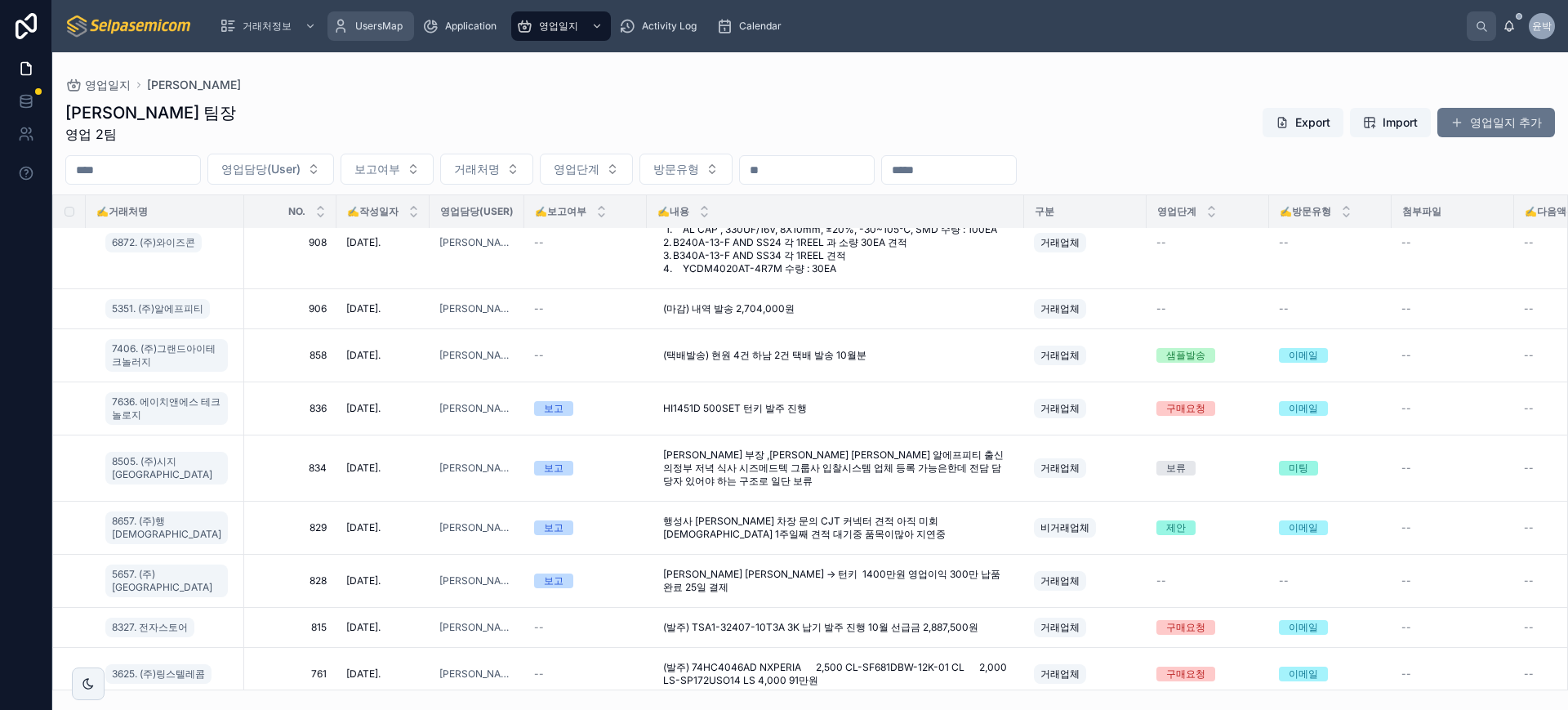
click at [390, 26] on span "UsersMap" at bounding box center [378, 26] width 47 height 13
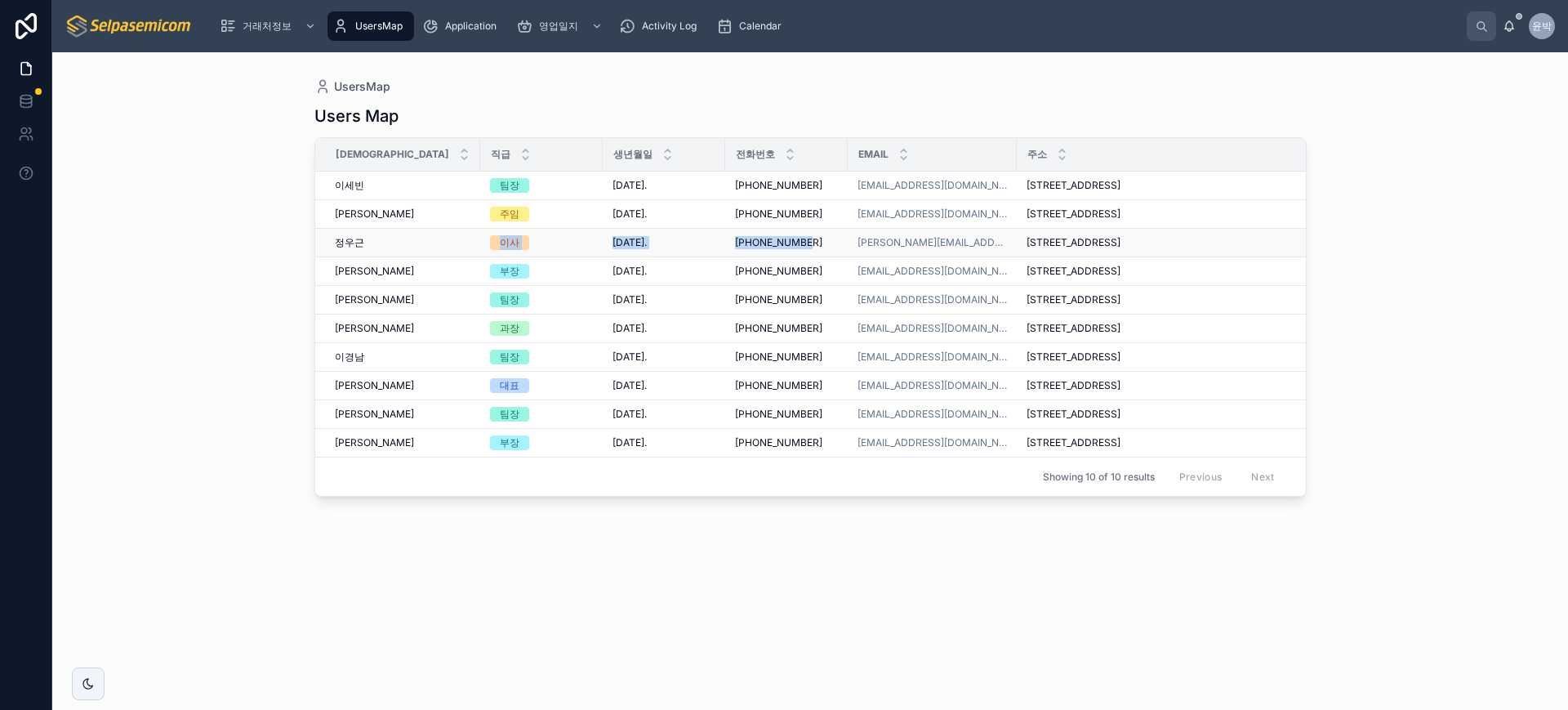
drag, startPoint x: 368, startPoint y: 250, endPoint x: 761, endPoint y: 259, distance: 393.1
click at [761, 257] on tr "[PERSON_NAME] [PERSON_NAME] 이사 [DATE]. [DATE]. [PHONE_NUMBER] [PHONE_NUMBER] [E…" at bounding box center [953, 243] width 1277 height 28
drag, startPoint x: 1199, startPoint y: 256, endPoint x: 975, endPoint y: 256, distance: 224.0
click at [1026, 249] on div "[STREET_ADDRESS] [STREET_ADDRESS]" at bounding box center [1178, 242] width 305 height 13
drag, startPoint x: 331, startPoint y: 255, endPoint x: 784, endPoint y: 243, distance: 453.2
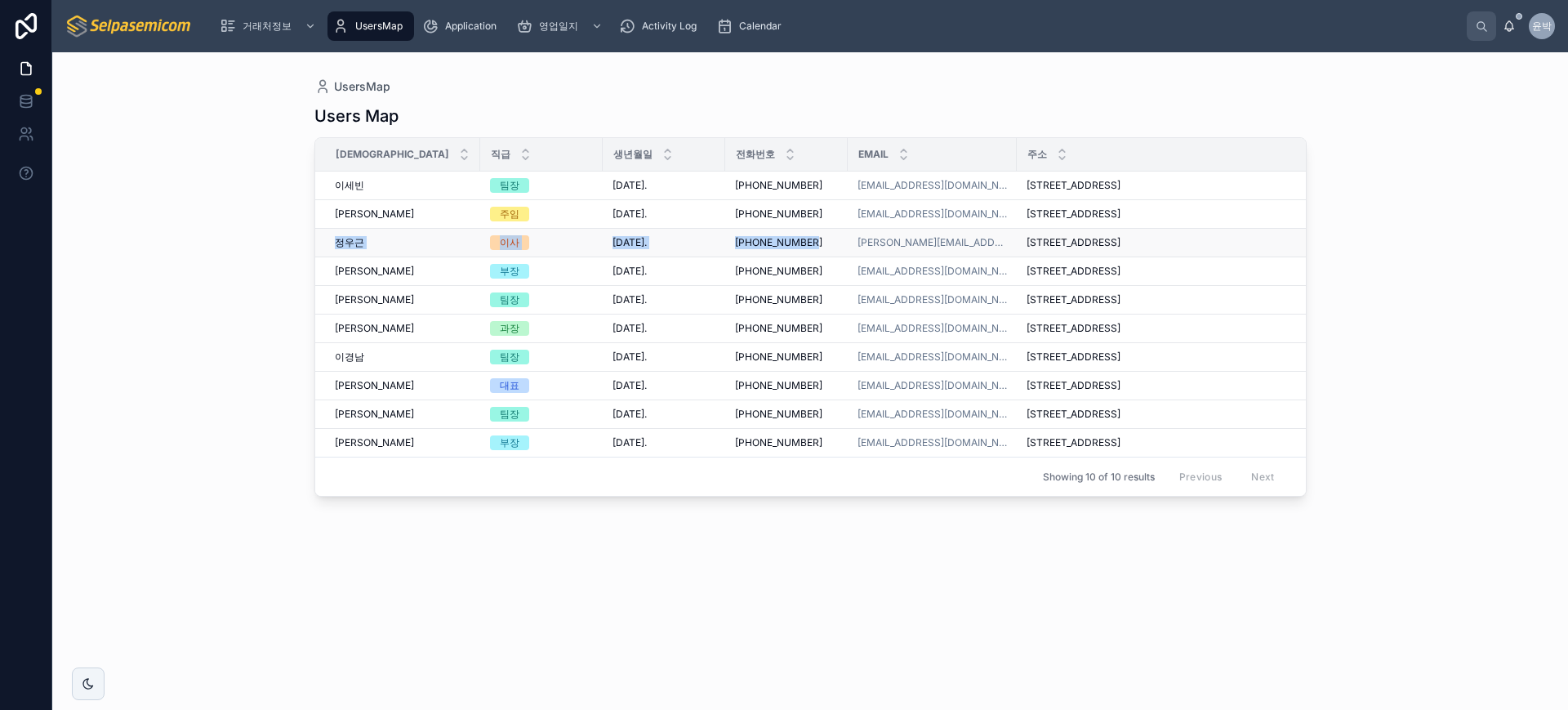
click at [784, 243] on tr "[PERSON_NAME] [PERSON_NAME] 이사 [DATE]. [DATE]. [PHONE_NUMBER] [PHONE_NUMBER] [E…" at bounding box center [953, 243] width 1277 height 28
click at [286, 253] on div "UsersMap Users Map 성함 직급 생년월일 전화번호 Email 주소 부서 재직유무 [PERSON_NAME] [PERSON_NAME]…" at bounding box center [810, 381] width 1516 height 658
drag, startPoint x: 227, startPoint y: 149, endPoint x: 237, endPoint y: 124, distance: 26.9
click at [228, 149] on div "UsersMap Users Map 성함 직급 생년월일 전화번호 Email 주소 부서 재직유무 [PERSON_NAME] [PERSON_NAME]…" at bounding box center [810, 381] width 1516 height 658
drag, startPoint x: 335, startPoint y: 250, endPoint x: 1231, endPoint y: 251, distance: 896.0
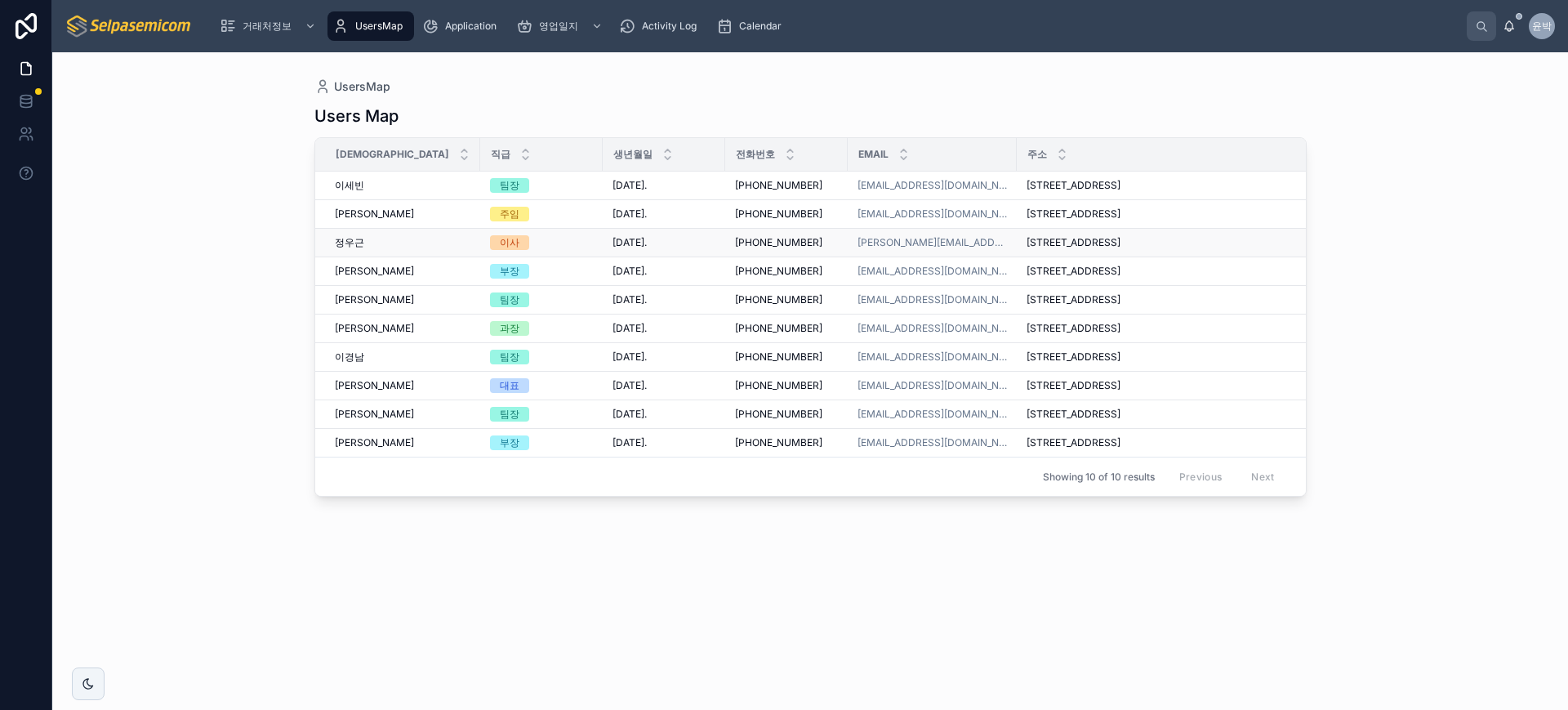
click at [1231, 251] on tr "[PERSON_NAME] [PERSON_NAME] 이사 [DATE]. [DATE]. [PHONE_NUMBER] [PHONE_NUMBER] [E…" at bounding box center [953, 243] width 1277 height 28
click at [1231, 249] on div "[STREET_ADDRESS] [STREET_ADDRESS]" at bounding box center [1178, 242] width 305 height 13
drag, startPoint x: 1211, startPoint y: 252, endPoint x: 335, endPoint y: 256, distance: 876.0
click at [335, 256] on tr "[PERSON_NAME] [PERSON_NAME] 이사 [DATE]. [DATE]. [PHONE_NUMBER] [PHONE_NUMBER] [E…" at bounding box center [953, 243] width 1277 height 28
click at [329, 256] on td "[PERSON_NAME] [PERSON_NAME]" at bounding box center [398, 243] width 165 height 28
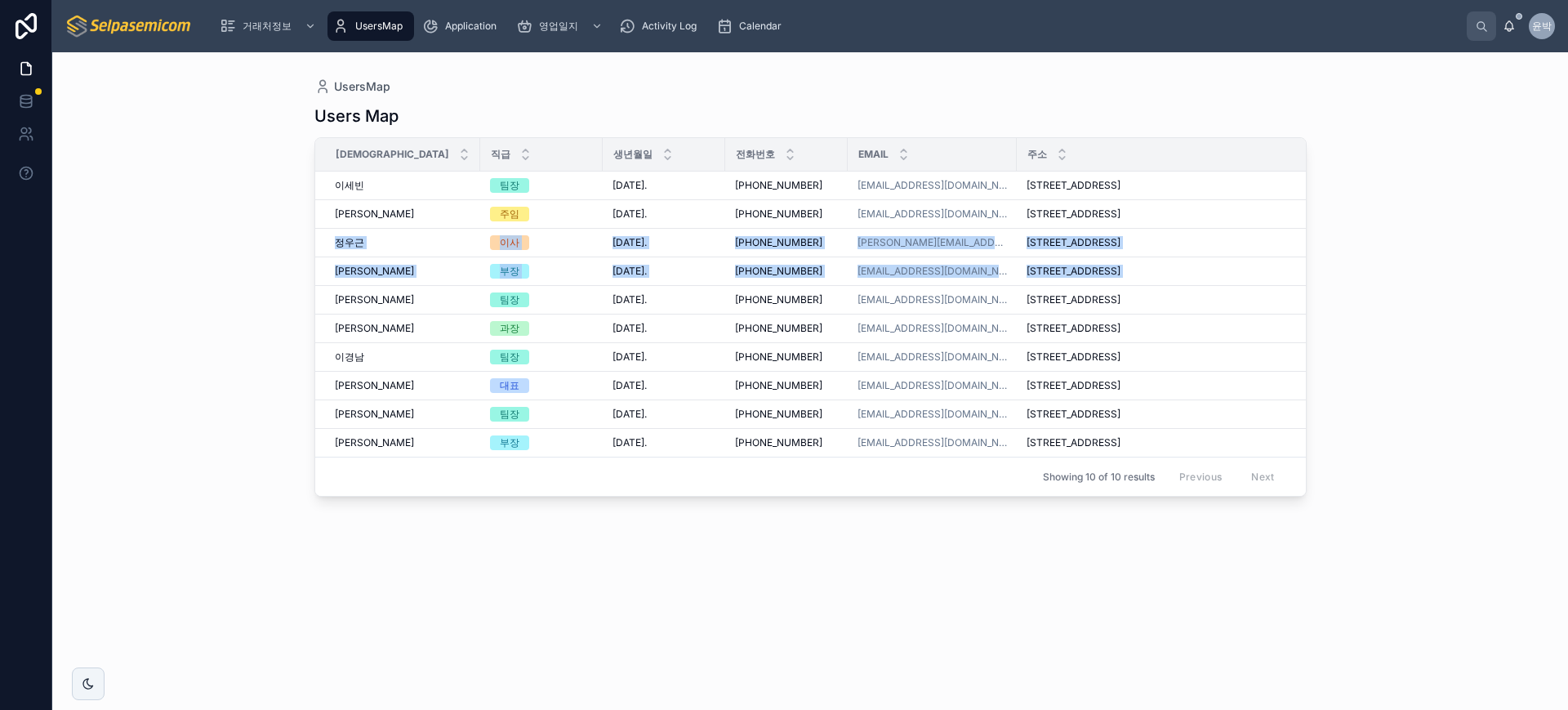
scroll to position [0, 245]
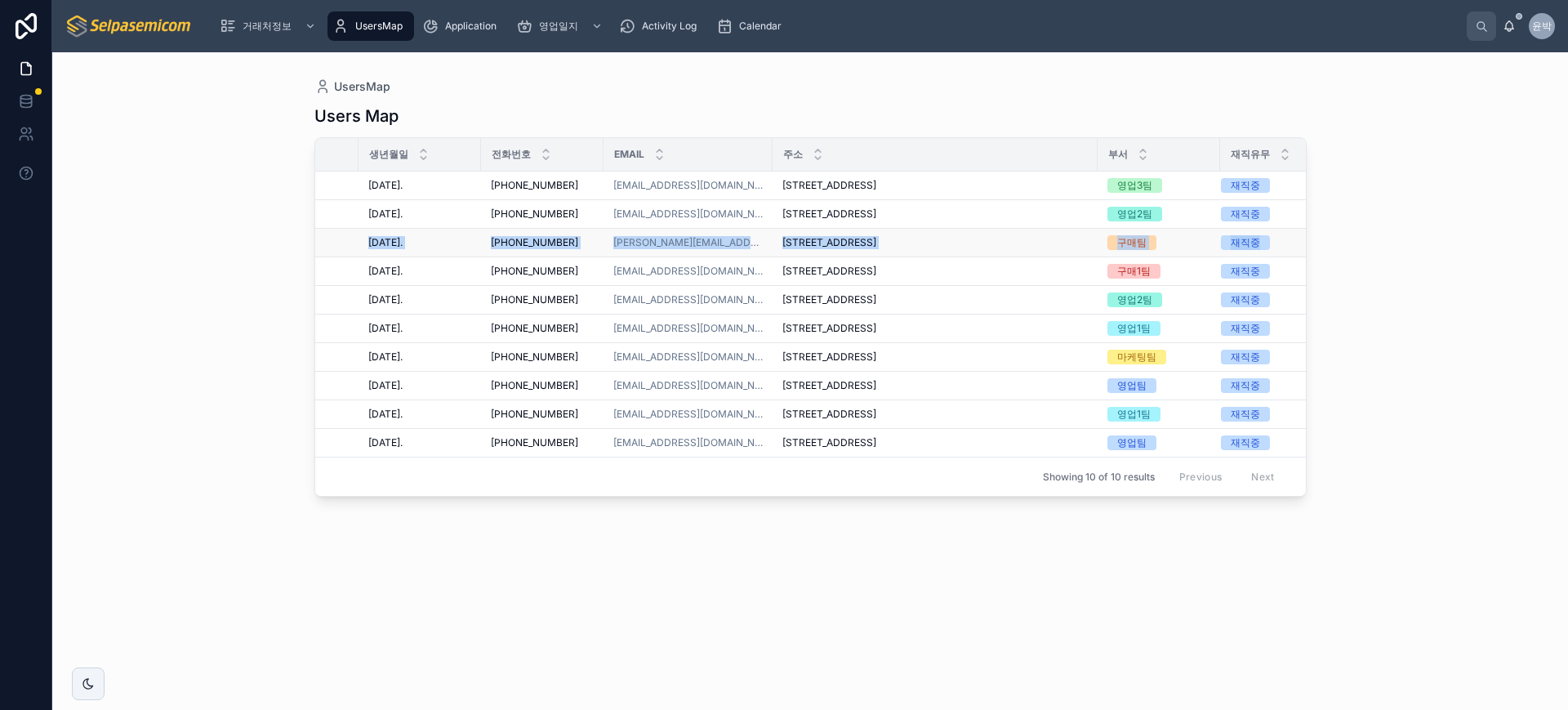
drag, startPoint x: 330, startPoint y: 256, endPoint x: 1204, endPoint y: 249, distance: 874.0
click at [1204, 249] on tr "[PERSON_NAME] [PERSON_NAME] 이사 [DATE]. [DATE]. [PHONE_NUMBER] [PHONE_NUMBER] [E…" at bounding box center [710, 243] width 1277 height 28
drag, startPoint x: 1063, startPoint y: 536, endPoint x: 884, endPoint y: 511, distance: 180.7
click at [884, 496] on div "Showing 10 of 10 results Previous Next" at bounding box center [810, 476] width 991 height 39
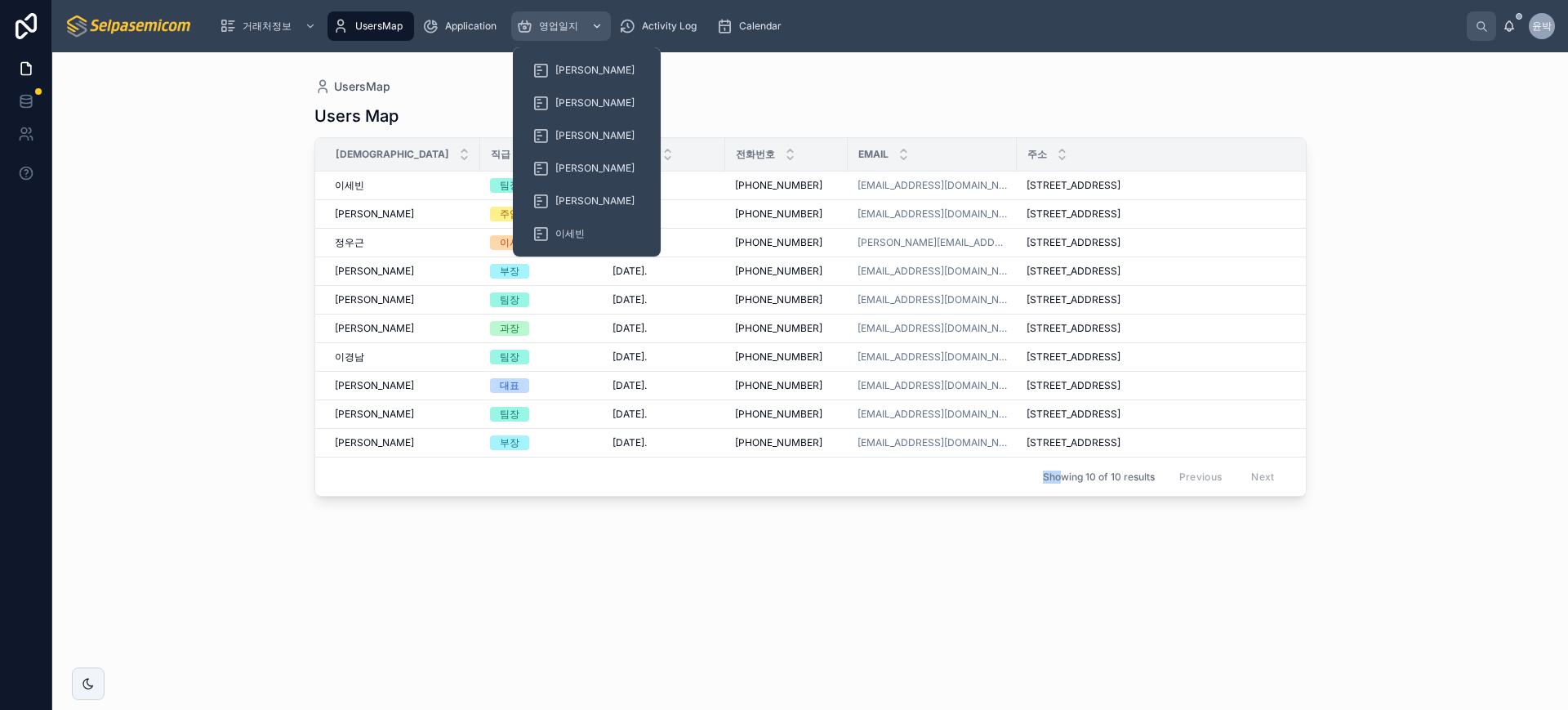
click at [549, 35] on div "영업일지" at bounding box center [560, 26] width 90 height 26
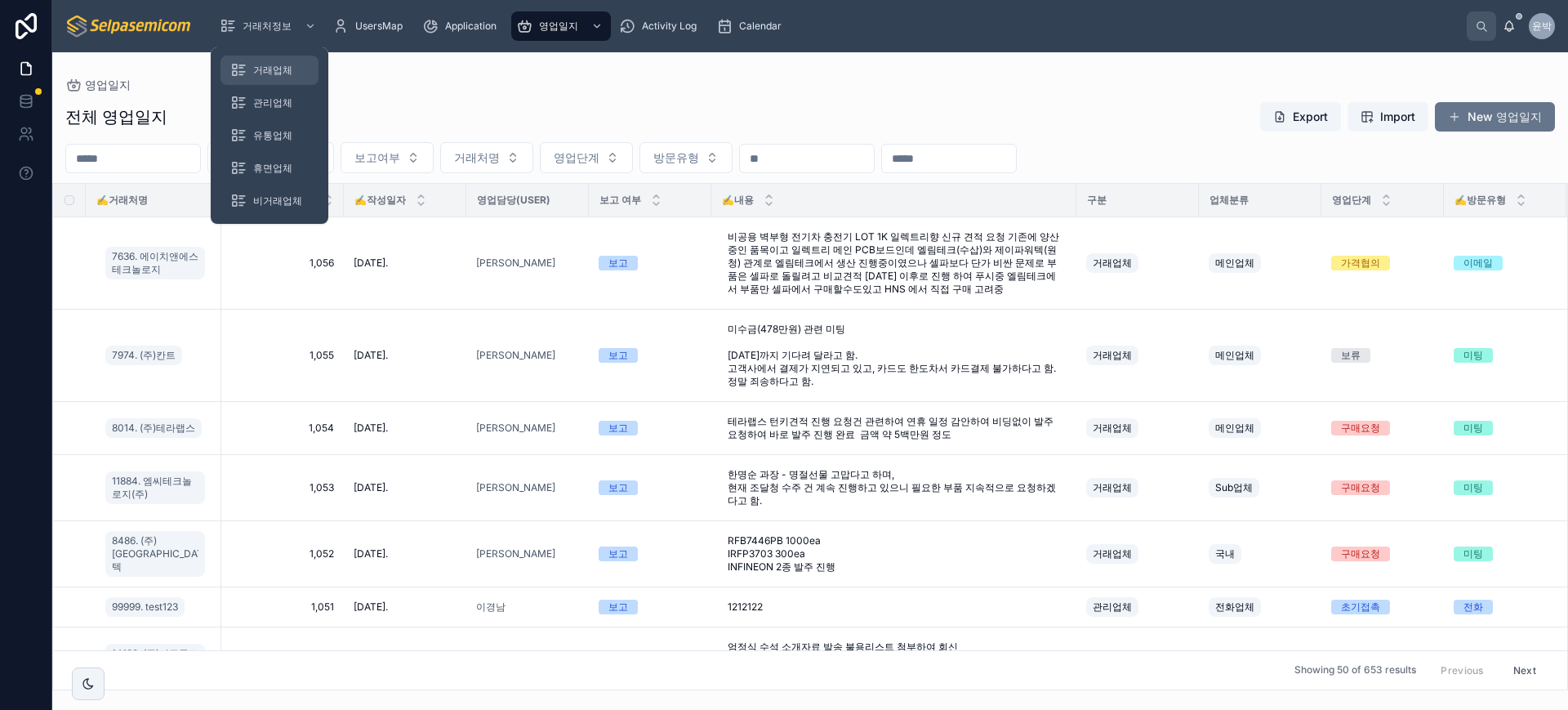
drag, startPoint x: 276, startPoint y: 65, endPoint x: 310, endPoint y: 67, distance: 34.1
click at [277, 65] on span "거래업체" at bounding box center [273, 70] width 39 height 13
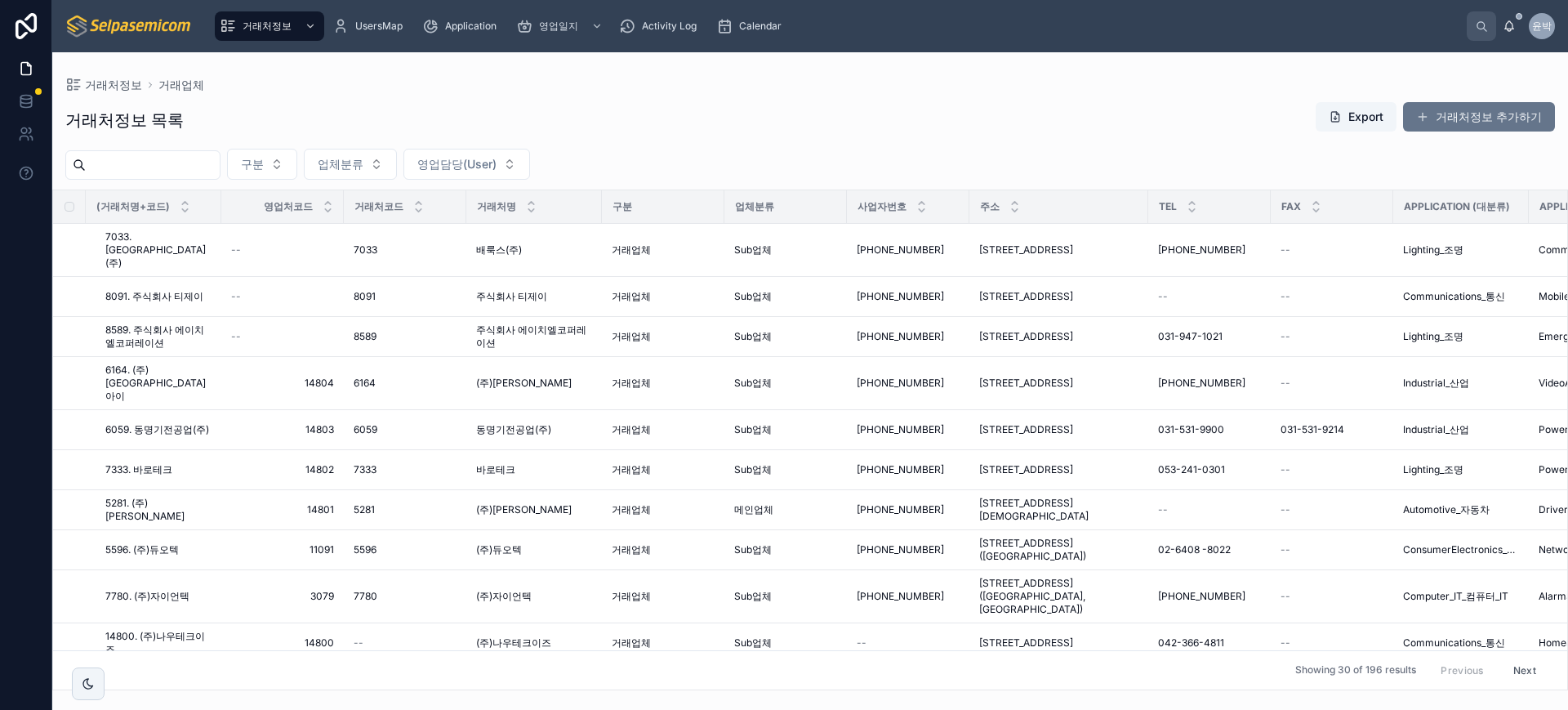
click at [494, 101] on div "거래처정보 목록 Export 거래처정보 추가하기" at bounding box center [809, 120] width 1490 height 37
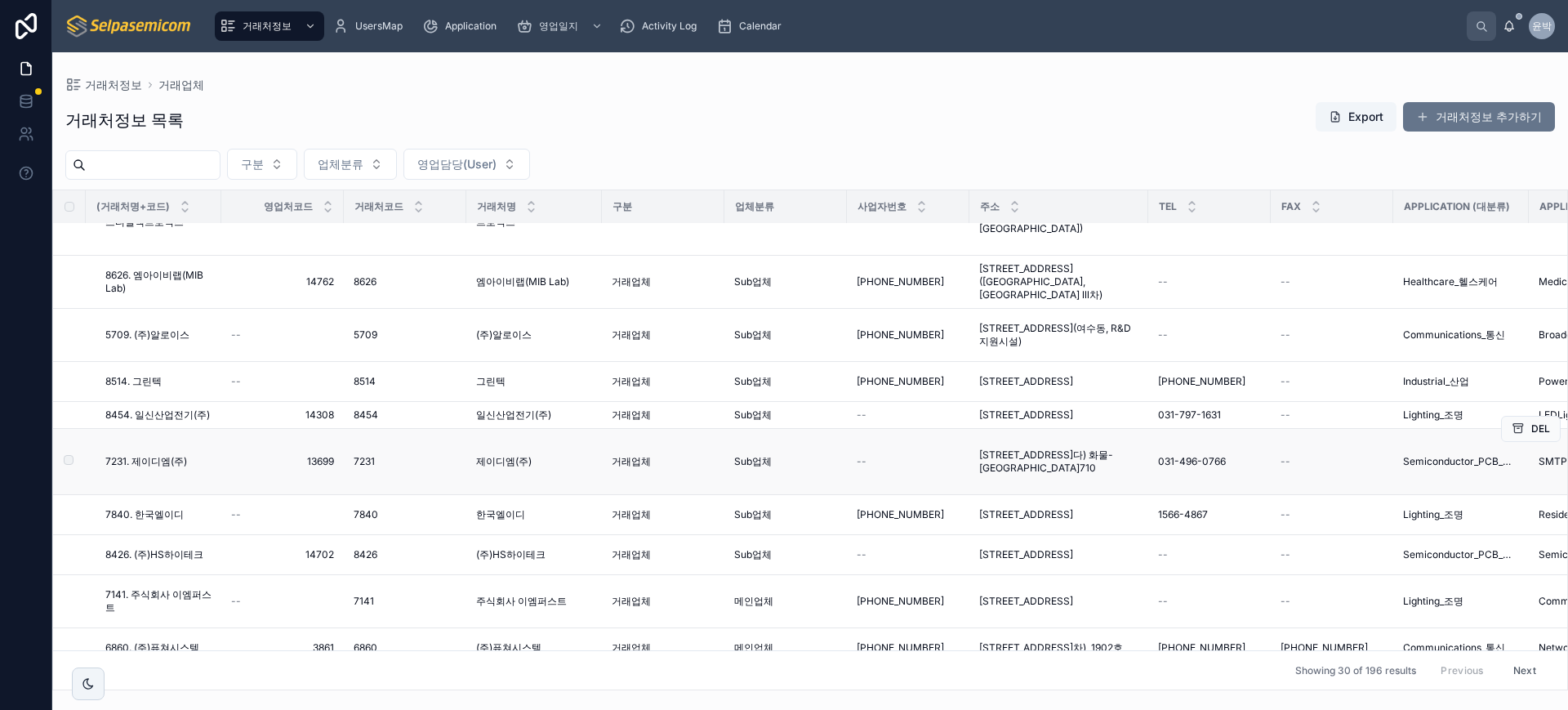
scroll to position [867, 0]
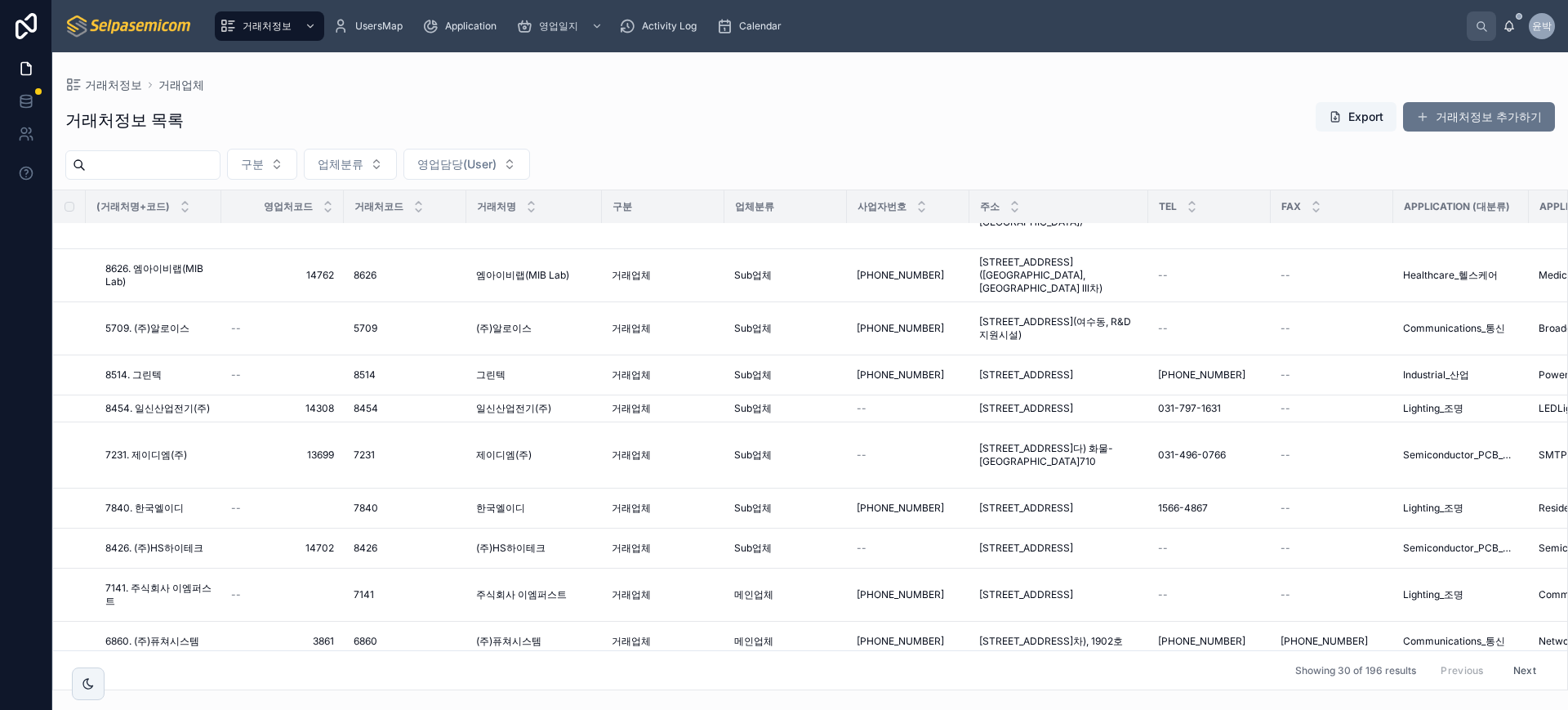
click at [513, 85] on div "거래처정보 거래업체" at bounding box center [809, 85] width 1490 height 13
click at [391, 108] on div "거래처정보 목록 Export 거래처정보 추가하기" at bounding box center [809, 120] width 1490 height 37
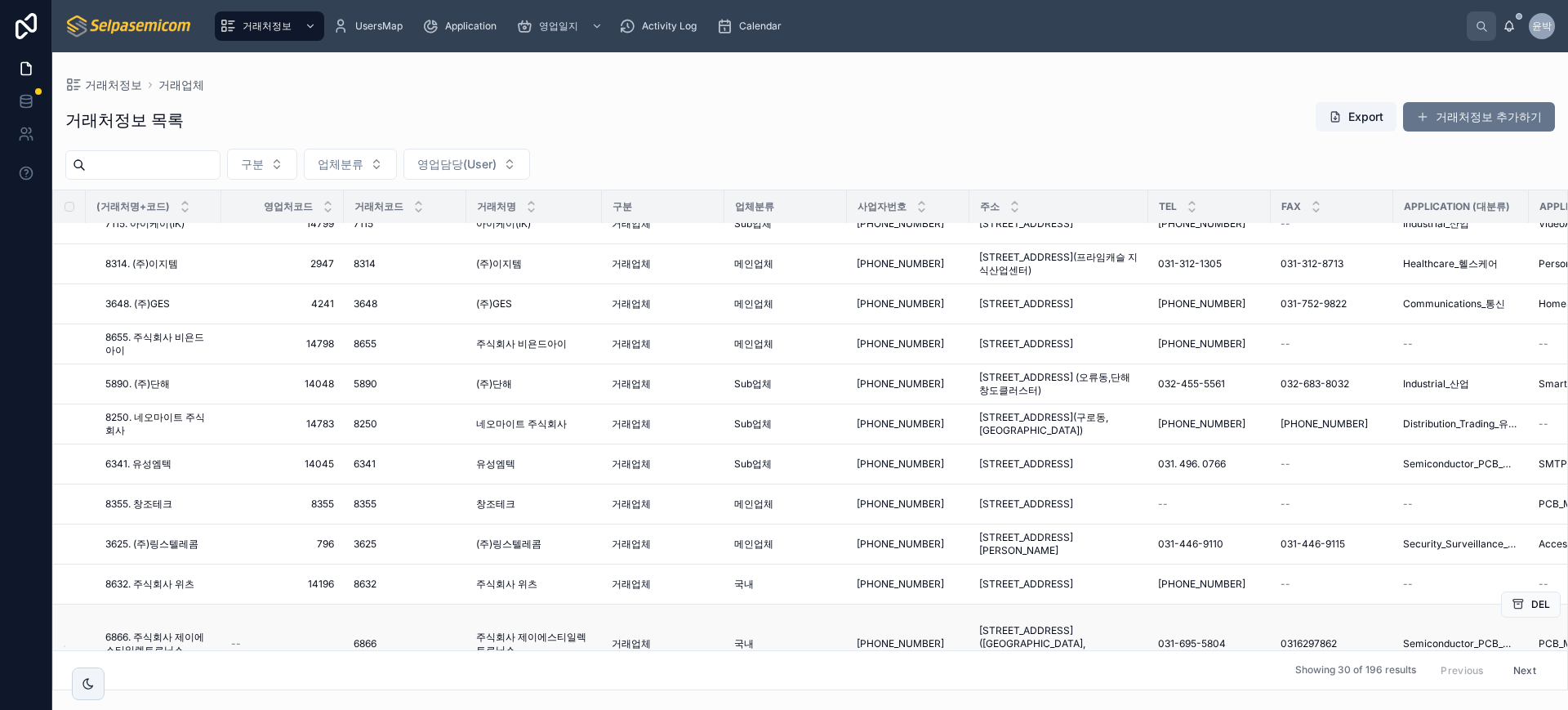
scroll to position [0, 0]
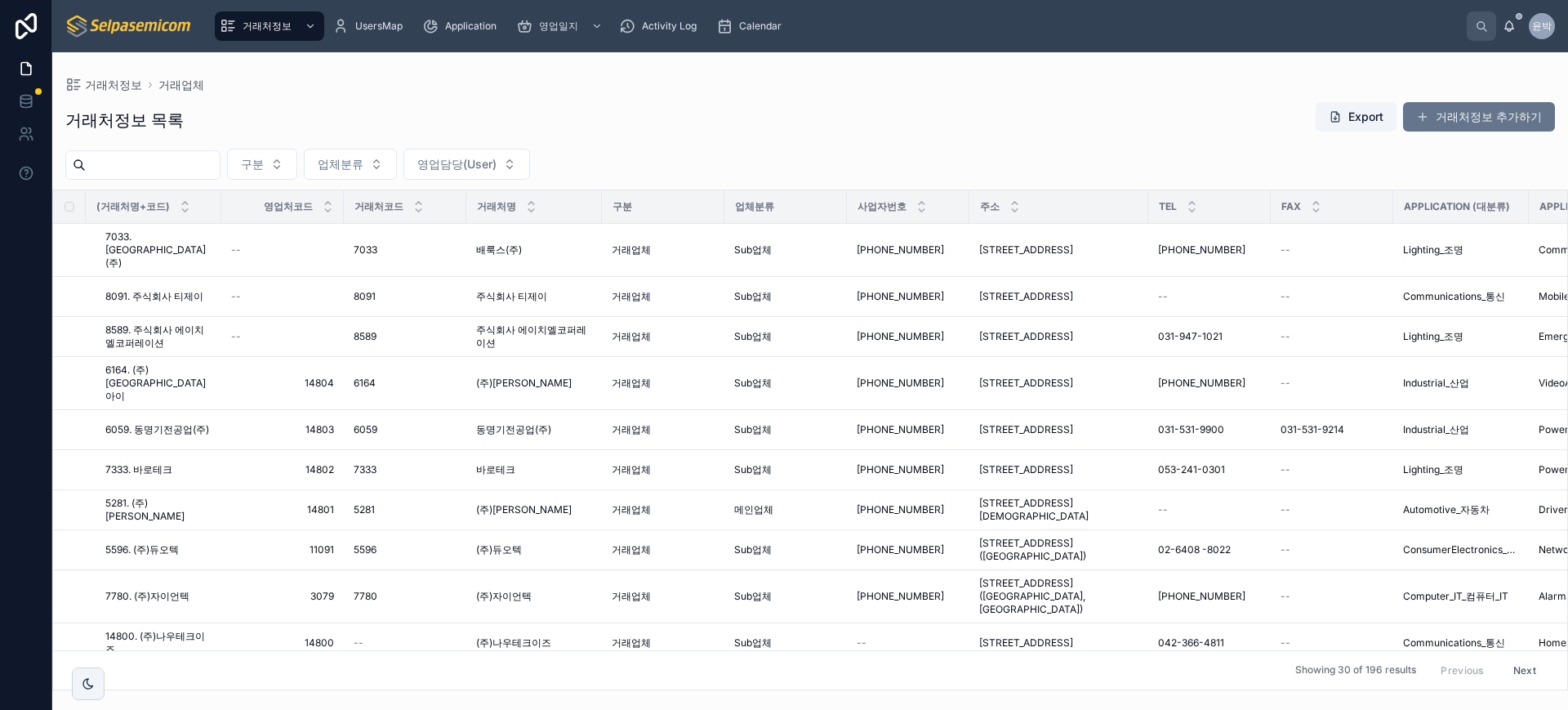
click at [353, 75] on div "거래처정보 거래업체 거래처정보 목록 Export 거래처정보 추가하기 구분 업체분류 영업담당(User) (거래처명+코드) 영업처코드 거래처코드 …" at bounding box center [810, 371] width 1516 height 638
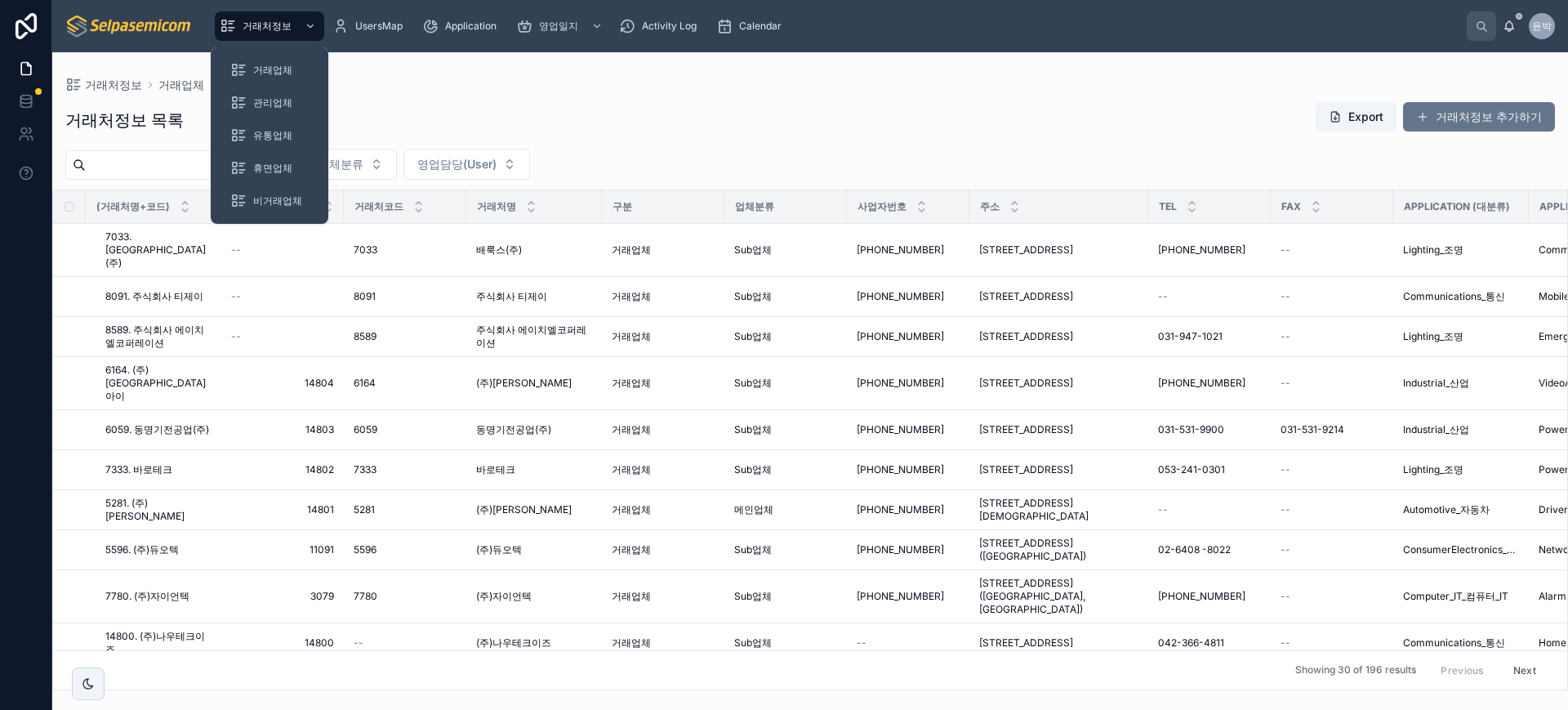
click at [604, 103] on div "거래처정보 목록 Export 거래처정보 추가하기" at bounding box center [809, 120] width 1490 height 37
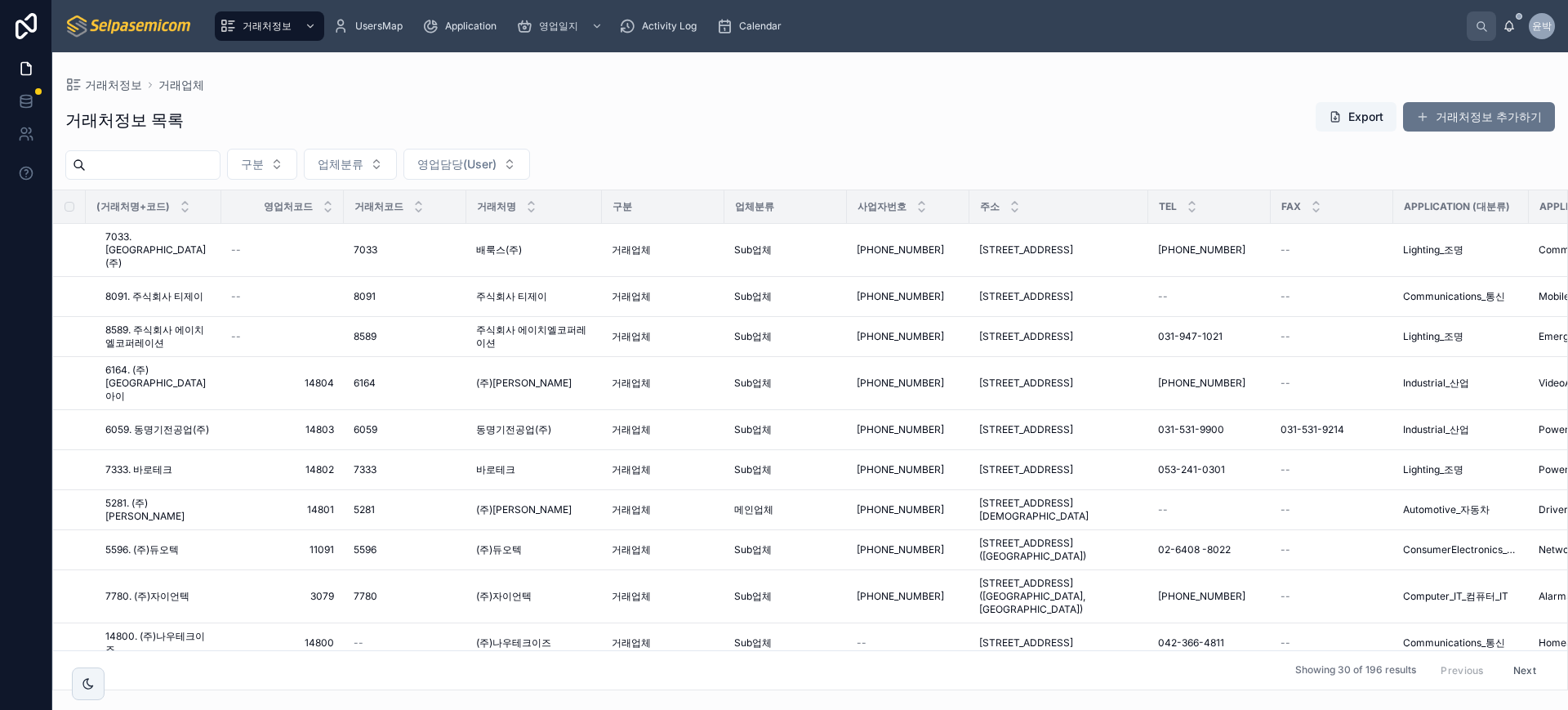
click at [616, 103] on div "거래처정보 목록 Export 거래처정보 추가하기" at bounding box center [809, 120] width 1490 height 37
click at [439, 96] on div "거래처정보 목록 Export 거래처정보 추가하기 구분 업체분류 영업담당(User) (거래처명+코드) 영업처코드 거래처코드 거래처명 구분 업체분…" at bounding box center [810, 391] width 1516 height 599
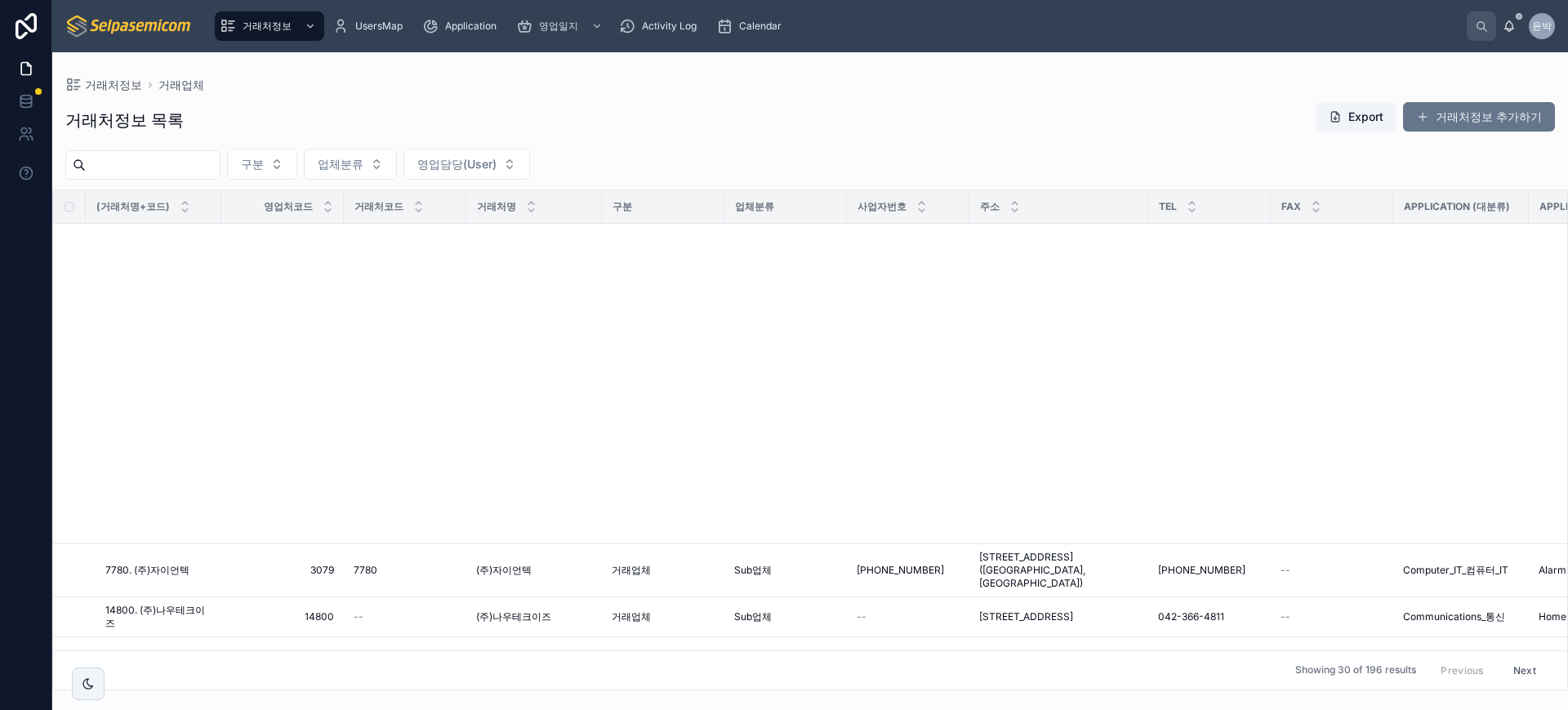
scroll to position [867, 0]
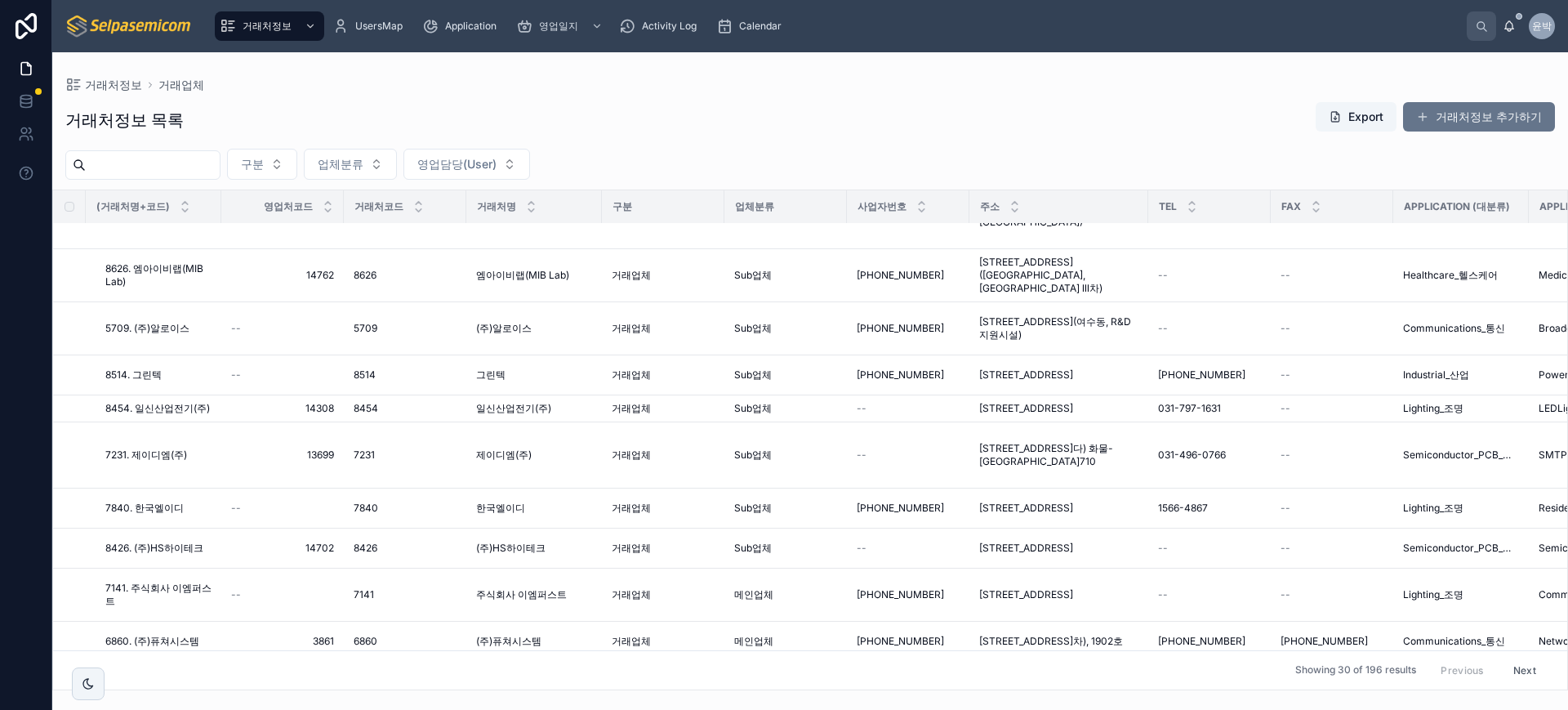
click at [800, 119] on div "거래처정보 목록 Export 거래처정보 추가하기" at bounding box center [809, 120] width 1490 height 37
click at [803, 132] on div "거래처정보 목록 Export 거래처정보 추가하기" at bounding box center [809, 120] width 1490 height 37
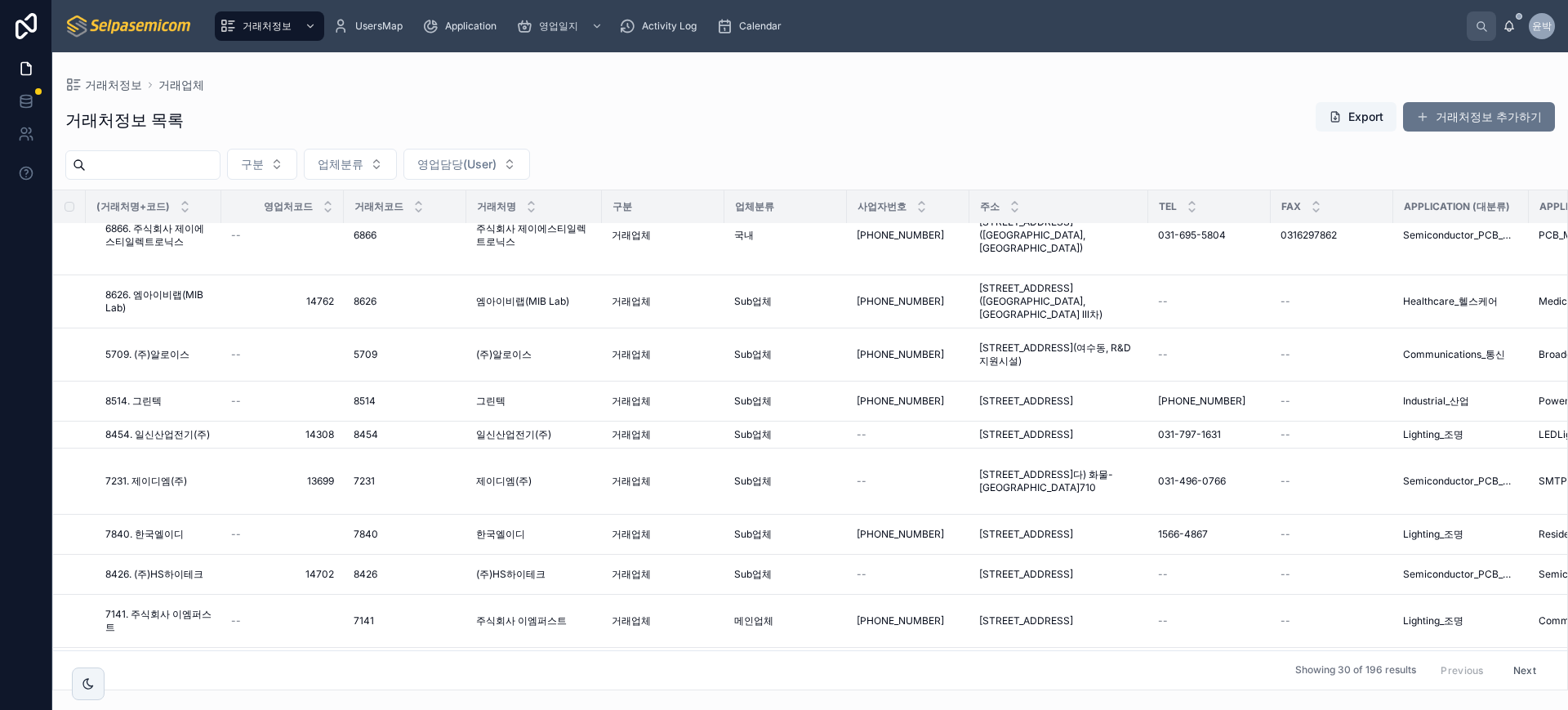
scroll to position [0, 0]
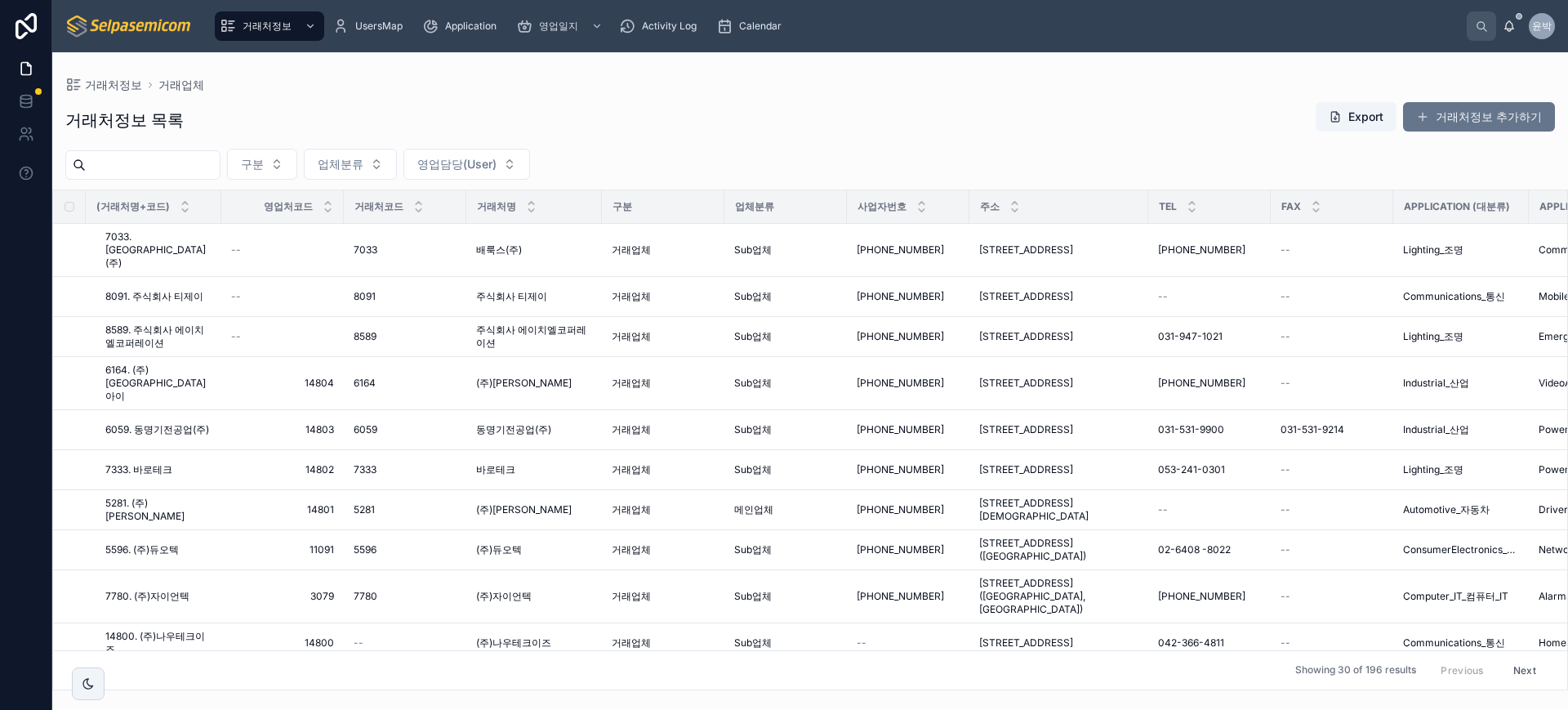
click at [806, 118] on div "거래처정보 목록 Export 거래처정보 추가하기" at bounding box center [809, 120] width 1490 height 37
click at [724, 145] on div "거래처정보 목록 Export 거래처정보 추가하기 구분 업체분류 영업담당(User) (거래처명+코드) 영업처코드 거래처코드 거래처명 구분 업체분…" at bounding box center [810, 391] width 1516 height 599
click at [679, 129] on div "거래처정보 목록 Export 거래처정보 추가하기" at bounding box center [809, 120] width 1490 height 37
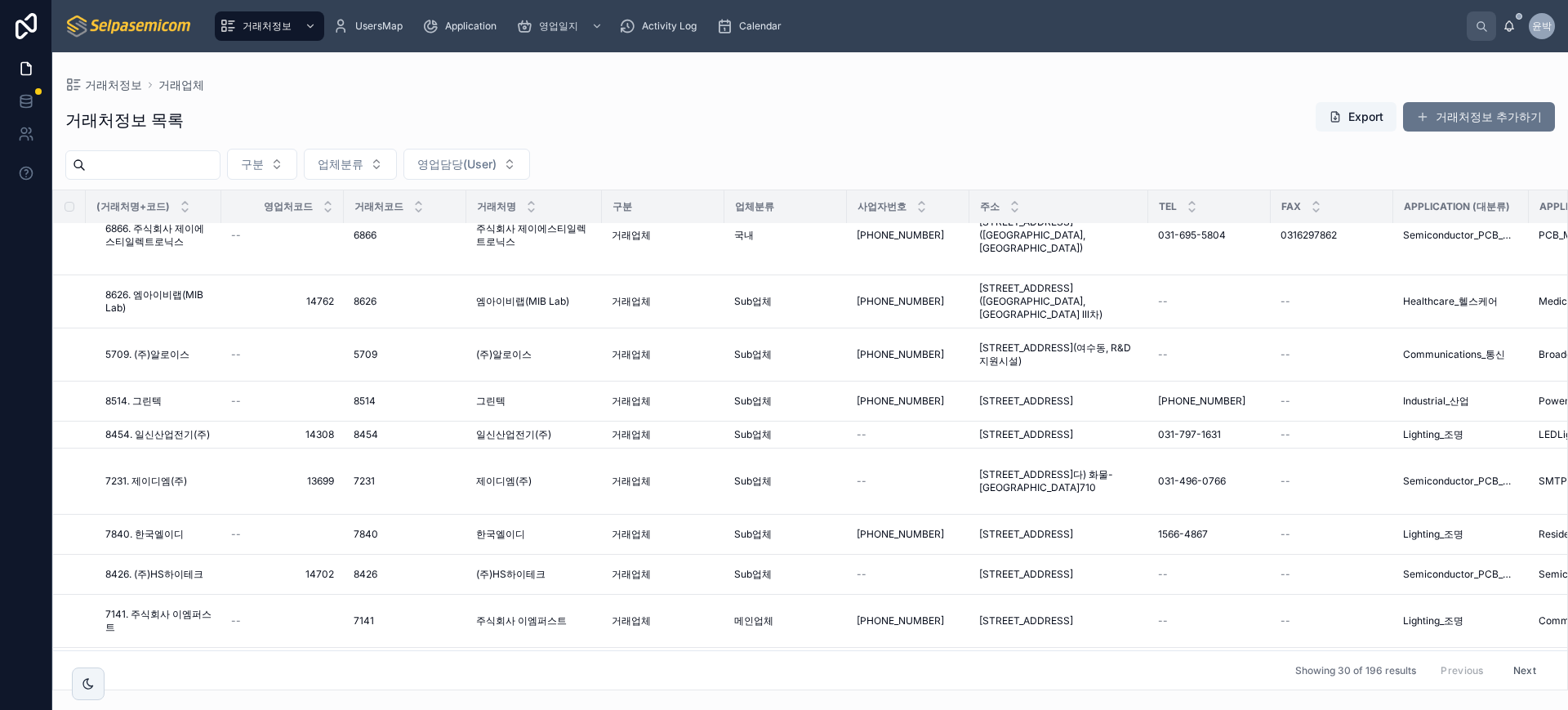
scroll to position [357, 0]
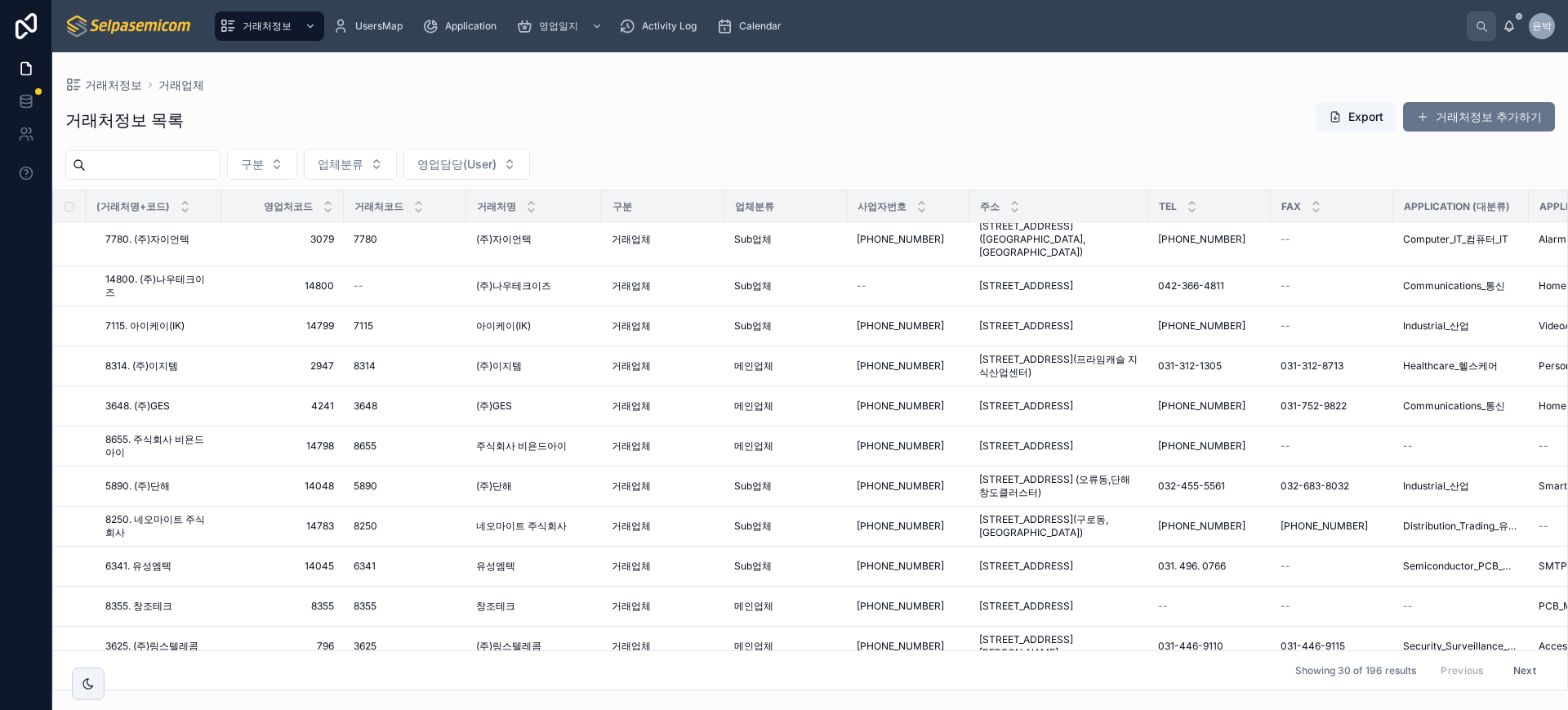
click at [502, 114] on div "거래처정보 목록 Export 거래처정보 추가하기" at bounding box center [809, 120] width 1490 height 37
click at [491, 93] on div "거래처정보 목록 Export 거래처정보 추가하기 구분 업체분류 영업담당(User) (거래처명+코드) 영업처코드 거래처코드 거래처명 구분 업체분…" at bounding box center [810, 391] width 1516 height 599
click at [592, 104] on div "거래처정보 목록 Export 거래처정보 추가하기" at bounding box center [809, 120] width 1490 height 37
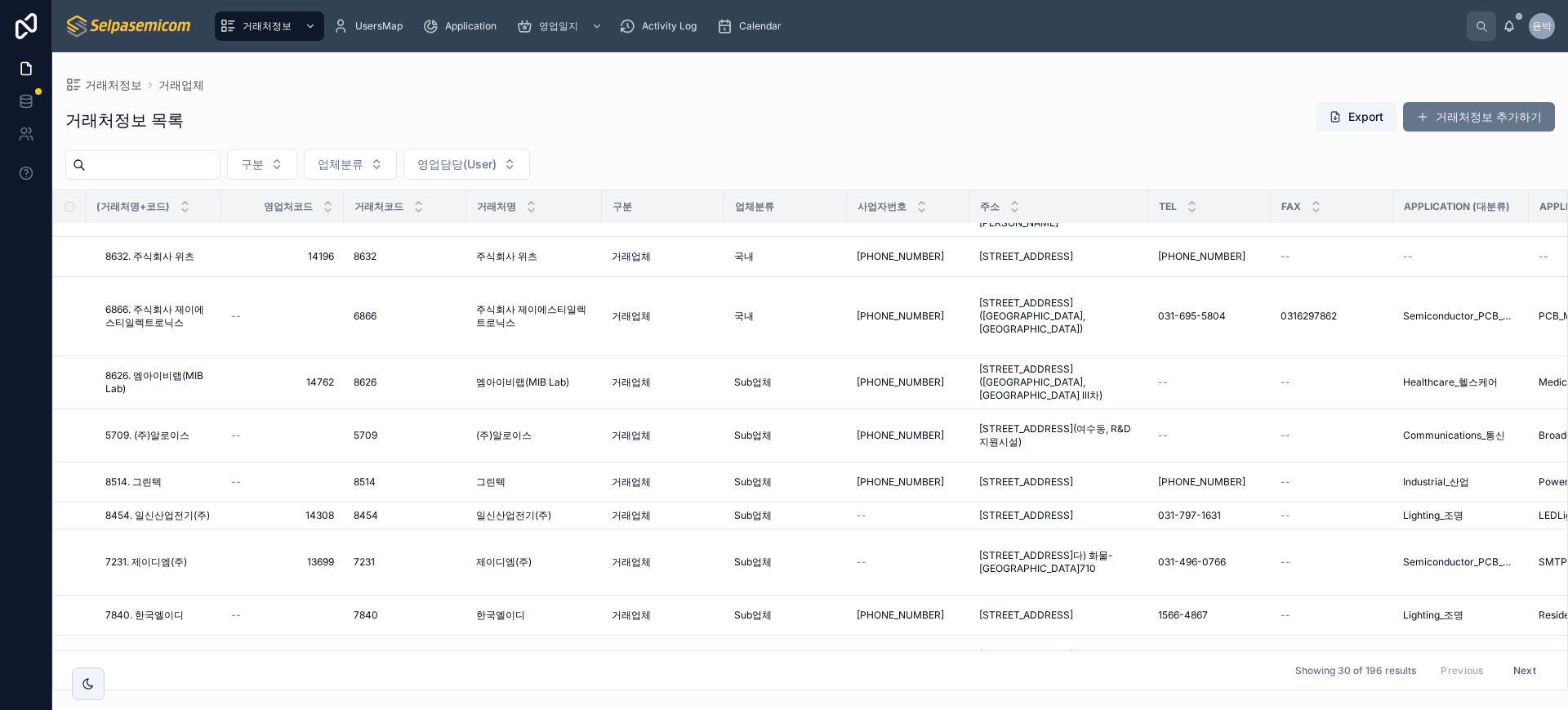
scroll to position [867, 0]
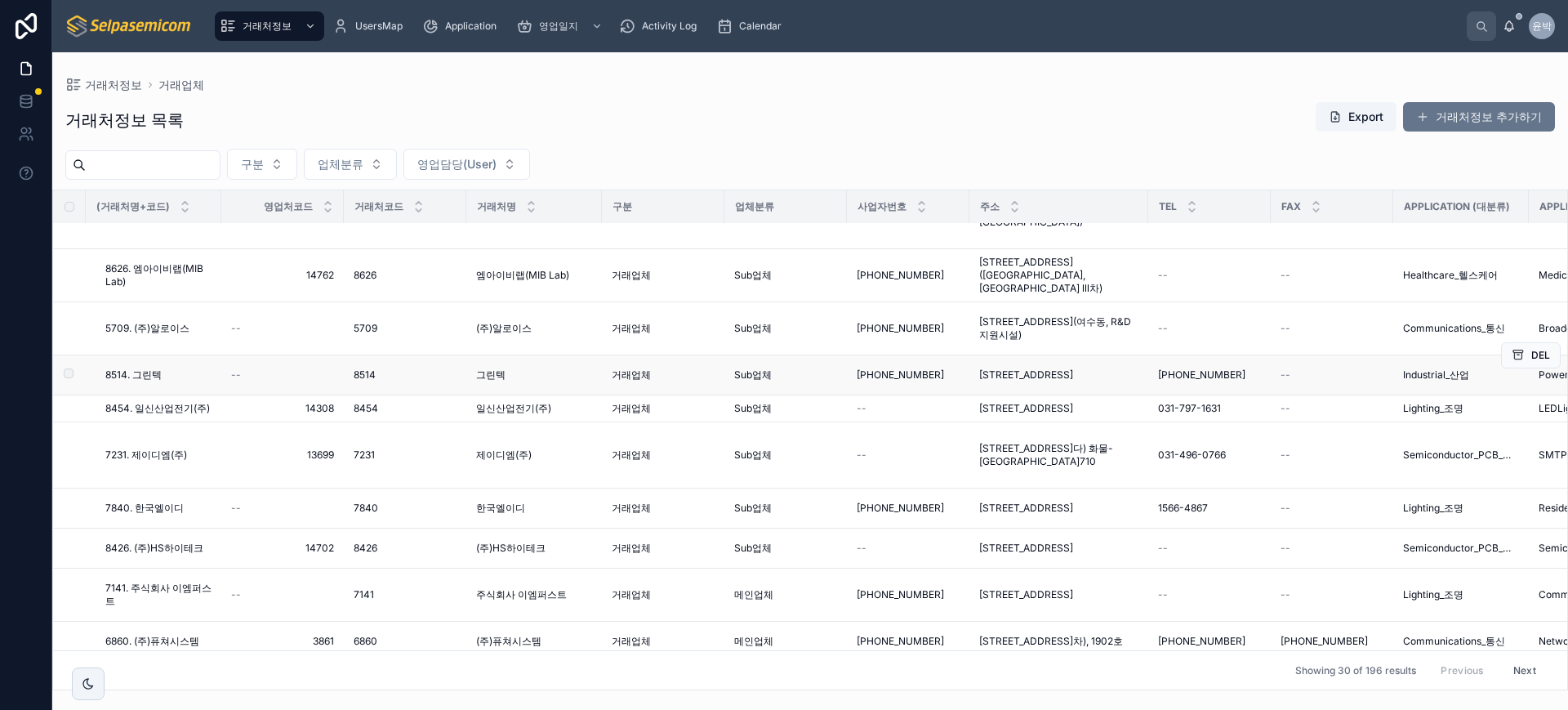
click at [872, 132] on div "거래처정보 목록 Export 거래처정보 추가하기" at bounding box center [809, 120] width 1490 height 37
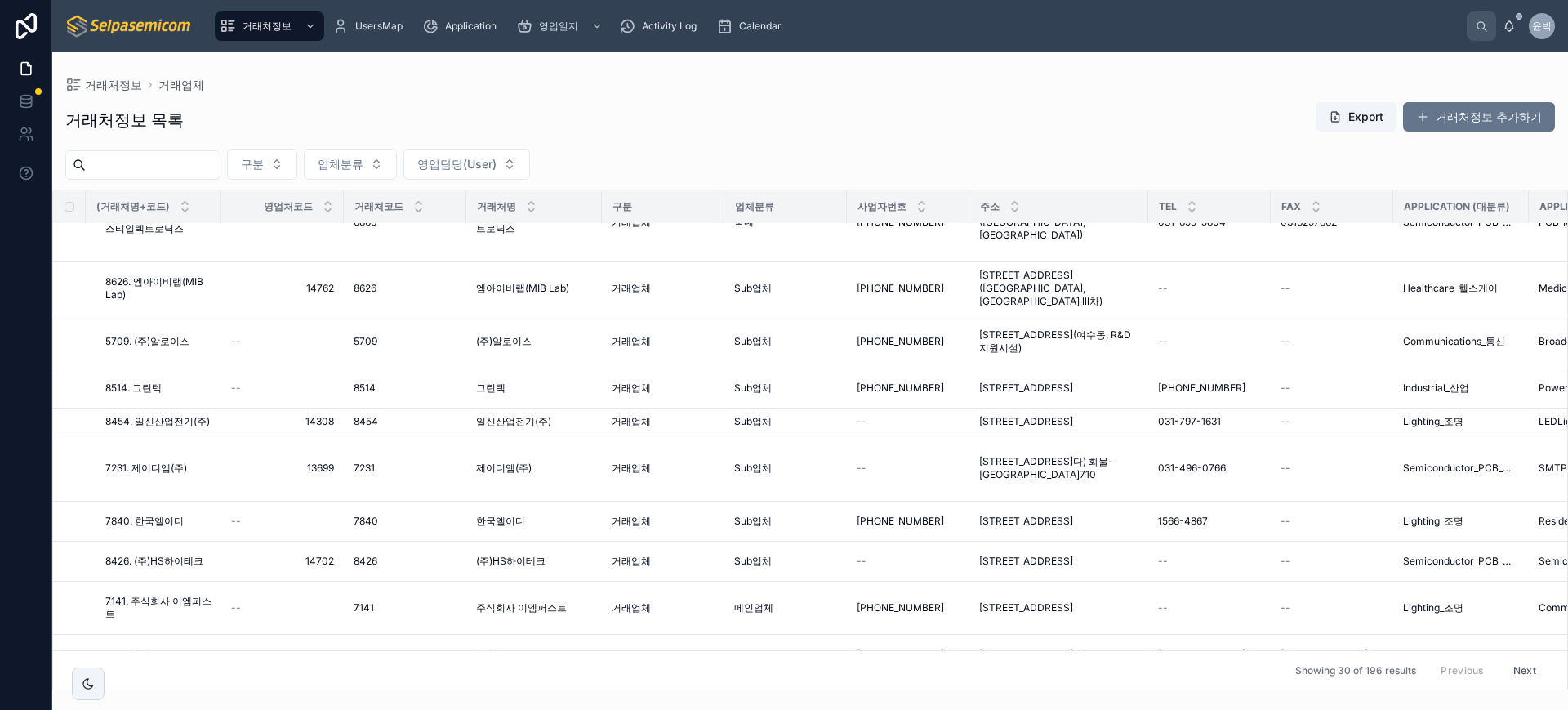
scroll to position [561, 0]
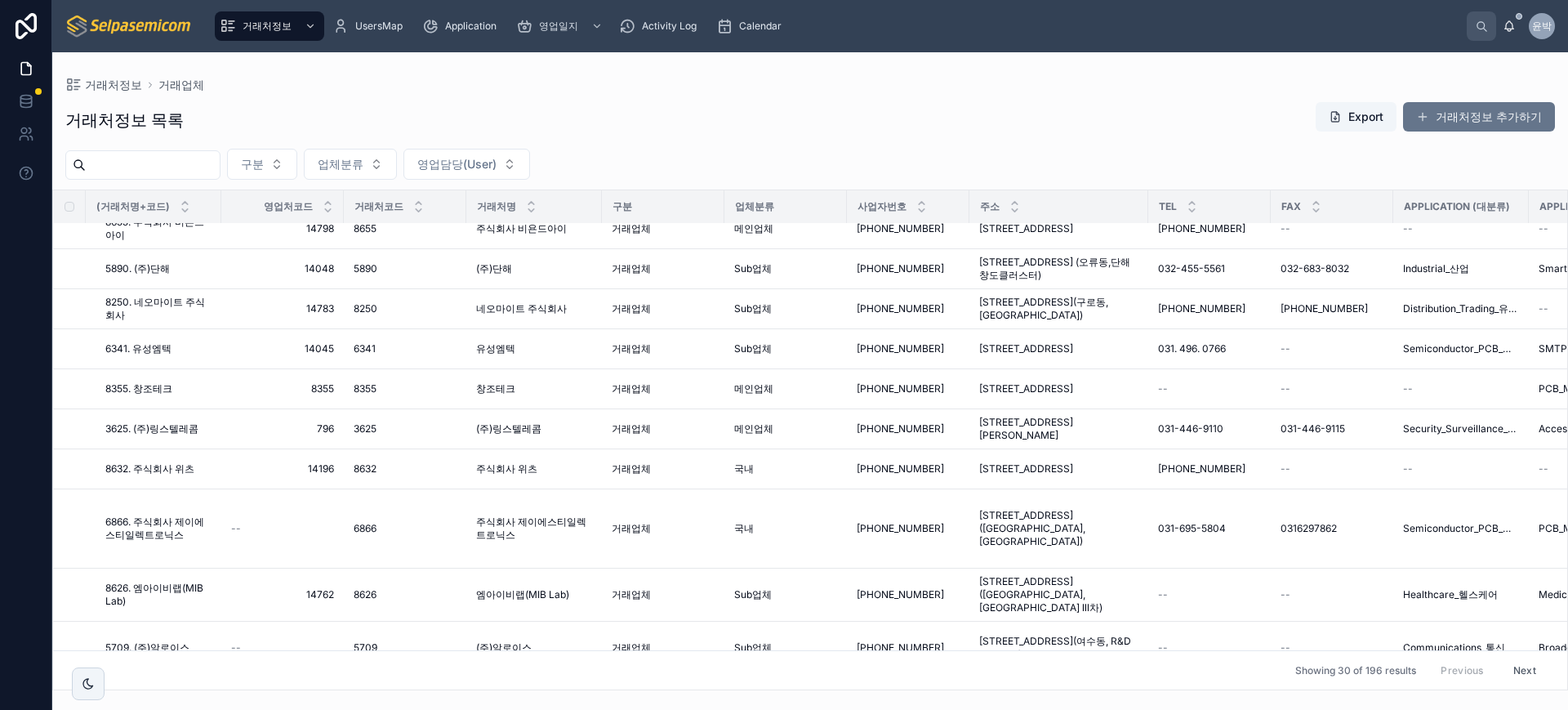
click at [1066, 103] on div "거래처정보 목록 Export 거래처정보 추가하기" at bounding box center [809, 120] width 1490 height 37
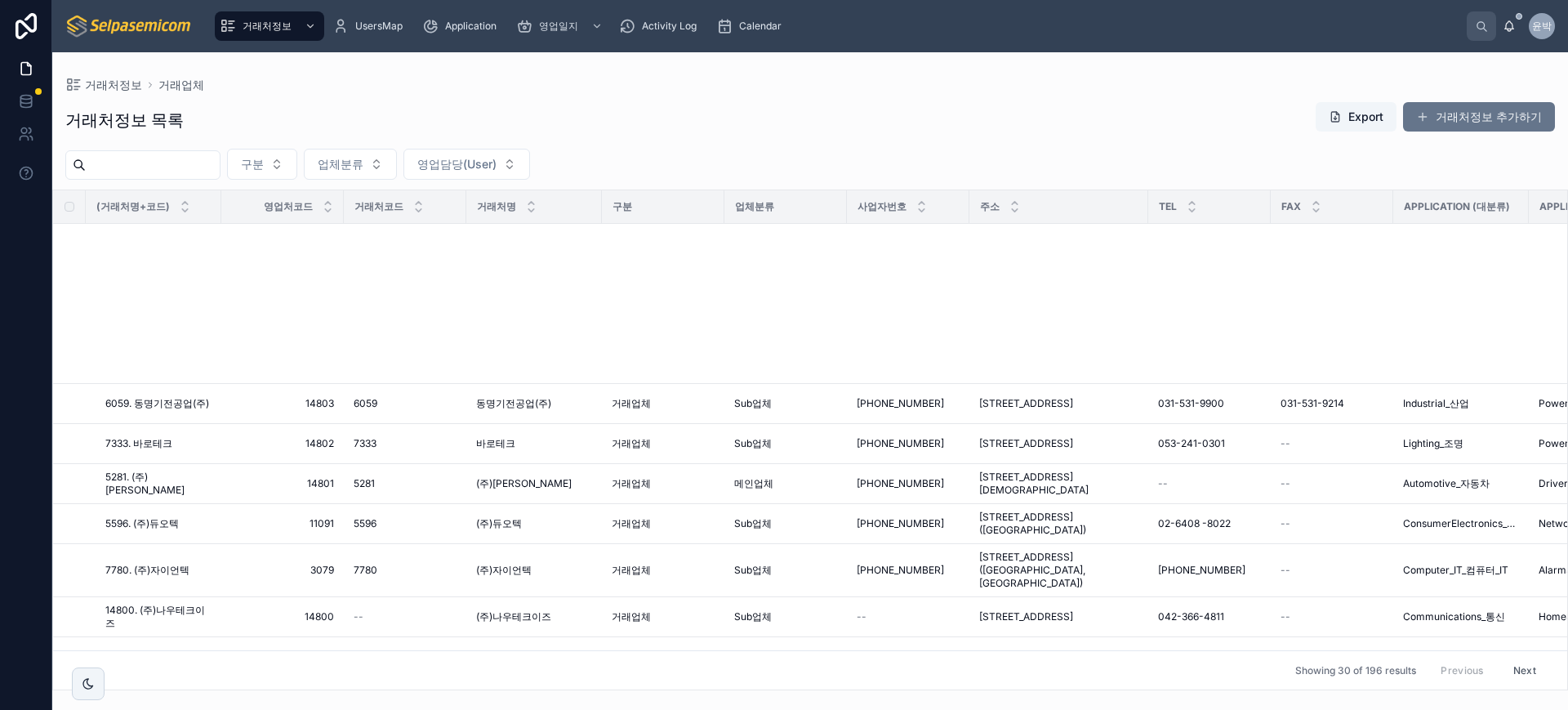
scroll to position [867, 0]
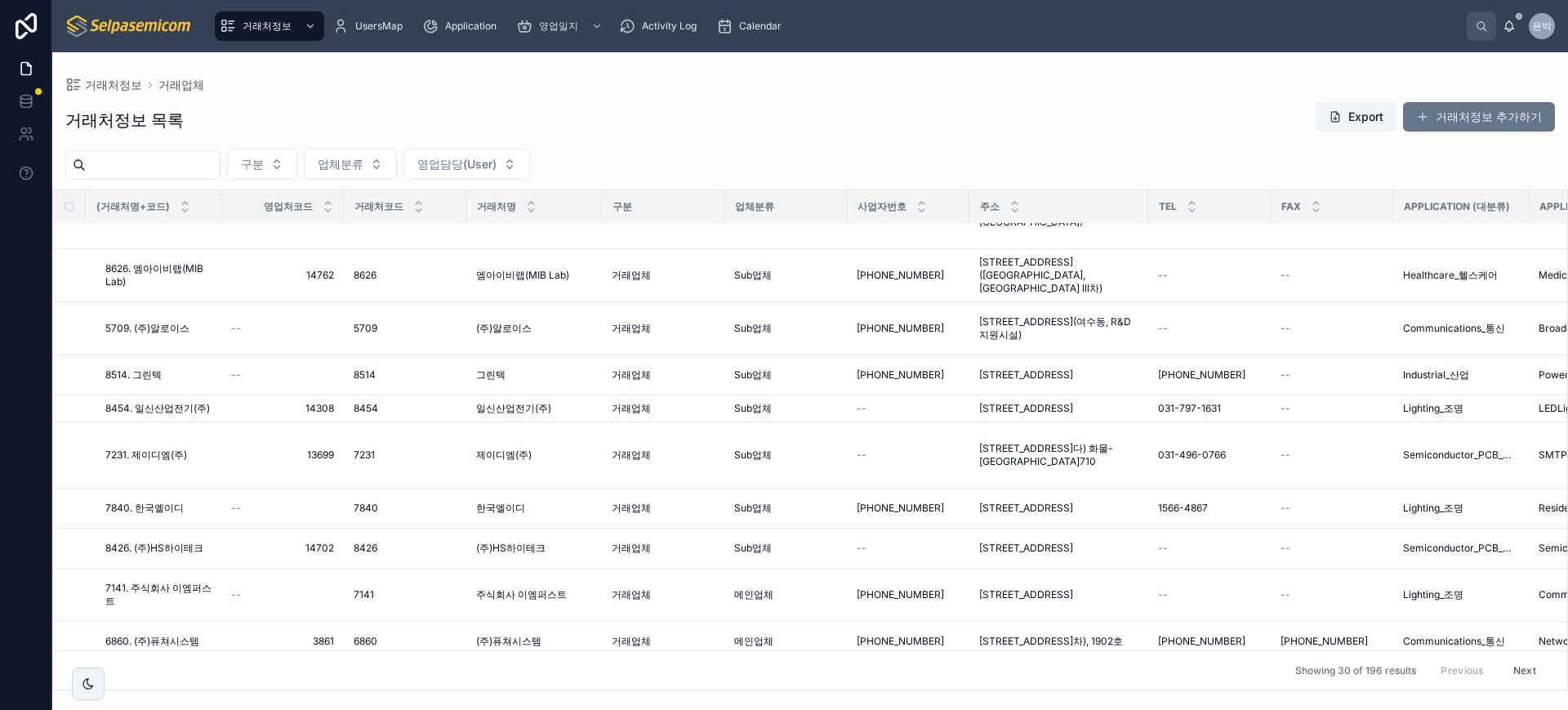
click at [1096, 135] on div "거래처정보 목록 Export 거래처정보 추가하기" at bounding box center [809, 120] width 1490 height 37
click at [1508, 27] on icon at bounding box center [1509, 26] width 13 height 13
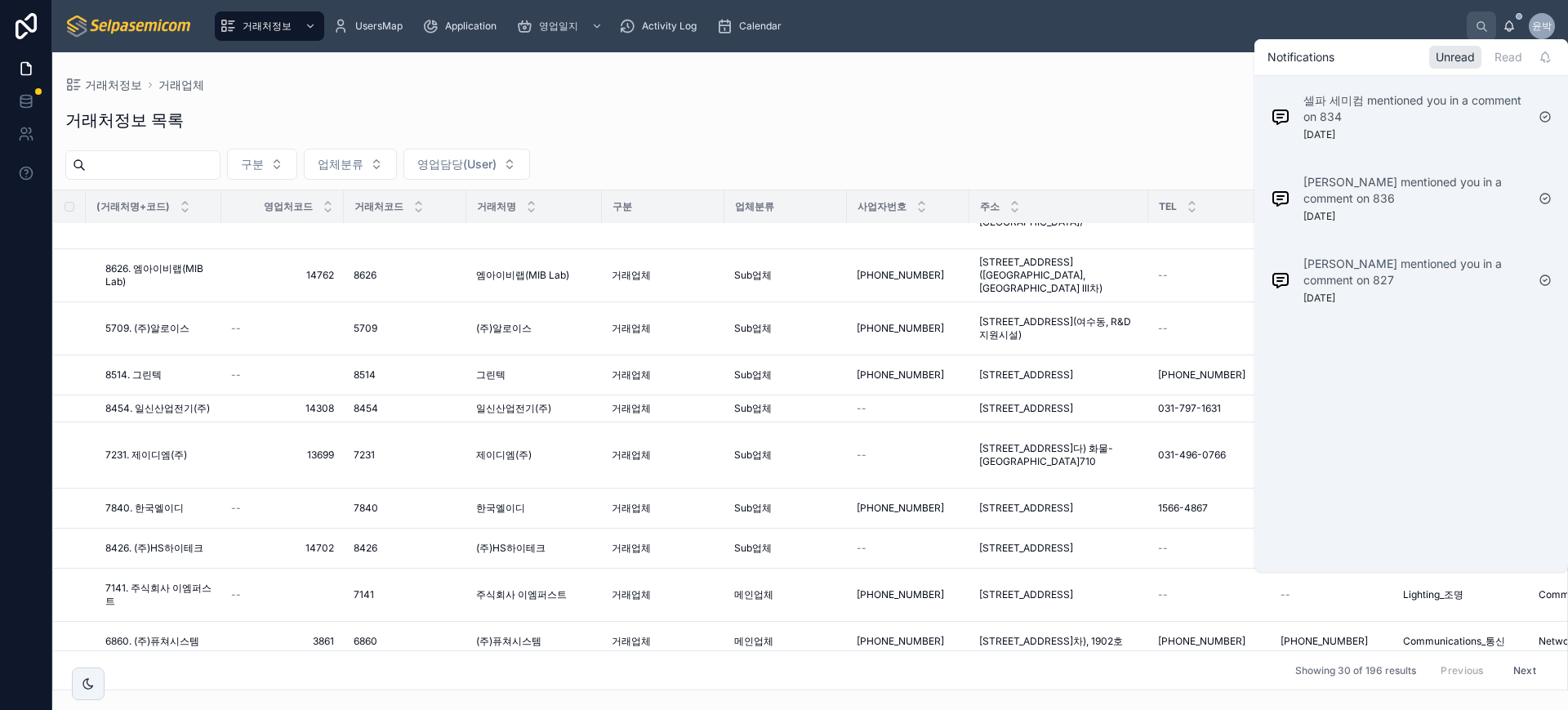
click at [1125, 115] on div "거래처정보 목록 Export 거래처정보 추가하기" at bounding box center [809, 120] width 1490 height 37
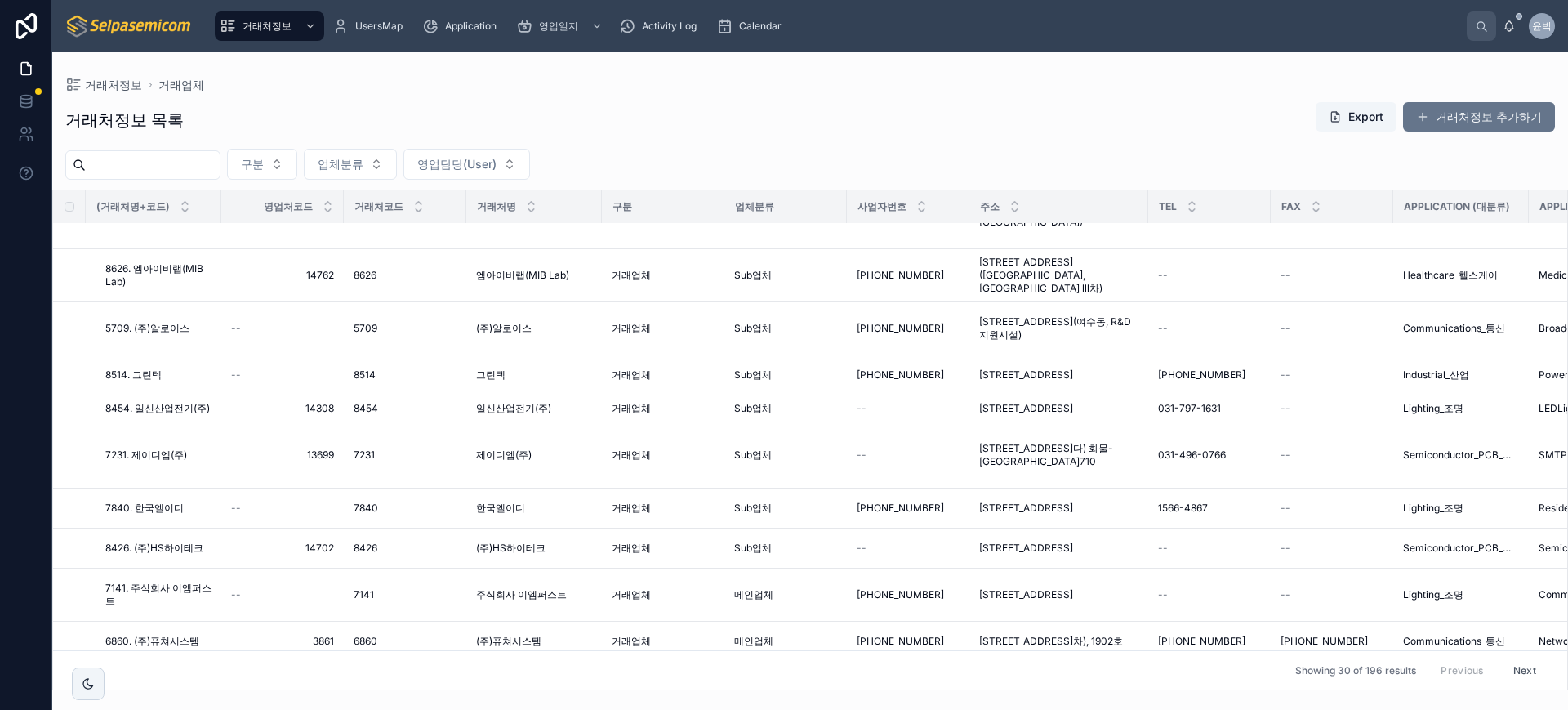
click at [1537, 20] on span "윤박" at bounding box center [1542, 26] width 20 height 13
click at [1170, 132] on div "거래처정보 목록 Export 거래처정보 추가하기" at bounding box center [809, 120] width 1490 height 37
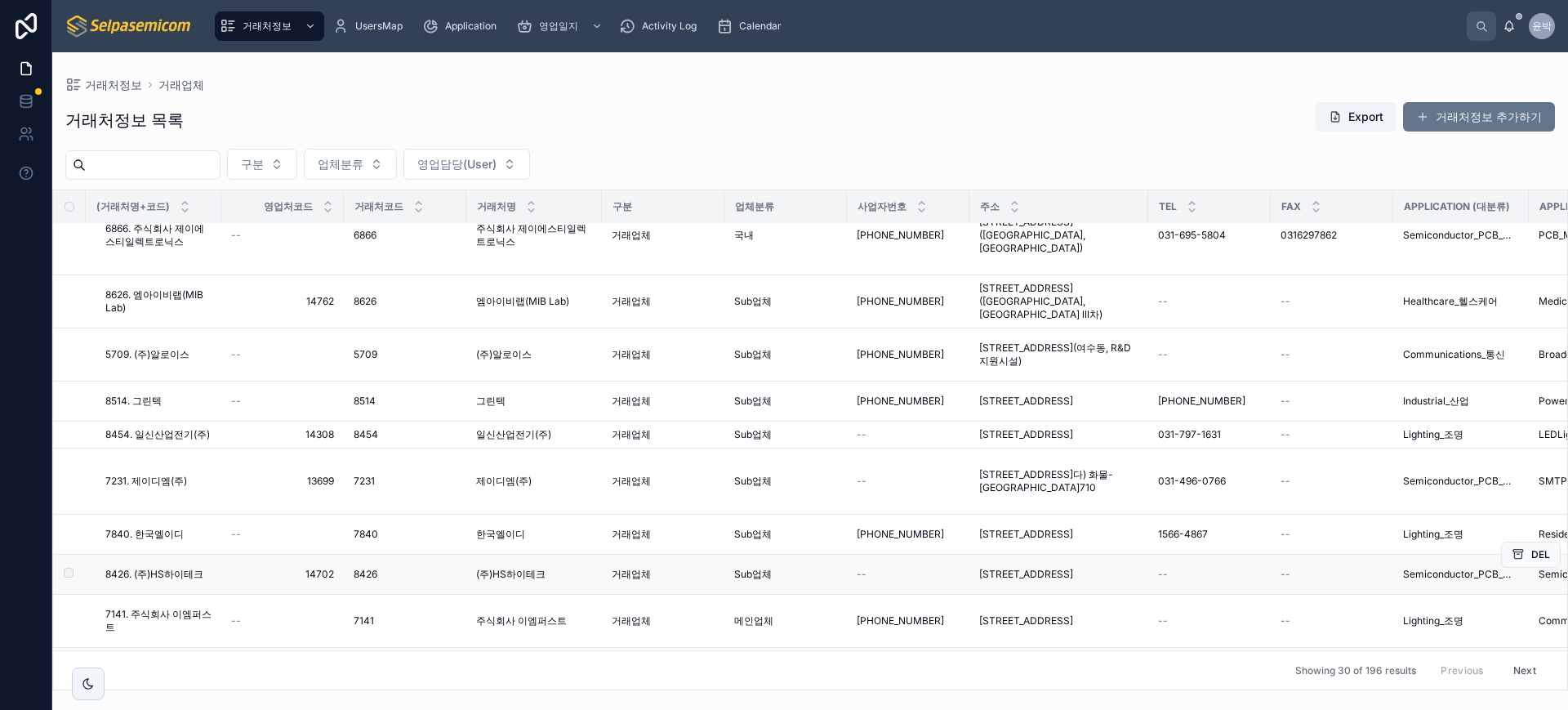
scroll to position [0, 0]
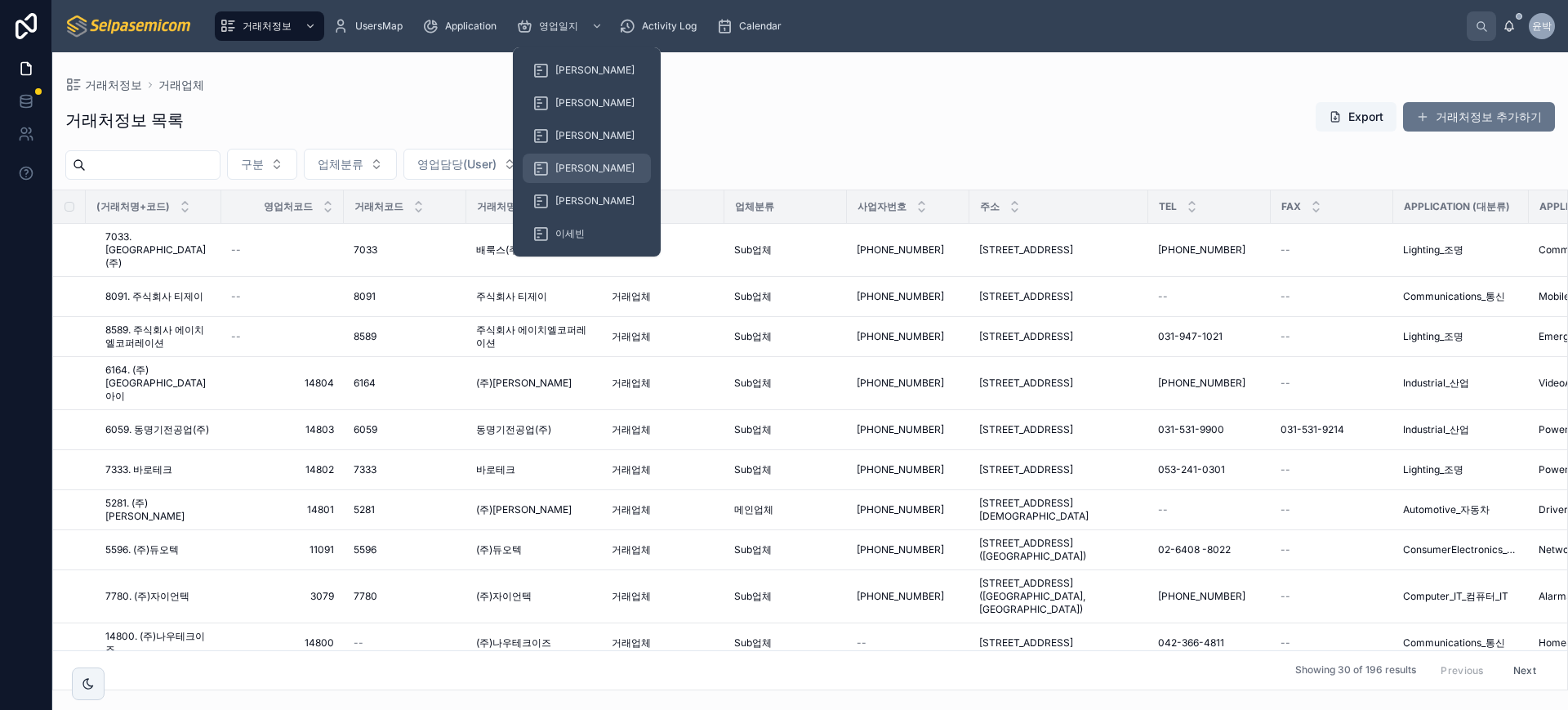
click at [555, 166] on div "[PERSON_NAME]" at bounding box center [587, 167] width 109 height 26
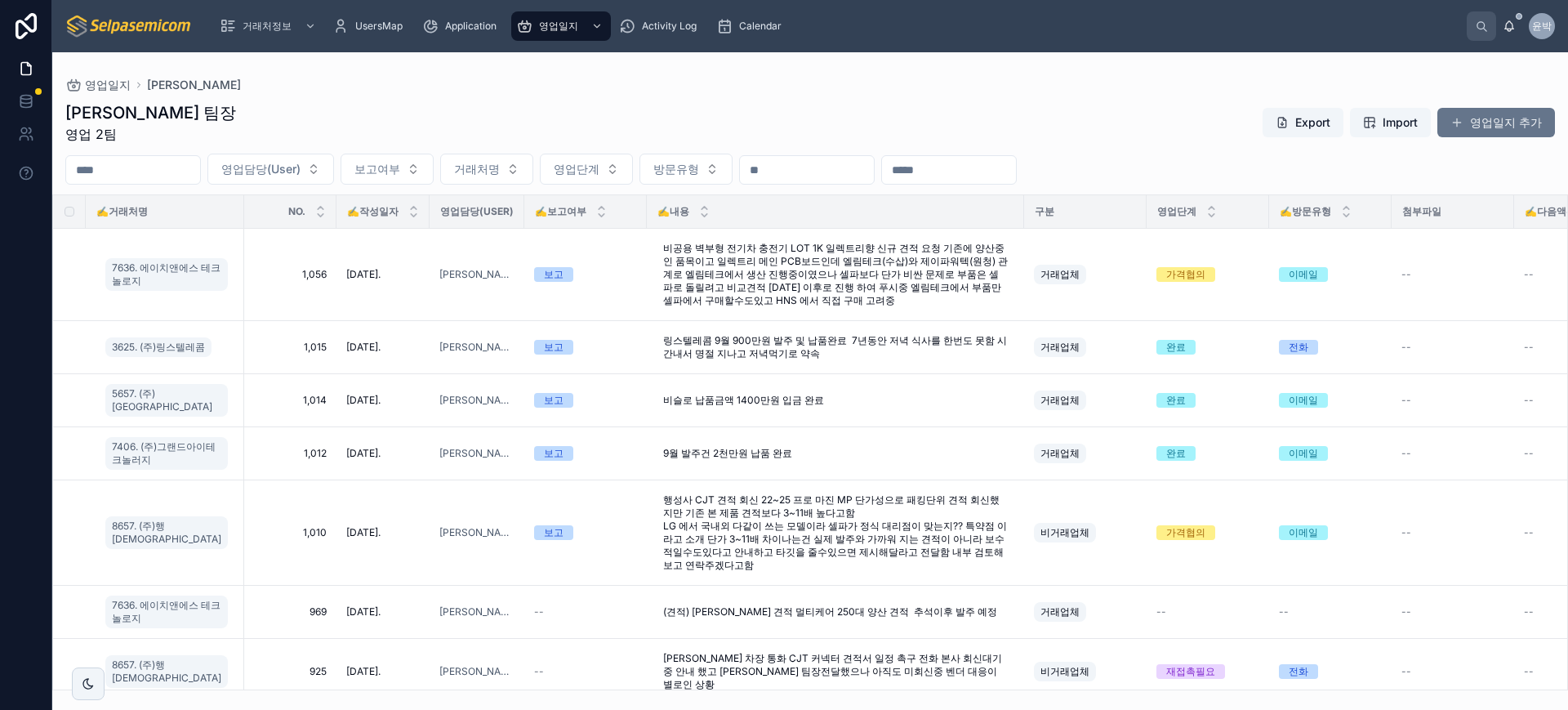
click at [719, 120] on div "[PERSON_NAME] 팀장 영업 2팀 Export Import 영업일지 추가" at bounding box center [809, 123] width 1490 height 43
drag, startPoint x: 772, startPoint y: 108, endPoint x: 732, endPoint y: 113, distance: 40.3
click at [772, 108] on div "[PERSON_NAME] 팀장 영업 2팀 Export Import 영업일지 추가" at bounding box center [809, 123] width 1490 height 43
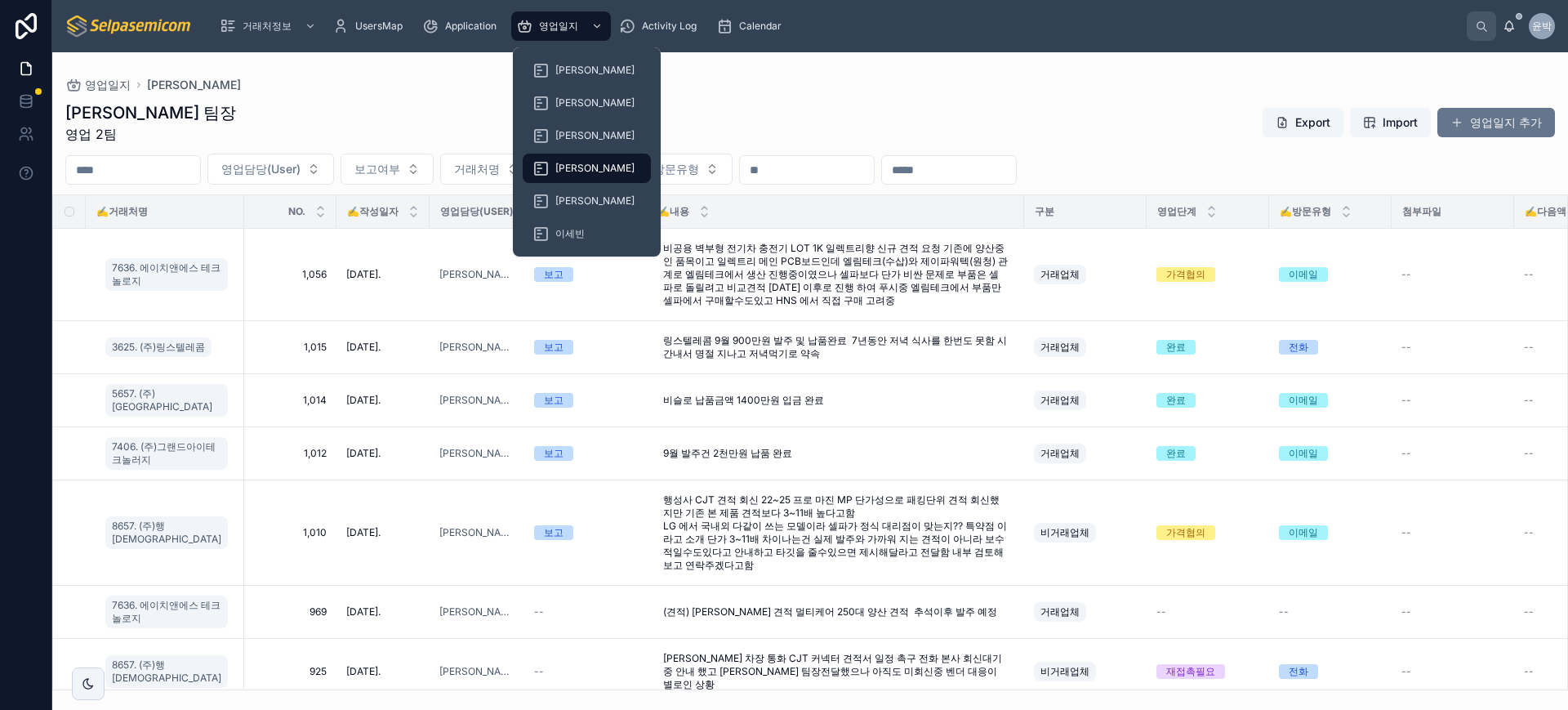
click at [543, 171] on icon at bounding box center [541, 168] width 16 height 16
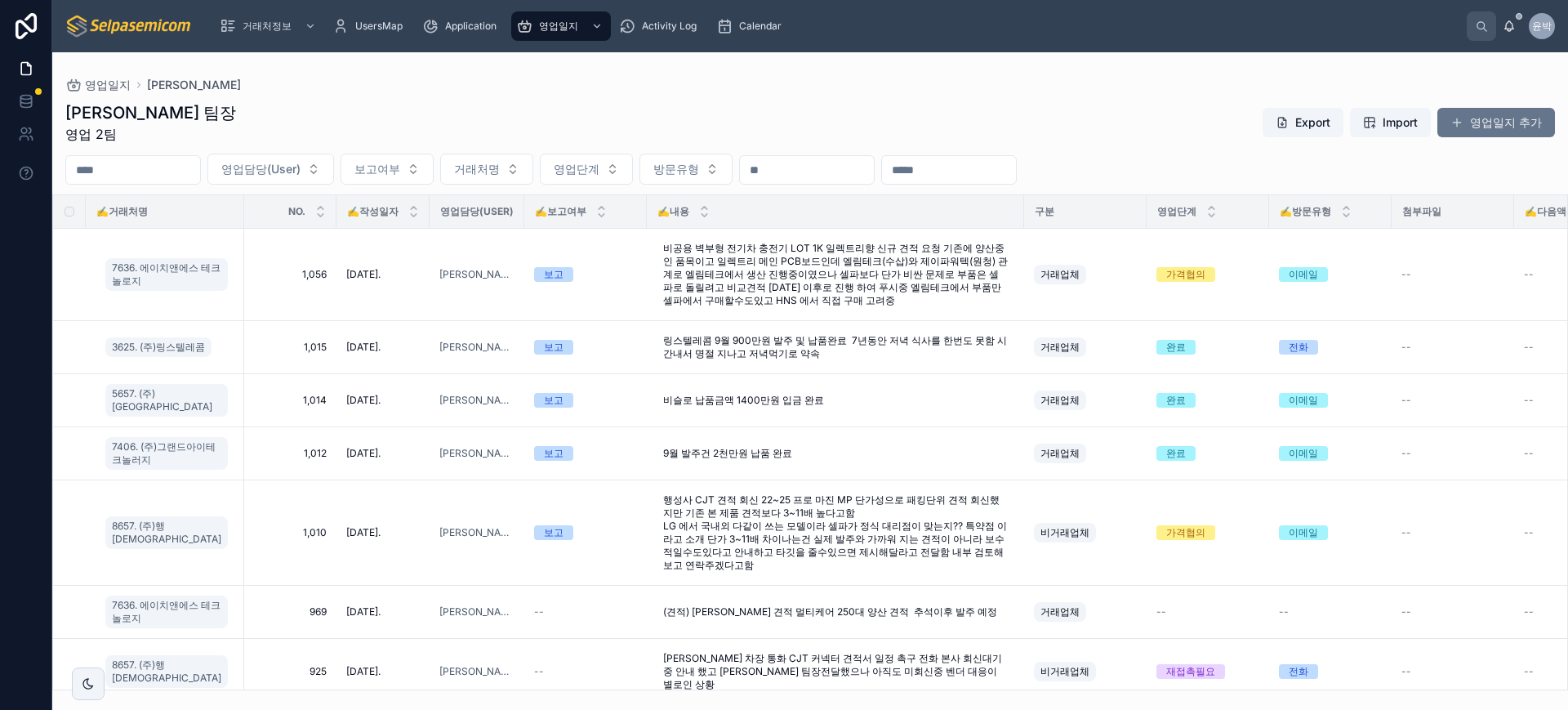
click at [836, 111] on div "[PERSON_NAME] 팀장 영업 2팀 Export Import 영업일지 추가" at bounding box center [809, 123] width 1490 height 43
click at [475, 115] on div "[PERSON_NAME] 팀장 영업 2팀 Export Import 영업일지 추가" at bounding box center [809, 123] width 1490 height 43
click at [845, 109] on div "[PERSON_NAME] 팀장 영업 2팀 Export Import 영업일지 추가" at bounding box center [809, 123] width 1490 height 43
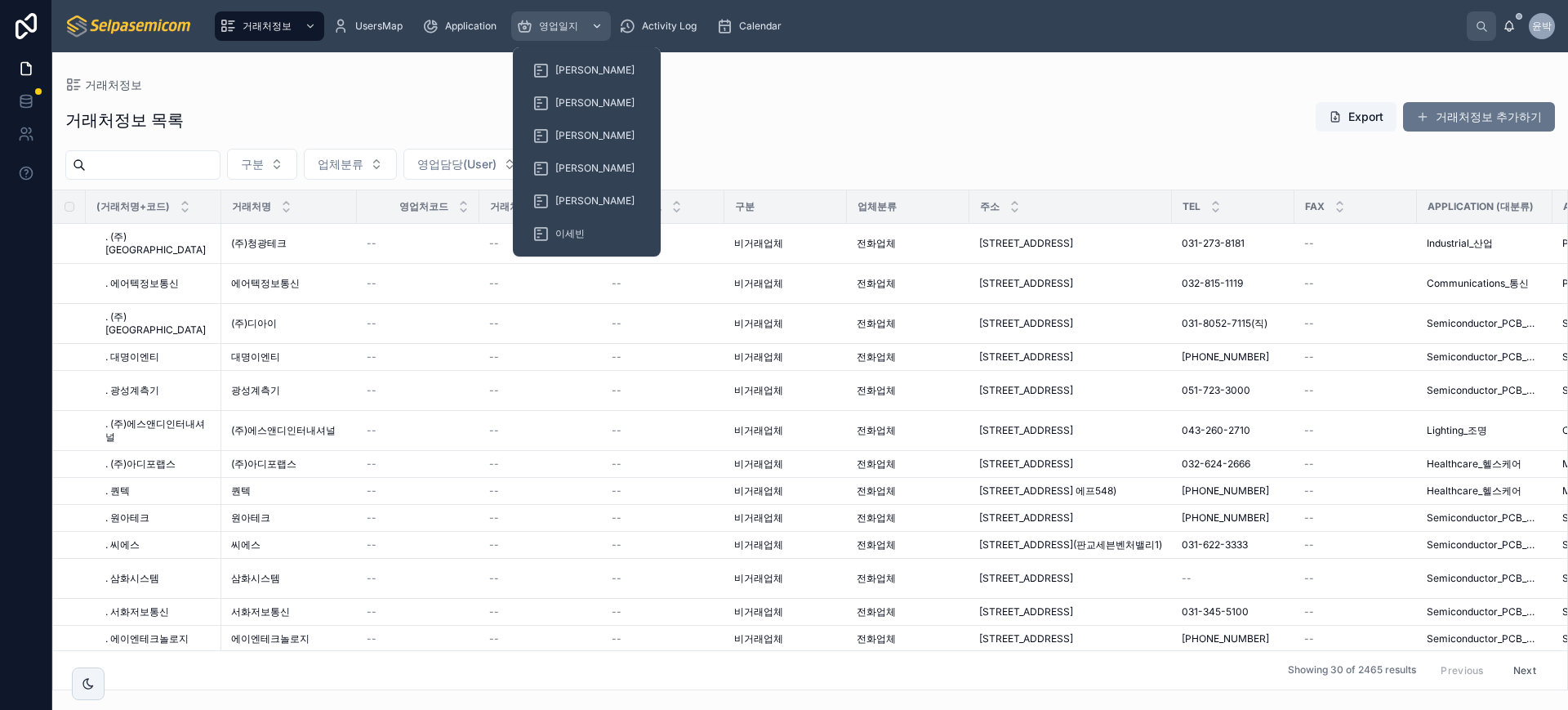
click at [551, 24] on span "영업일지" at bounding box center [559, 26] width 39 height 13
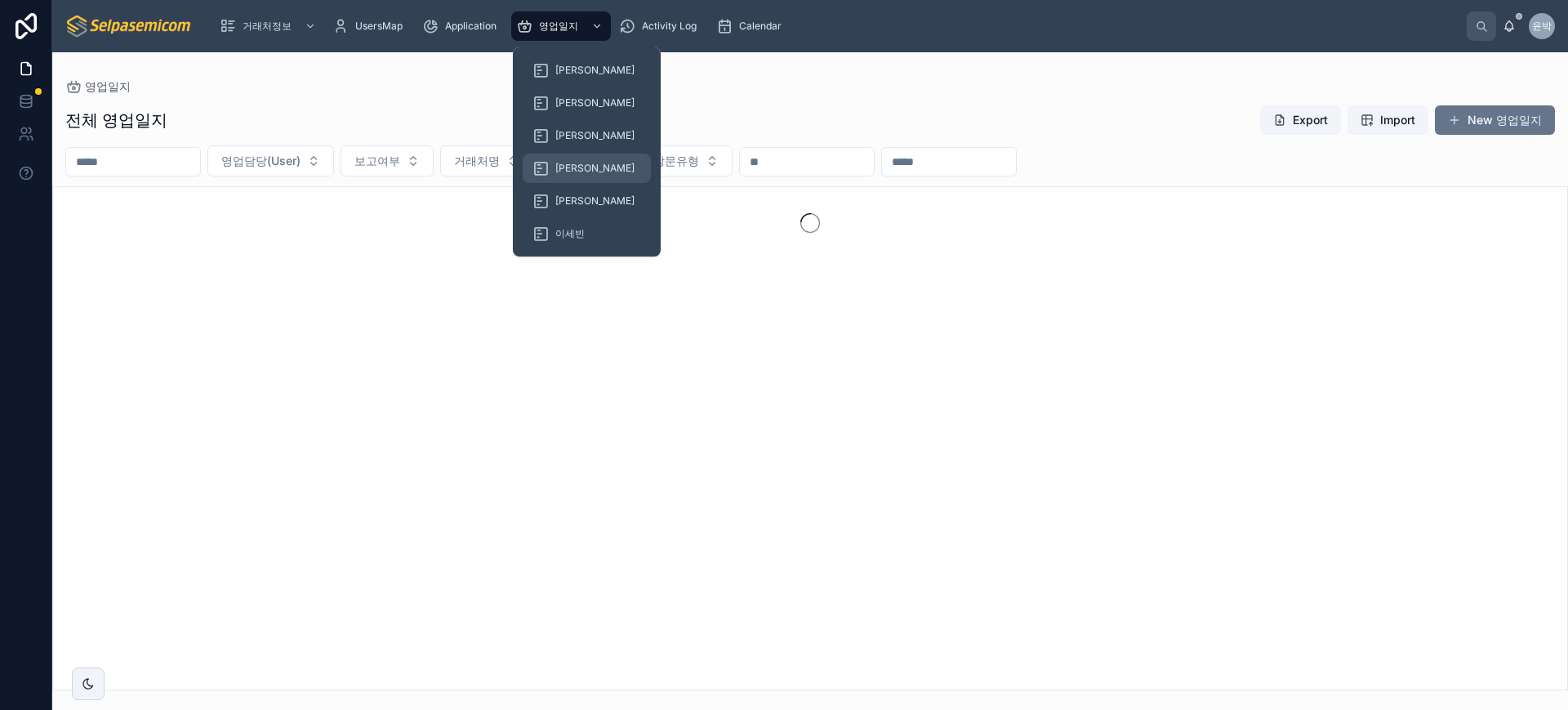
click at [567, 163] on span "[PERSON_NAME]" at bounding box center [594, 168] width 79 height 13
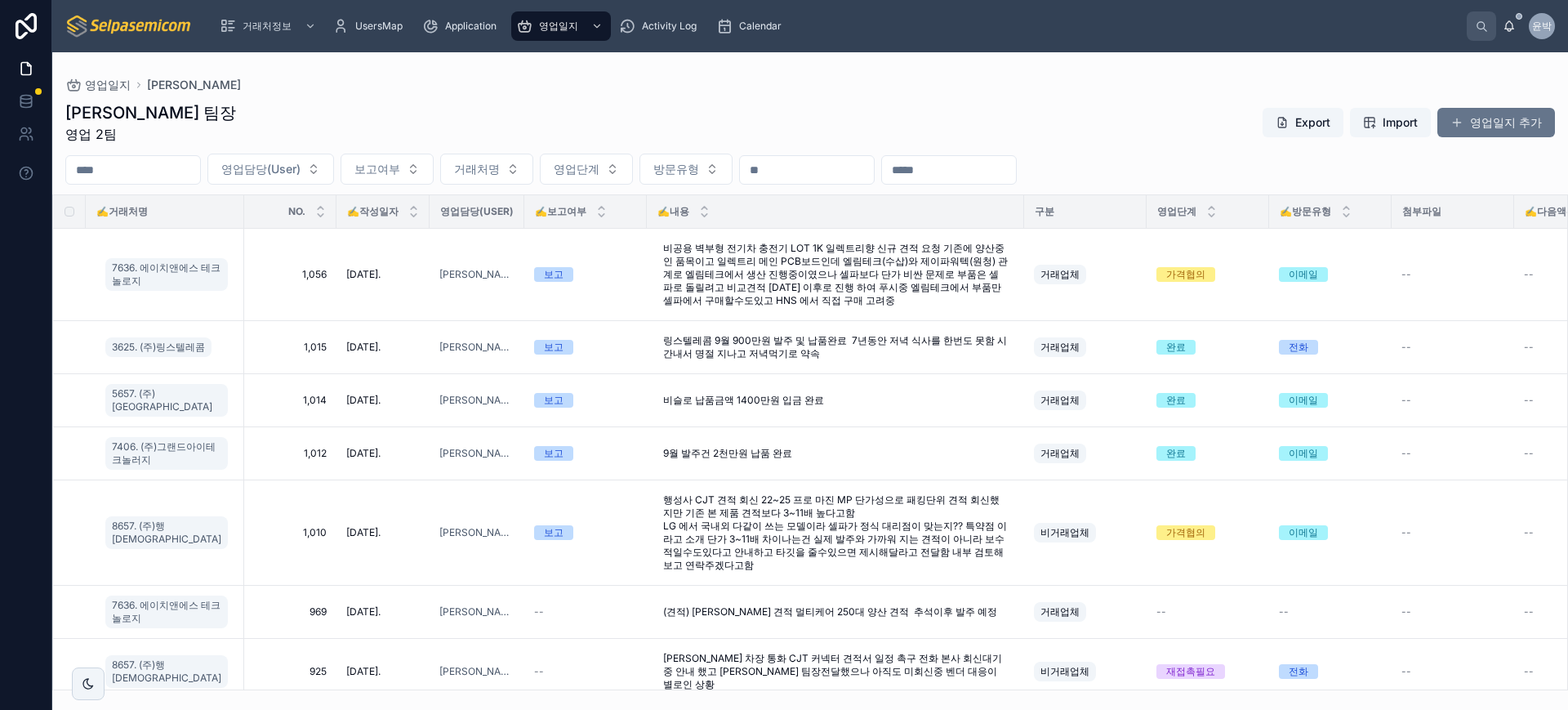
click at [1011, 105] on div "[PERSON_NAME] 팀장 영업 2팀 Export Import 영업일지 추가" at bounding box center [809, 123] width 1490 height 43
click at [1485, 125] on button "영업일지 추가" at bounding box center [1496, 122] width 117 height 29
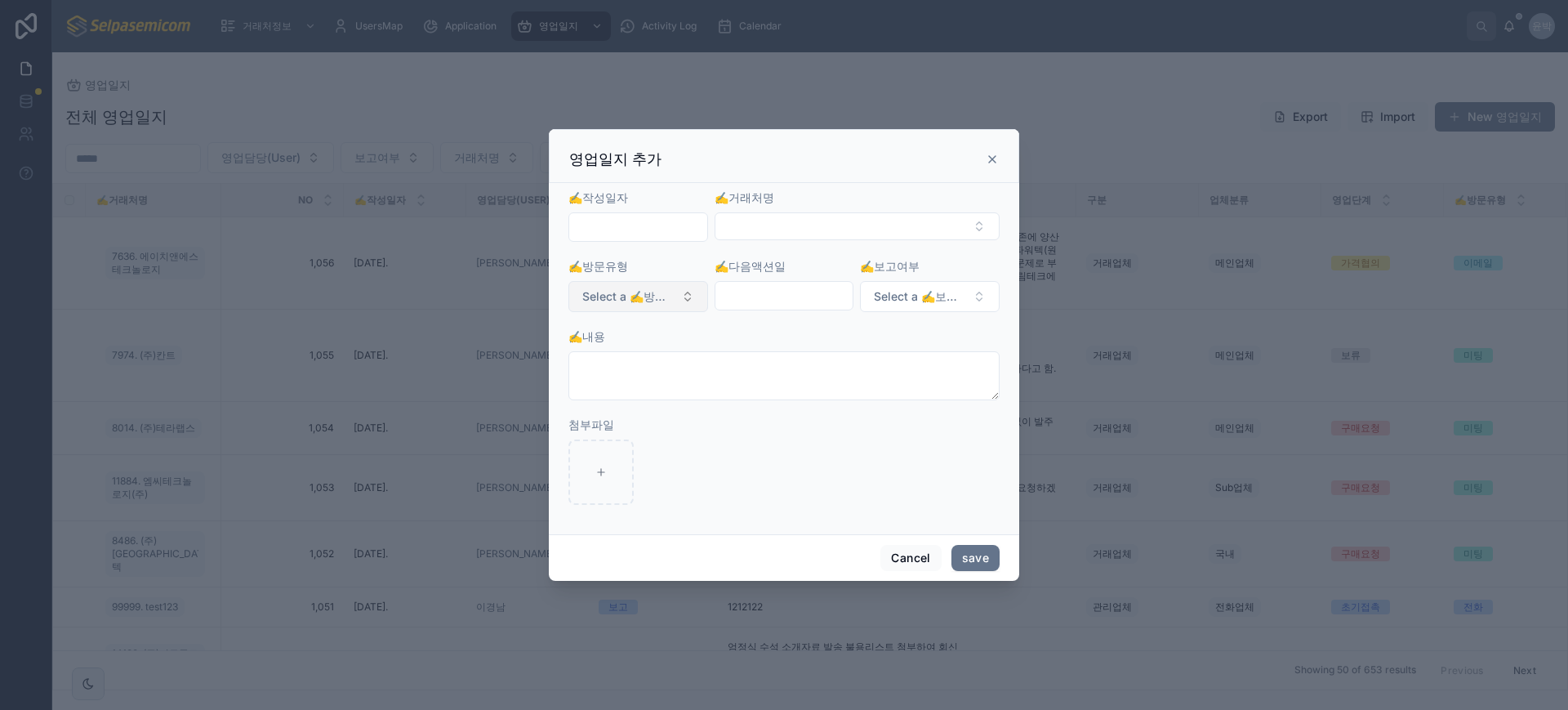
click at [623, 296] on span "Select a ✍️방문유형" at bounding box center [629, 296] width 92 height 16
click at [911, 293] on span "Select a ✍️보고여부" at bounding box center [921, 296] width 92 height 16
click at [620, 298] on span "Select a ✍️방문유형" at bounding box center [629, 296] width 92 height 16
click at [792, 332] on div "✍️내용" at bounding box center [784, 336] width 431 height 16
click at [668, 300] on span "Select a ✍️방문유형" at bounding box center [629, 296] width 92 height 16
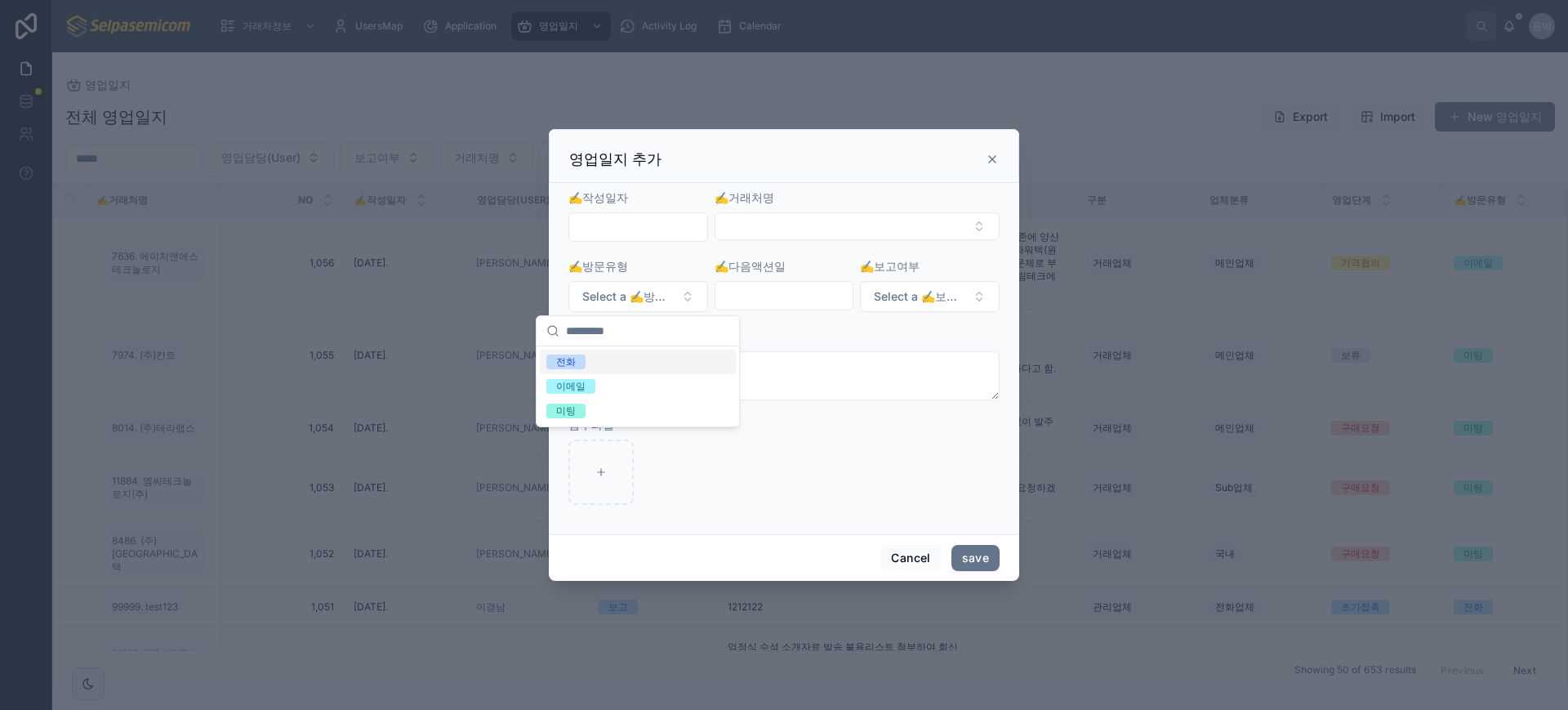
click at [780, 335] on div "✍️내용" at bounding box center [784, 336] width 431 height 16
click at [665, 298] on span "Select a ✍️방문유형" at bounding box center [629, 296] width 92 height 16
click at [772, 341] on div "✍️내용" at bounding box center [784, 336] width 431 height 16
click at [895, 303] on span "Select a ✍️보고여부" at bounding box center [921, 296] width 92 height 16
click at [747, 343] on div "✍️내용" at bounding box center [784, 336] width 431 height 16
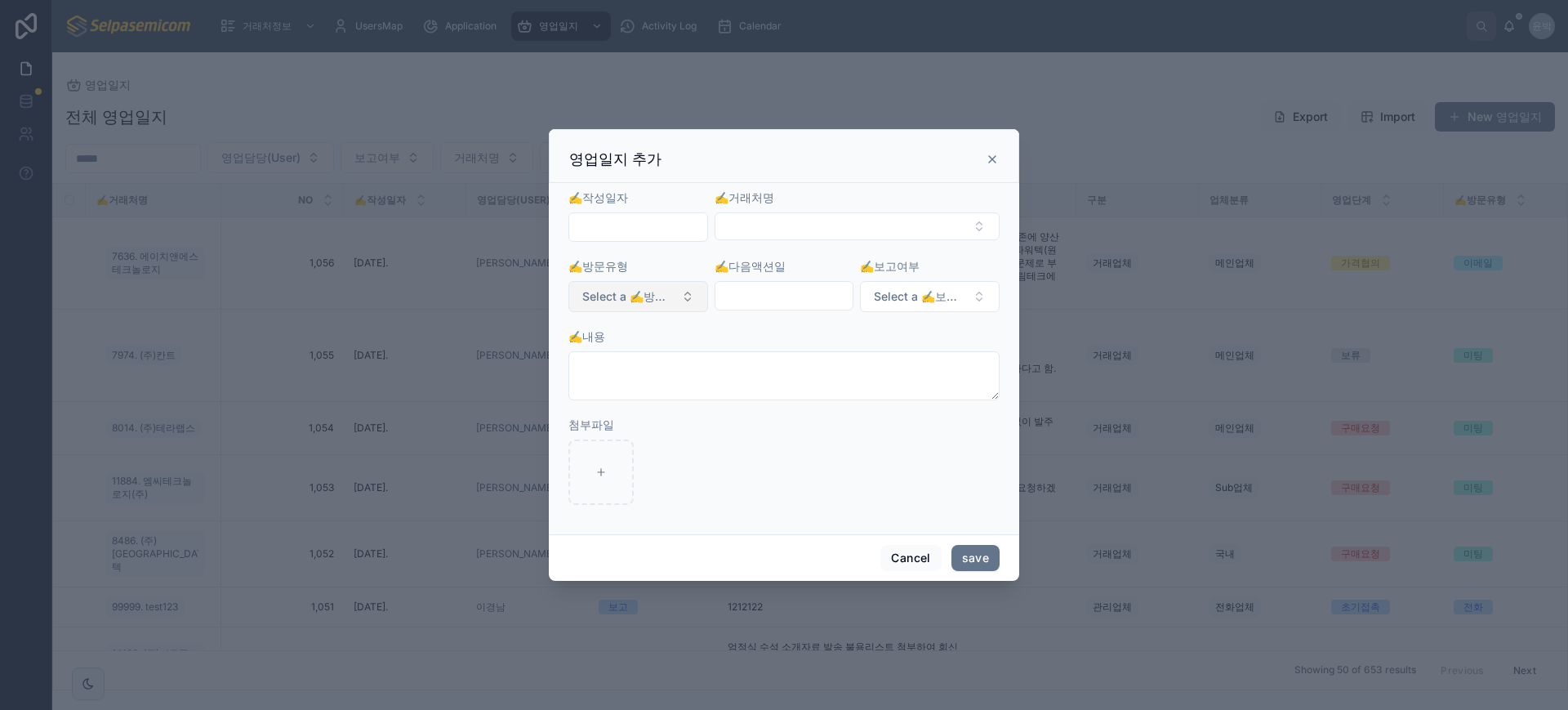
click at [663, 295] on span "Select a ✍️방문유형" at bounding box center [629, 296] width 92 height 16
click at [770, 326] on form "✍️작성일자 ✍️거래처명 ✍️방문유형 Select a ✍️방문유형 ✍️다음액션일 ✍️보고여부 Select a ✍️보고여부 ✍️내용 첨부파일" at bounding box center [784, 355] width 431 height 332
click at [635, 288] on span "Select a ✍️방문유형" at bounding box center [629, 296] width 92 height 16
click at [743, 325] on form "✍️작성일자 ✍️거래처명 ✍️방문유형 Select a ✍️방문유형 ✍️다음액션일 ✍️보고여부 Select a ✍️보고여부 ✍️내용 첨부파일" at bounding box center [784, 355] width 431 height 332
click at [631, 285] on button "Select a ✍️방문유형" at bounding box center [638, 296] width 140 height 31
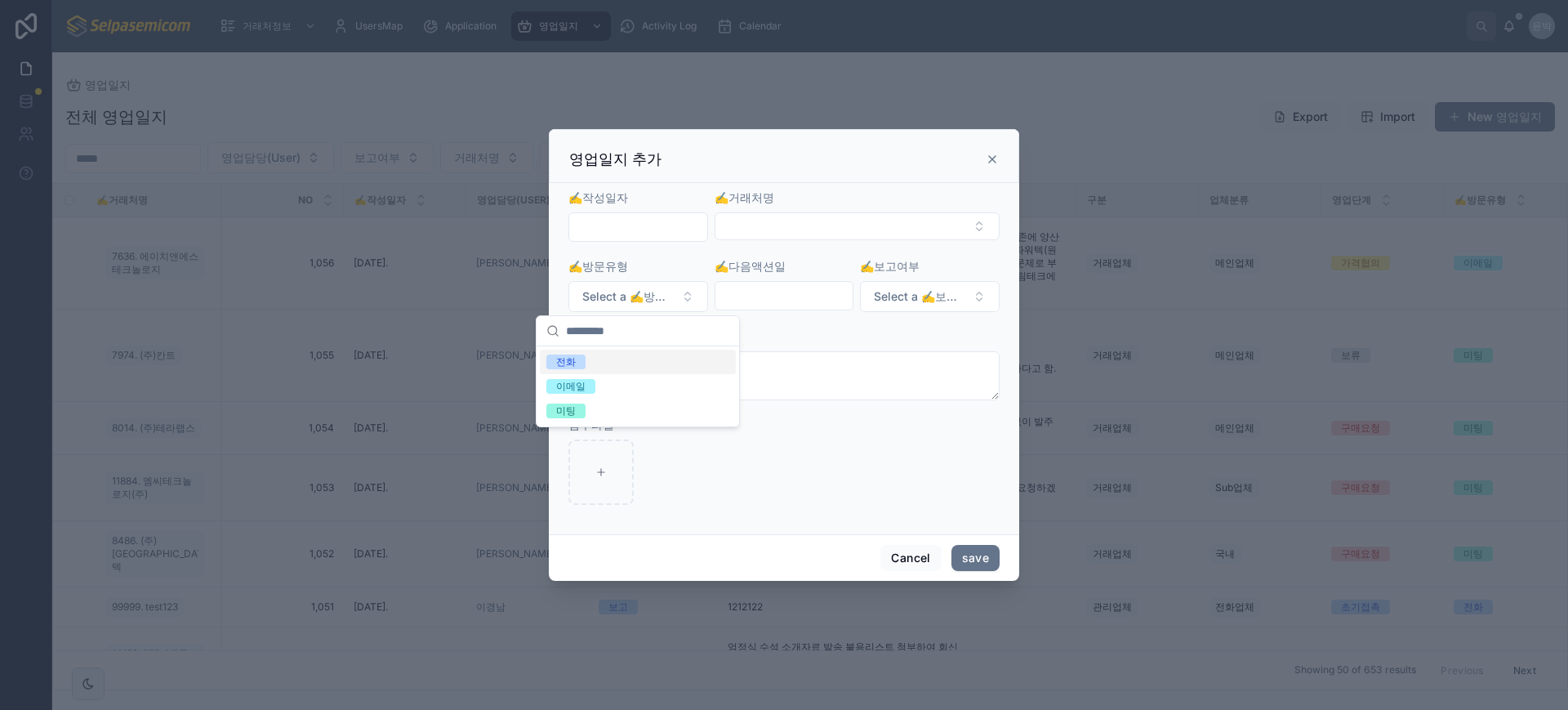
click at [756, 323] on form "✍️작성일자 ✍️거래처명 ✍️방문유형 Select a ✍️방문유형 ✍️다음액션일 ✍️보고여부 Select a ✍️보고여부 ✍️내용 첨부파일" at bounding box center [784, 355] width 431 height 332
click at [888, 300] on span "Select a ✍️보고여부" at bounding box center [921, 296] width 92 height 16
click at [716, 346] on div "✍️내용" at bounding box center [784, 364] width 431 height 72
click at [670, 294] on span "Select a ✍️방문유형" at bounding box center [629, 296] width 92 height 16
click at [790, 335] on div "✍️내용" at bounding box center [784, 336] width 431 height 16
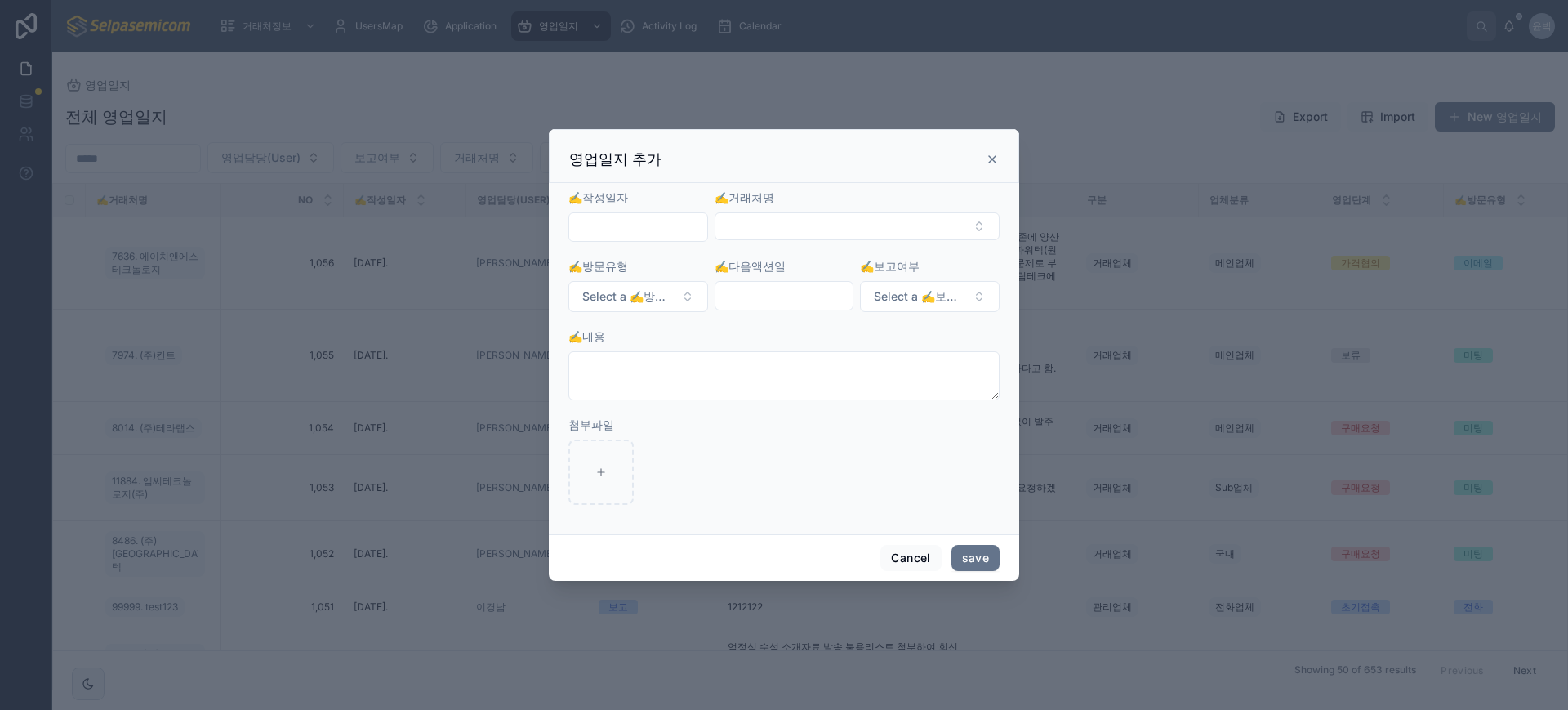
click at [995, 153] on icon at bounding box center [992, 159] width 13 height 13
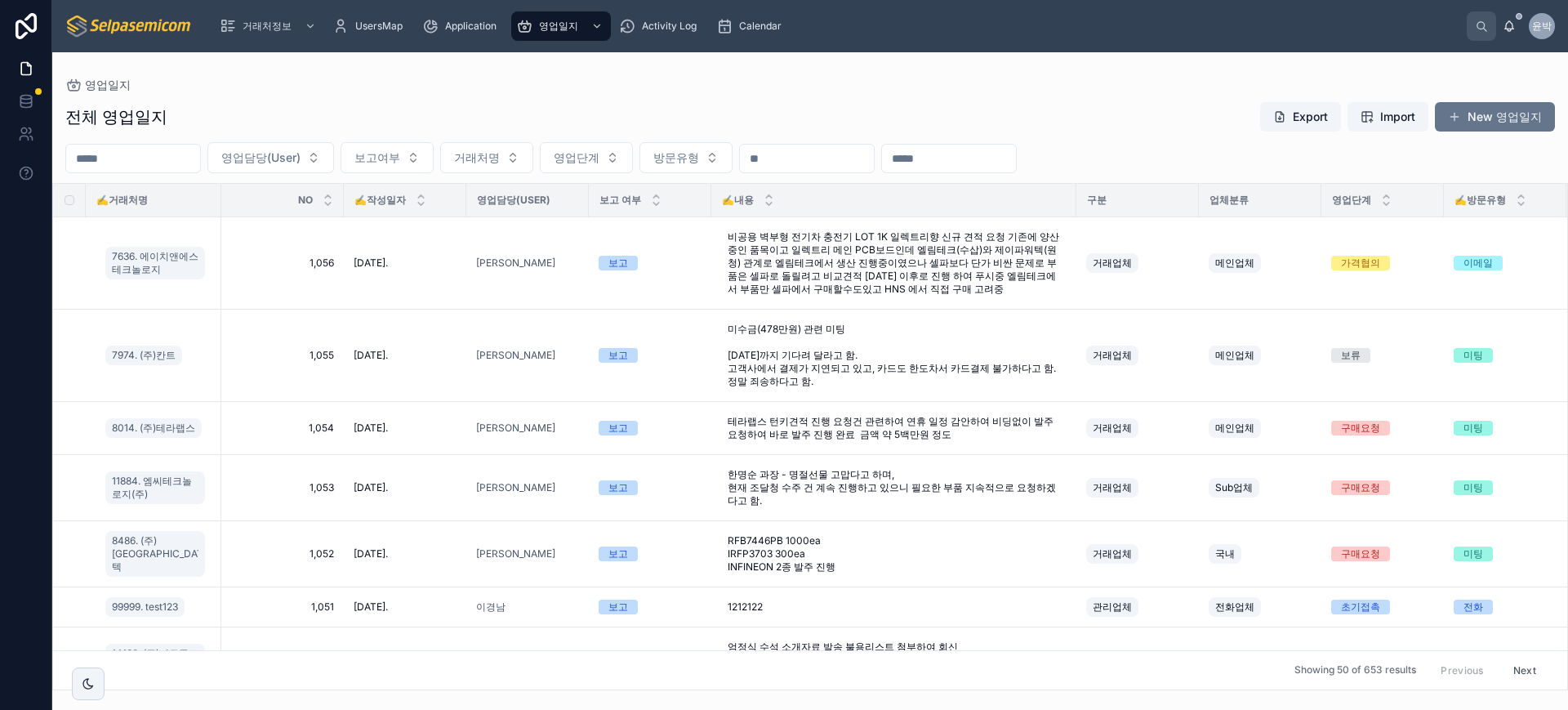
click at [897, 116] on div "전체 영업일지 Export Import New 영업일지" at bounding box center [809, 117] width 1490 height 31
click at [699, 159] on span "방문유형" at bounding box center [676, 157] width 45 height 16
click at [836, 90] on div "영업일지" at bounding box center [809, 85] width 1490 height 13
click at [699, 165] on span "방문유형" at bounding box center [676, 157] width 45 height 16
click at [755, 113] on div "전체 영업일지 Export Import New 영업일지" at bounding box center [809, 117] width 1490 height 31
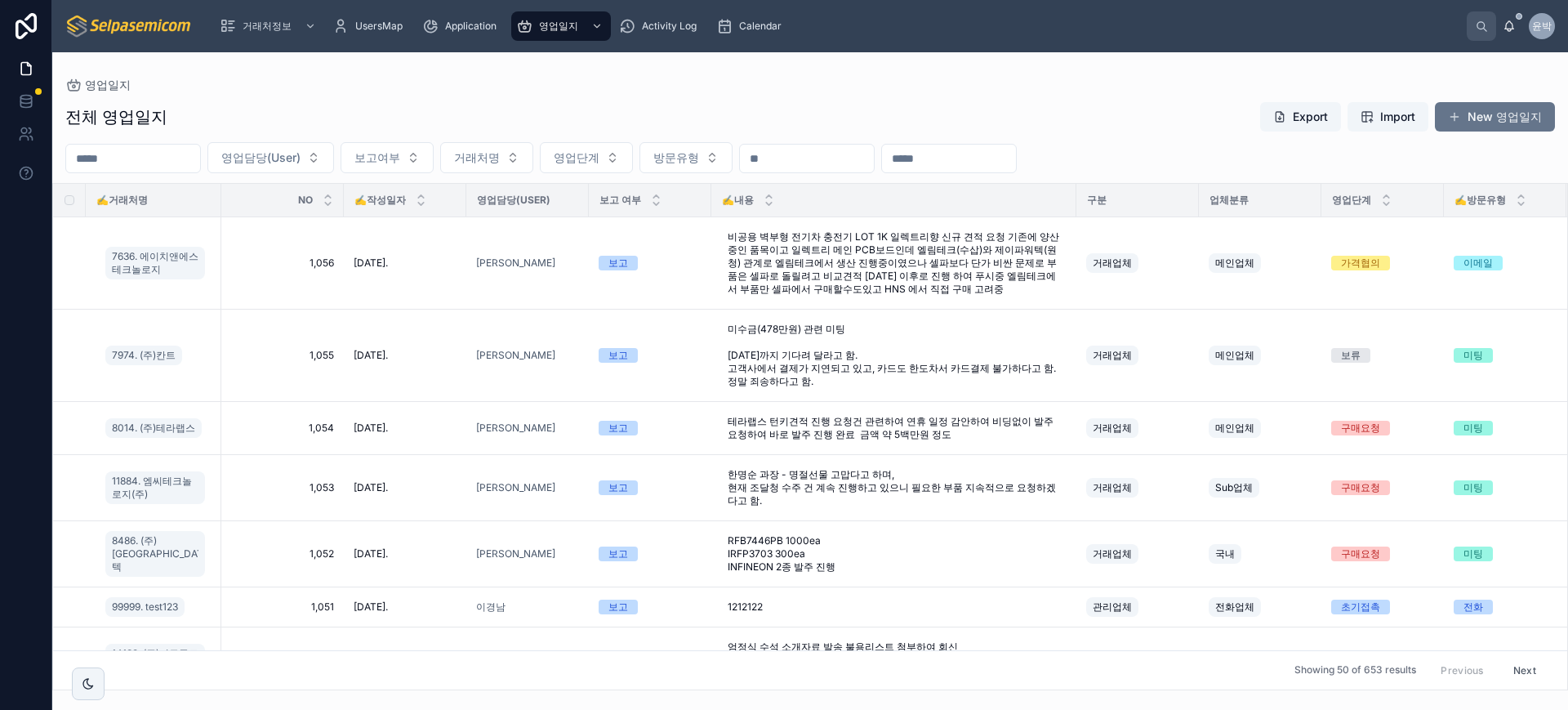
scroll to position [306, 0]
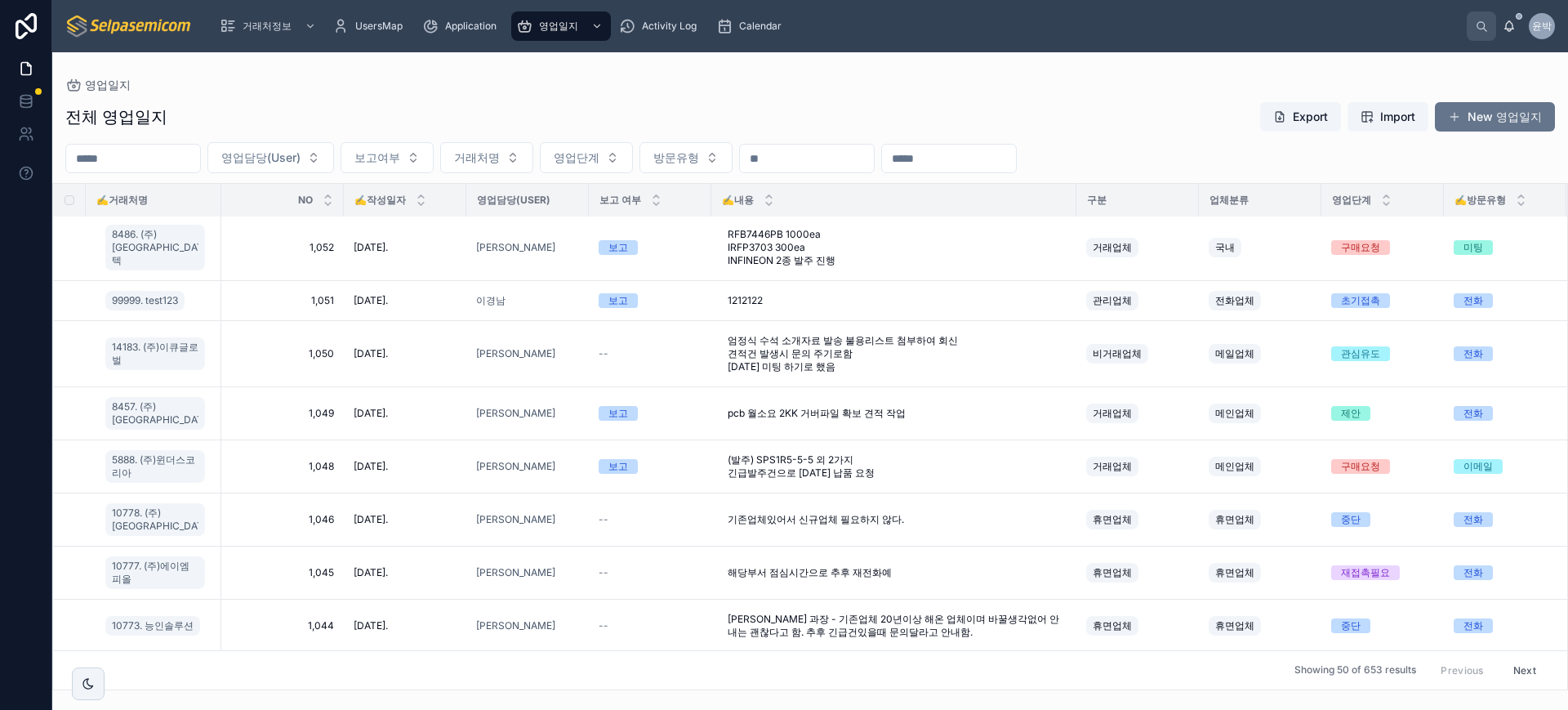
click at [763, 110] on div "전체 영업일지 Export Import New 영업일지" at bounding box center [809, 117] width 1490 height 31
click at [699, 149] on span "방문유형" at bounding box center [676, 157] width 45 height 16
click at [753, 116] on div "전체 영업일지 Export Import New 영업일지" at bounding box center [809, 117] width 1490 height 31
click at [699, 164] on span "방문유형" at bounding box center [676, 157] width 45 height 16
click at [732, 146] on button "방문유형" at bounding box center [686, 157] width 93 height 31
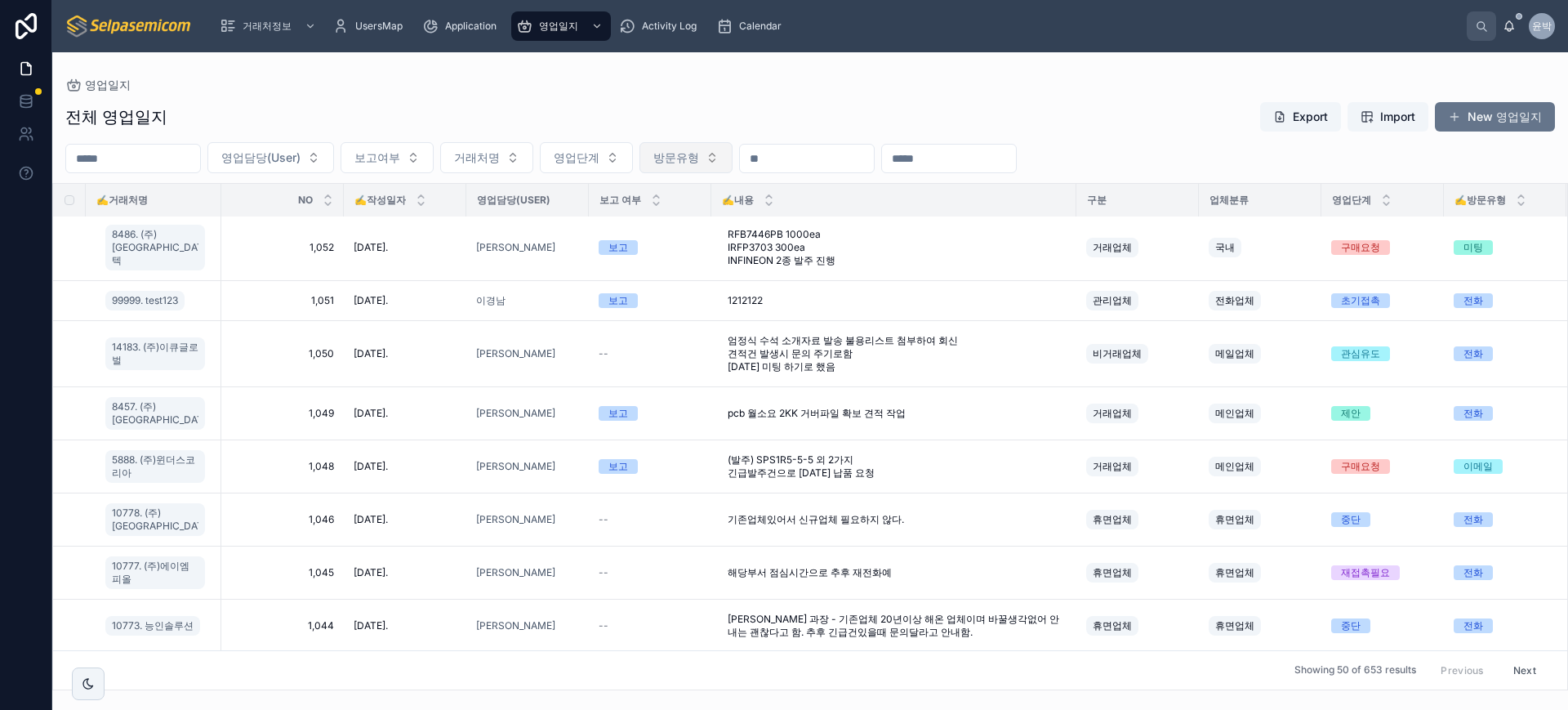
click at [732, 146] on button "방문유형" at bounding box center [686, 157] width 93 height 31
drag, startPoint x: 733, startPoint y: 104, endPoint x: 745, endPoint y: 157, distance: 54.3
click at [734, 104] on div "전체 영업일지 Export Import New 영업일지" at bounding box center [809, 117] width 1490 height 31
click at [733, 163] on button "방문유형" at bounding box center [686, 157] width 93 height 31
click at [735, 124] on div "전체 영업일지 Export Import New 영업일지" at bounding box center [809, 117] width 1490 height 31
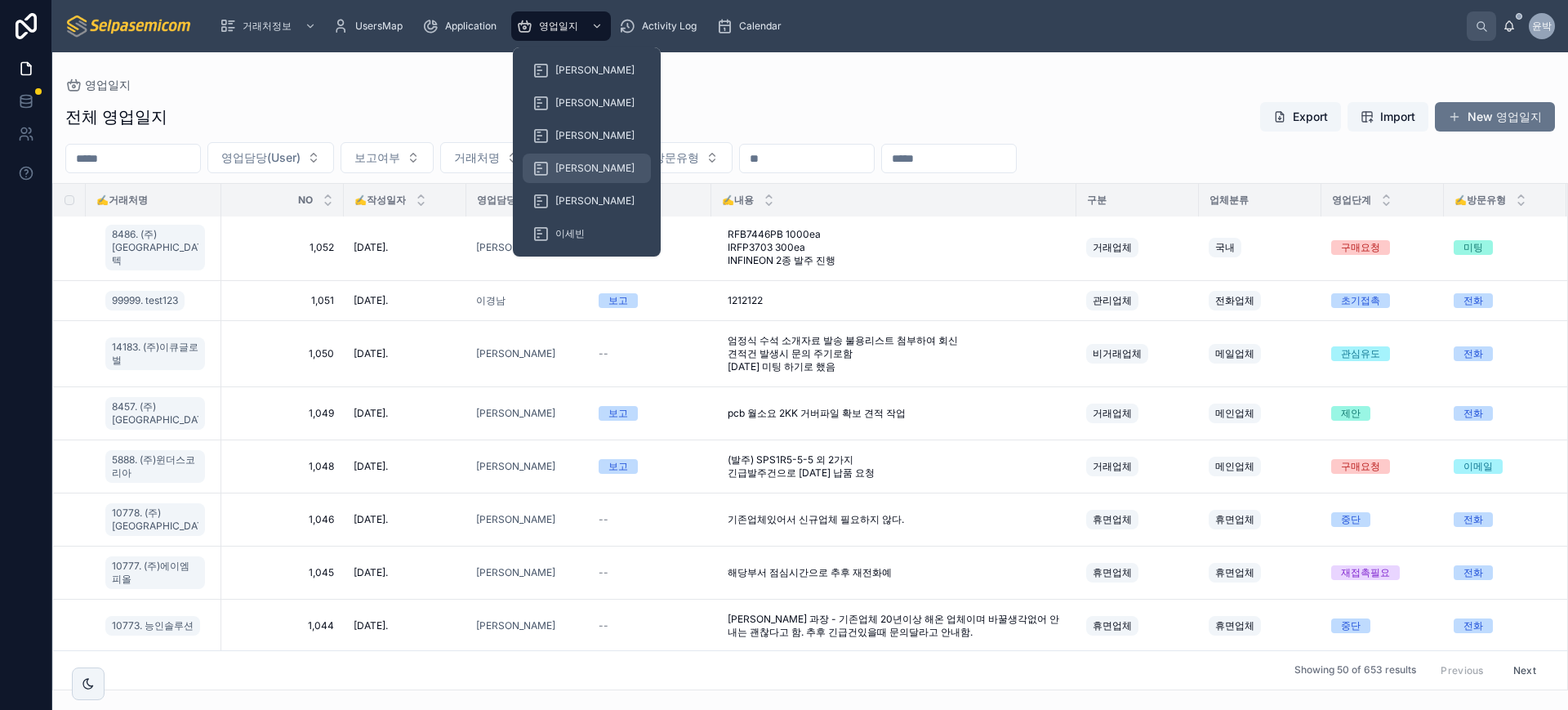
click at [535, 168] on icon at bounding box center [541, 168] width 16 height 16
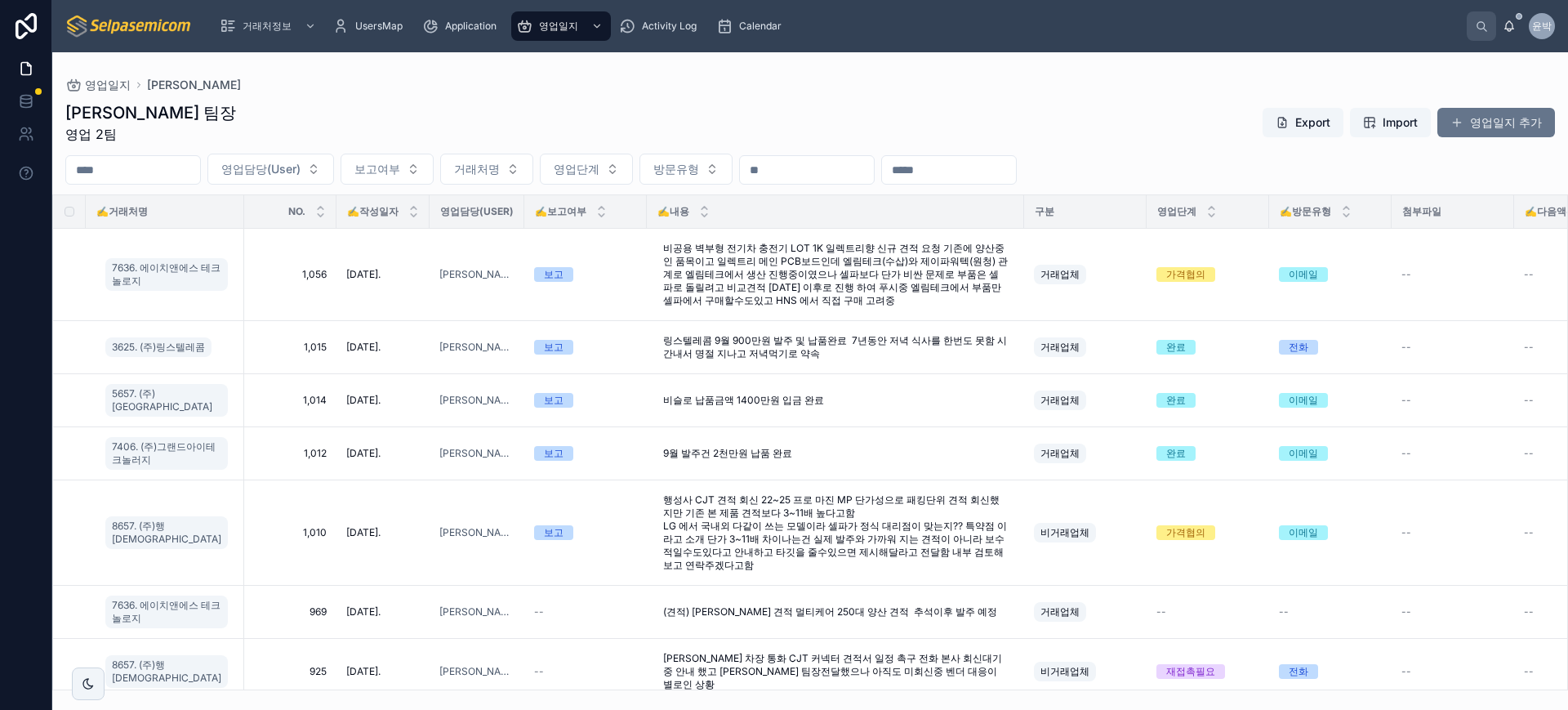
click at [695, 116] on div "[PERSON_NAME] 팀장 영업 2팀 Export Import 영업일지 추가" at bounding box center [809, 123] width 1490 height 43
click at [728, 177] on button "방문유형" at bounding box center [686, 169] width 93 height 31
click at [743, 133] on div "[PERSON_NAME] 팀장 영업 2팀 Export Import 영업일지 추가" at bounding box center [809, 123] width 1490 height 43
click at [699, 116] on div "[PERSON_NAME] 팀장 영업 2팀 Export Import 영업일지 추가" at bounding box center [809, 123] width 1490 height 43
drag, startPoint x: 213, startPoint y: 118, endPoint x: 1124, endPoint y: 55, distance: 913.2
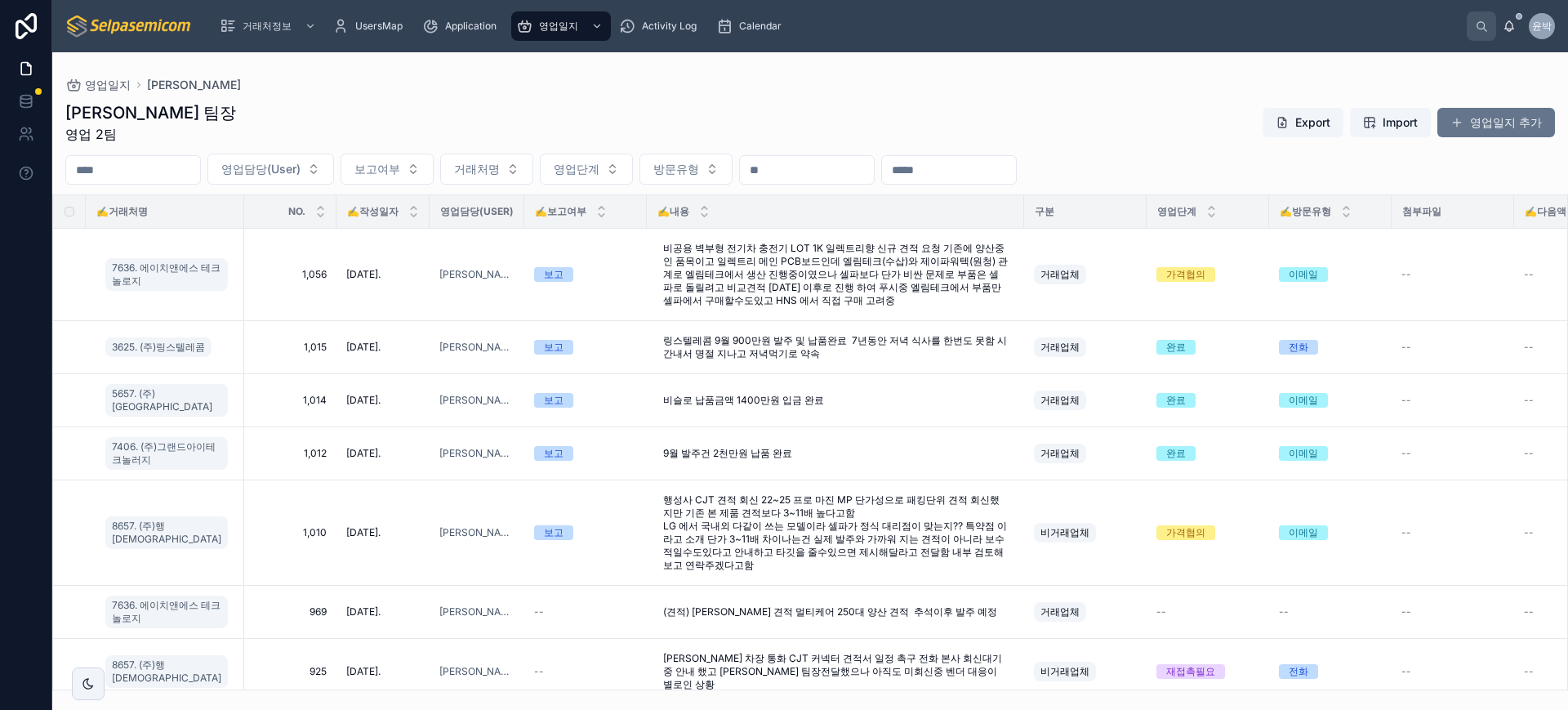
click at [213, 118] on div "[PERSON_NAME] 팀장 영업 2팀 Export Import 영업일지 추가" at bounding box center [809, 123] width 1490 height 43
